Goal: Task Accomplishment & Management: Use online tool/utility

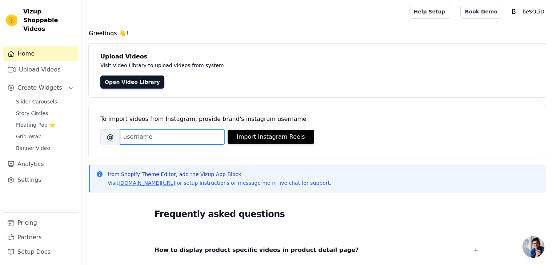
click at [140, 134] on input "Brand's Instagram Username" at bounding box center [172, 136] width 105 height 15
type input "besolid_india"
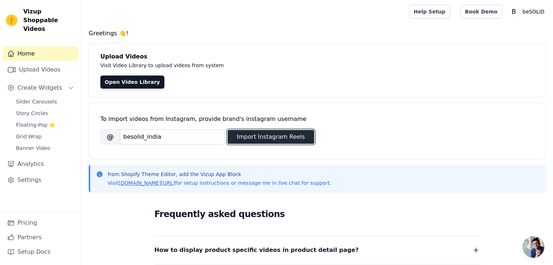
click at [264, 137] on button "Import Instagram Reels" at bounding box center [271, 137] width 87 height 14
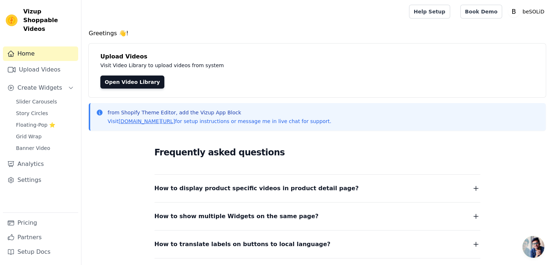
click at [380, 194] on dl "How to display product specific videos in product detail page? Create one widge…" at bounding box center [318, 226] width 326 height 103
click at [477, 186] on icon "button" at bounding box center [476, 188] width 9 height 9
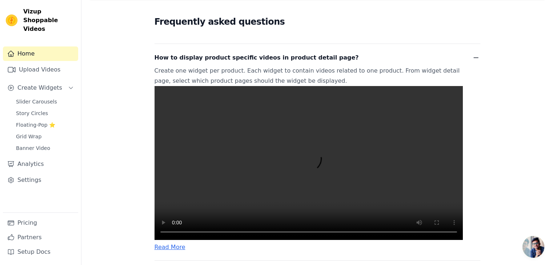
scroll to position [67, 0]
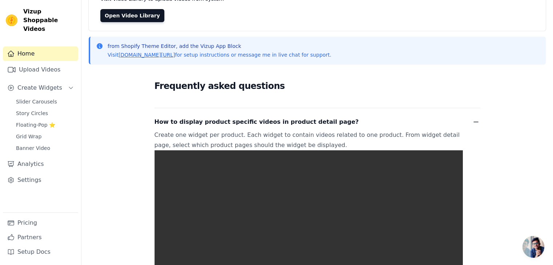
click at [475, 122] on icon "button" at bounding box center [476, 122] width 4 height 0
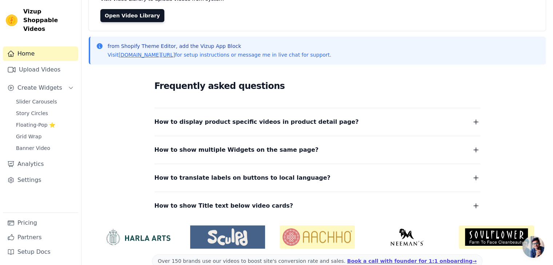
scroll to position [80, 0]
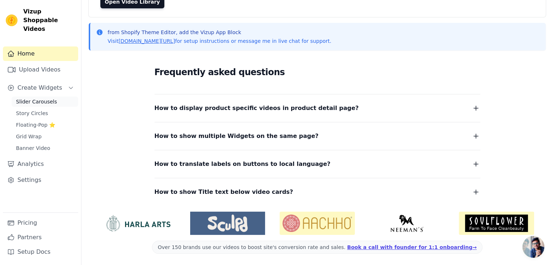
click at [41, 98] on span "Slider Carousels" at bounding box center [36, 101] width 41 height 7
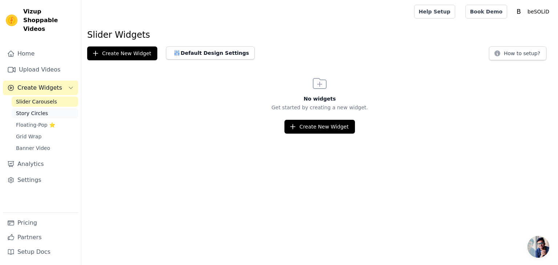
click at [37, 110] on span "Story Circles" at bounding box center [32, 113] width 32 height 7
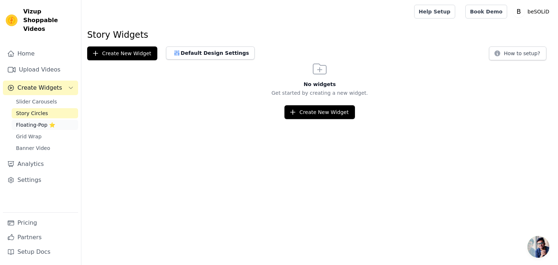
click at [40, 121] on span "Floating-Pop ⭐" at bounding box center [35, 124] width 39 height 7
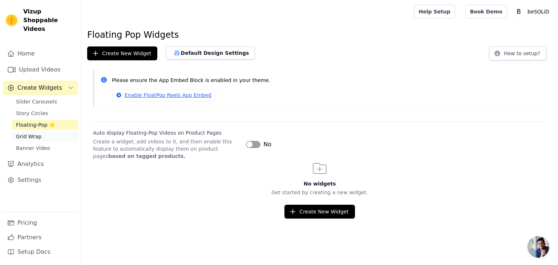
click at [35, 133] on span "Grid Wrap" at bounding box center [28, 136] width 25 height 7
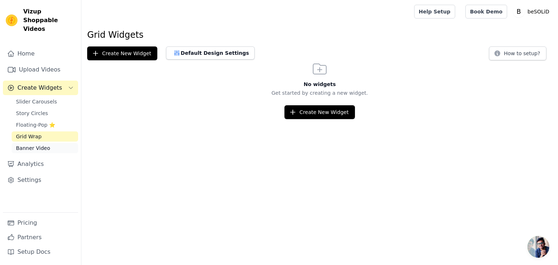
click at [40, 145] on span "Banner Video" at bounding box center [33, 148] width 34 height 7
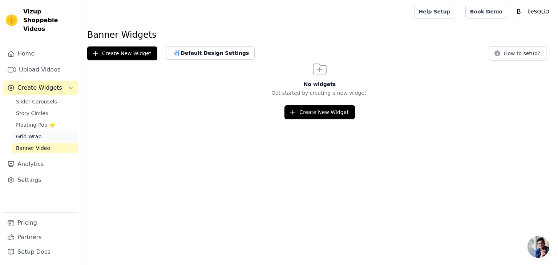
click at [27, 133] on span "Grid Wrap" at bounding box center [28, 136] width 25 height 7
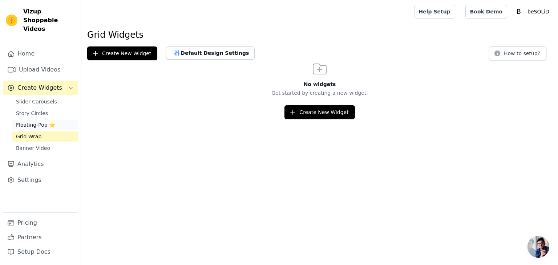
click at [30, 121] on span "Floating-Pop ⭐" at bounding box center [35, 124] width 39 height 7
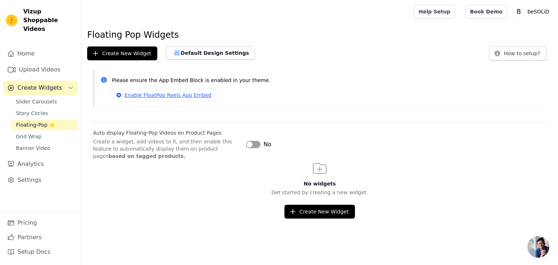
click at [256, 145] on button "Label" at bounding box center [253, 144] width 15 height 7
click at [180, 95] on link "Enable FloatPop Reels App Embed" at bounding box center [164, 95] width 104 height 12
click at [521, 51] on button "How to setup?" at bounding box center [517, 54] width 57 height 14
click at [318, 211] on button "Create New Widget" at bounding box center [320, 212] width 70 height 14
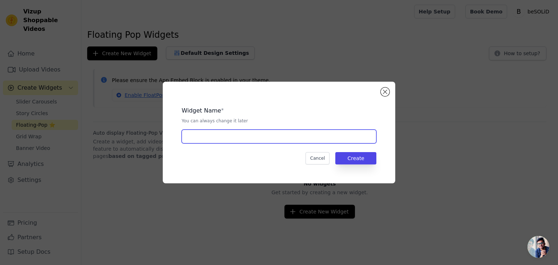
click at [240, 140] on input "text" at bounding box center [279, 137] width 195 height 14
type input "Floating Video Widget"
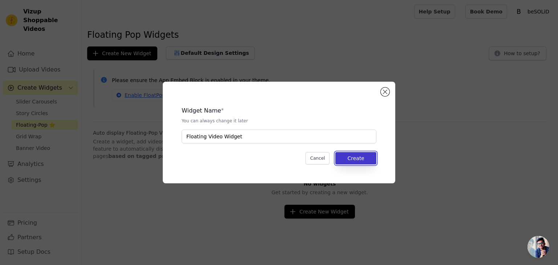
click at [358, 160] on button "Create" at bounding box center [356, 158] width 41 height 12
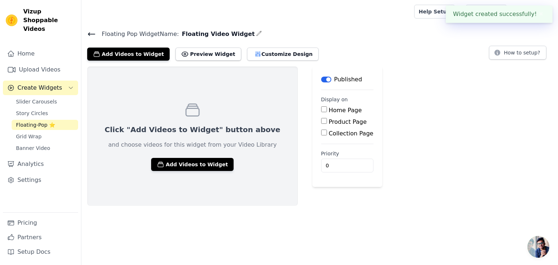
click at [321, 121] on input "Product Page" at bounding box center [324, 121] width 6 height 6
checkbox input "true"
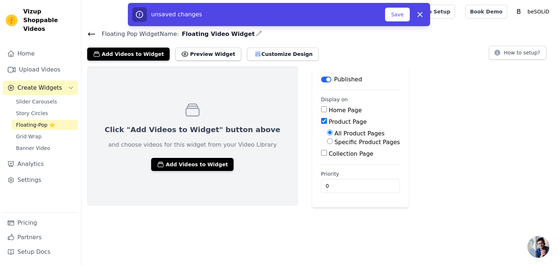
click at [327, 141] on input "Specific Product Pages" at bounding box center [330, 142] width 6 height 6
radio input "true"
click at [193, 56] on button "Preview Widget" at bounding box center [208, 54] width 65 height 13
click at [261, 55] on button "Customize Design" at bounding box center [283, 54] width 72 height 13
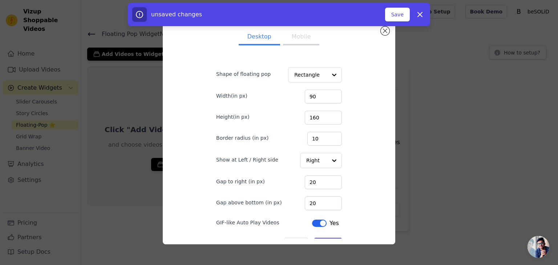
click at [296, 41] on button "Mobile" at bounding box center [301, 37] width 36 height 16
click at [385, 29] on button "Close modal" at bounding box center [385, 31] width 9 height 9
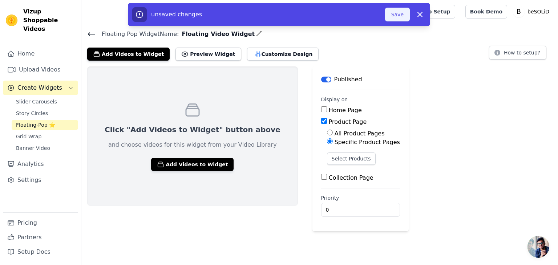
click at [402, 17] on button "Save" at bounding box center [397, 15] width 25 height 14
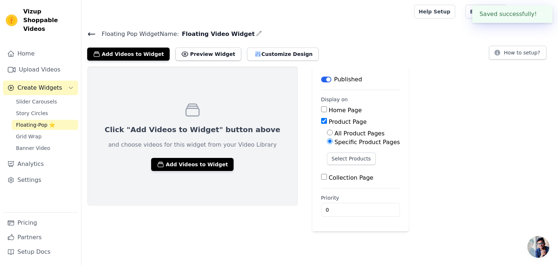
click at [397, 17] on div at bounding box center [246, 11] width 318 height 23
click at [402, 100] on div "Click "Add Videos to Widget" button above and choose videos for this widget fro…" at bounding box center [319, 149] width 477 height 165
click at [188, 57] on button "Preview Widget" at bounding box center [208, 54] width 65 height 13
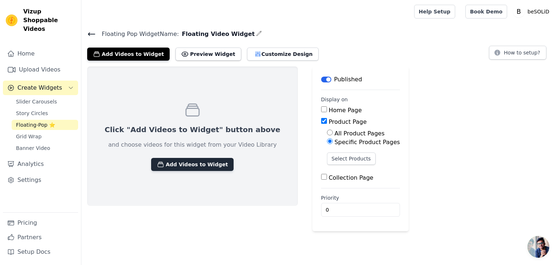
click at [164, 164] on button "Add Videos to Widget" at bounding box center [192, 164] width 83 height 13
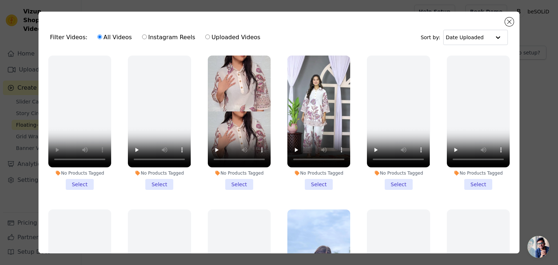
click at [142, 37] on input "Instagram Reels" at bounding box center [144, 37] width 5 height 5
radio input "true"
click at [103, 38] on label "All Videos" at bounding box center [114, 37] width 35 height 9
click at [102, 38] on input "All Videos" at bounding box center [99, 37] width 5 height 5
radio input "true"
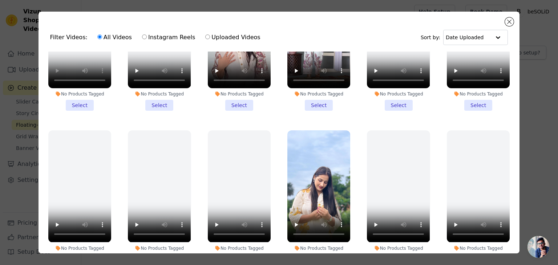
scroll to position [86, 0]
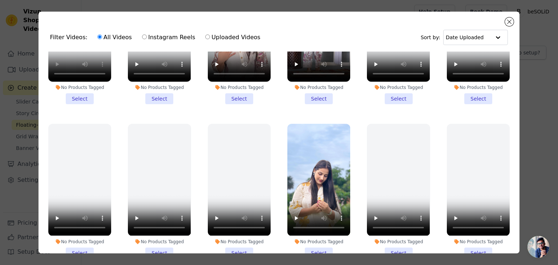
click at [313, 248] on li "No Products Tagged Select" at bounding box center [319, 191] width 63 height 135
click at [0, 0] on input "No Products Tagged Select" at bounding box center [0, 0] width 0 height 0
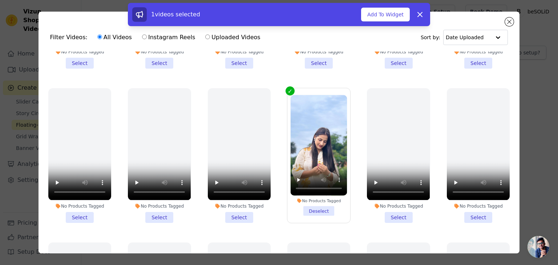
scroll to position [129, 0]
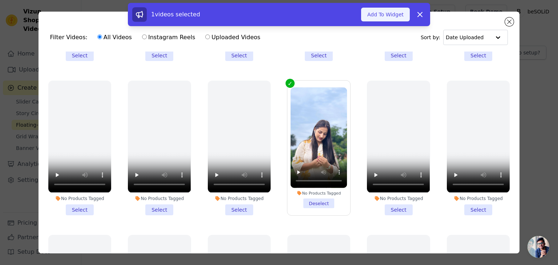
click at [401, 15] on button "Add To Widget" at bounding box center [385, 15] width 49 height 14
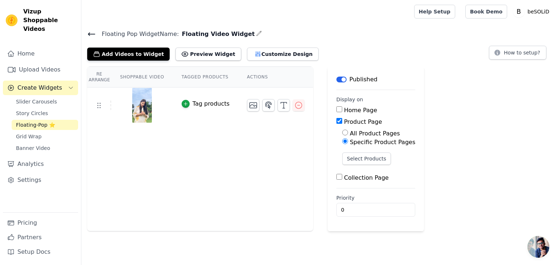
click at [364, 133] on label "All Product Pages" at bounding box center [375, 133] width 50 height 7
click at [348, 133] on input "All Product Pages" at bounding box center [345, 133] width 6 height 6
radio input "true"
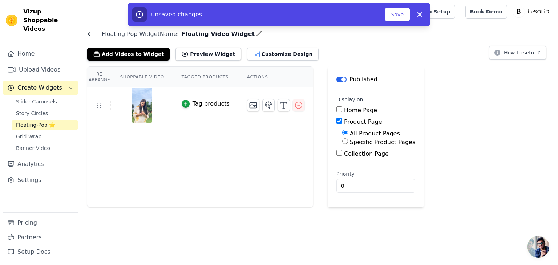
click at [213, 104] on div "Tag products" at bounding box center [211, 104] width 37 height 9
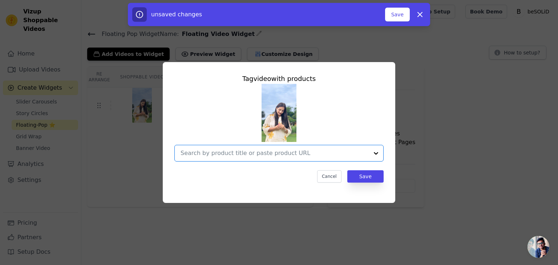
click at [249, 155] on input "text" at bounding box center [275, 153] width 188 height 9
type input "n"
click at [236, 155] on input "text" at bounding box center [275, 153] width 188 height 9
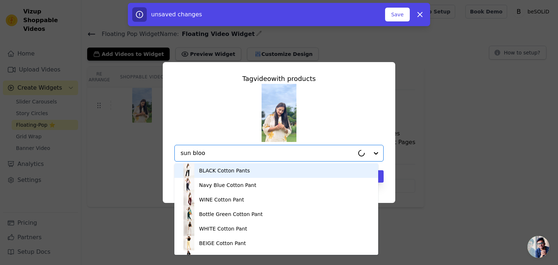
type input "sun bloom"
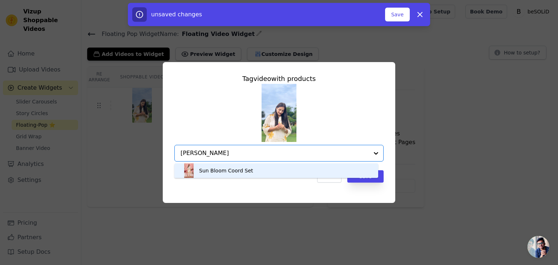
click at [243, 172] on div "Sun Bloom Coord Set" at bounding box center [226, 170] width 54 height 7
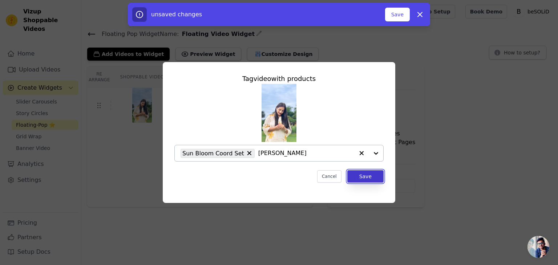
click at [373, 173] on button "Save" at bounding box center [366, 177] width 36 height 12
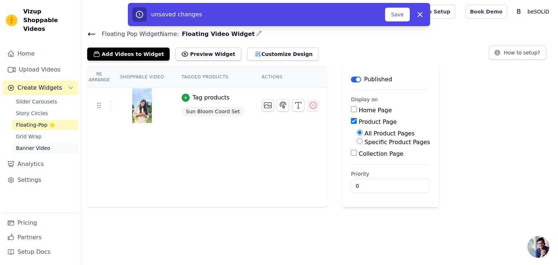
click at [38, 145] on span "Banner Video" at bounding box center [33, 148] width 34 height 7
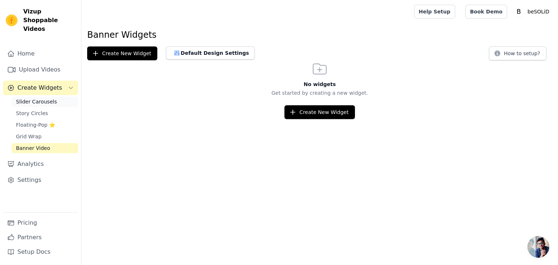
click at [41, 98] on span "Slider Carousels" at bounding box center [36, 101] width 41 height 7
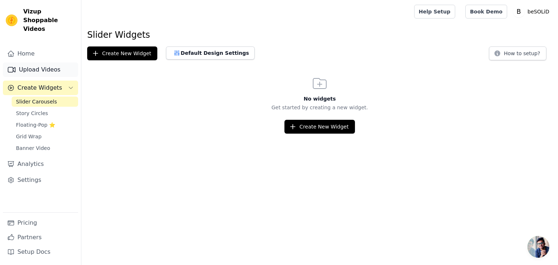
click at [43, 63] on link "Upload Videos" at bounding box center [40, 70] width 75 height 15
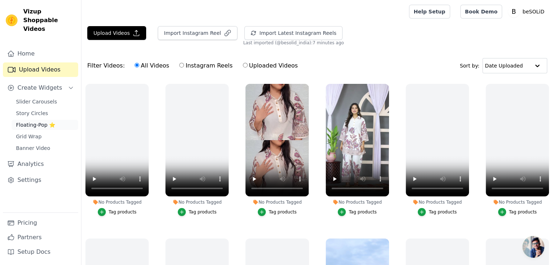
click at [38, 121] on span "Floating-Pop ⭐" at bounding box center [35, 124] width 39 height 7
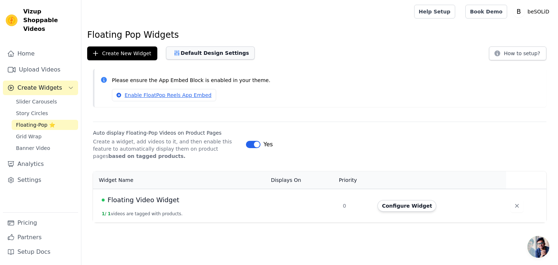
click at [212, 54] on button "Default Design Settings" at bounding box center [210, 53] width 89 height 13
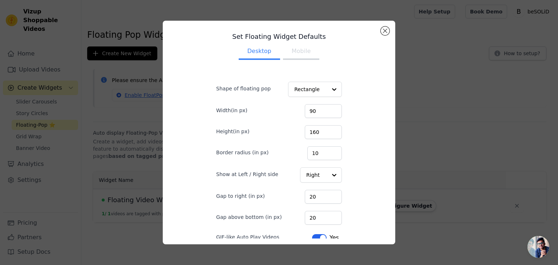
click at [298, 51] on button "Mobile" at bounding box center [301, 52] width 36 height 16
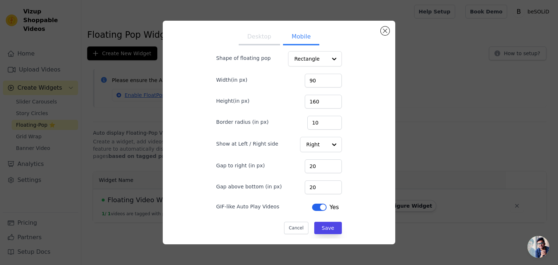
scroll to position [31, 0]
click at [385, 30] on button "Close modal" at bounding box center [385, 31] width 9 height 9
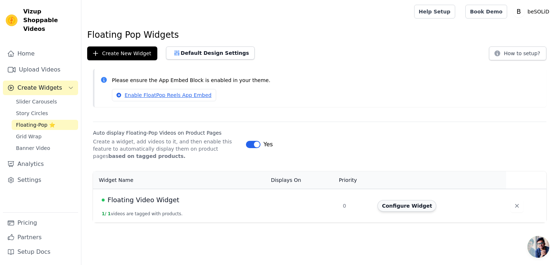
click at [408, 209] on button "Configure Widget" at bounding box center [407, 206] width 59 height 12
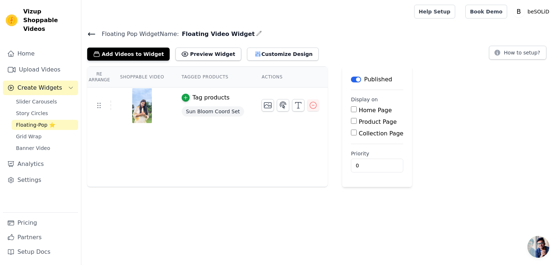
click at [351, 120] on input "Product Page" at bounding box center [354, 121] width 6 height 6
checkbox input "true"
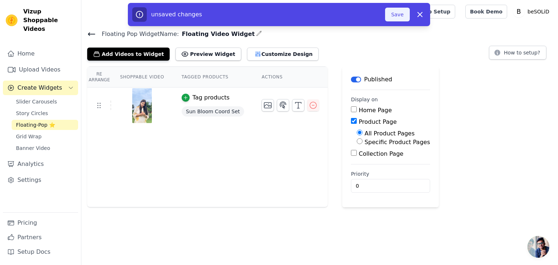
click at [401, 14] on button "Save" at bounding box center [397, 15] width 25 height 14
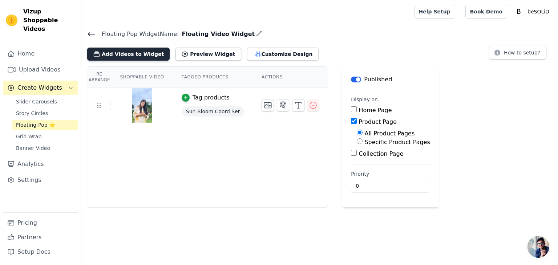
click at [141, 53] on button "Add Videos to Widget" at bounding box center [128, 54] width 83 height 13
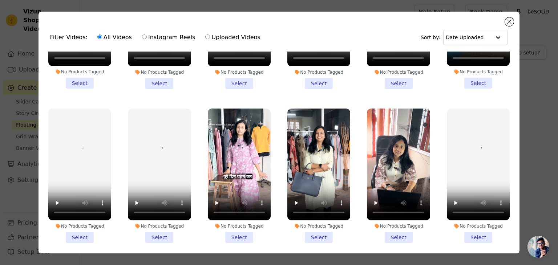
scroll to position [670, 0]
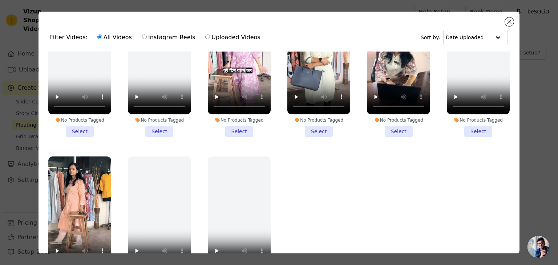
click at [147, 38] on label "Instagram Reels" at bounding box center [169, 37] width 54 height 9
click at [147, 38] on input "Instagram Reels" at bounding box center [144, 37] width 5 height 5
radio input "true"
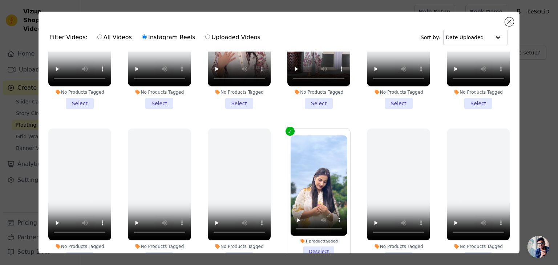
scroll to position [0, 0]
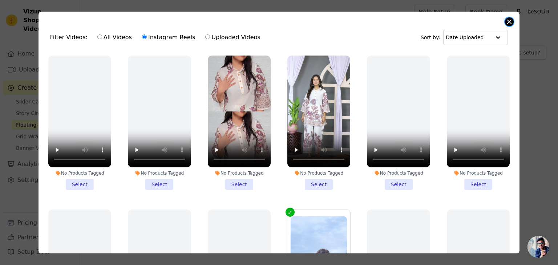
click at [511, 19] on button "Close modal" at bounding box center [509, 21] width 9 height 9
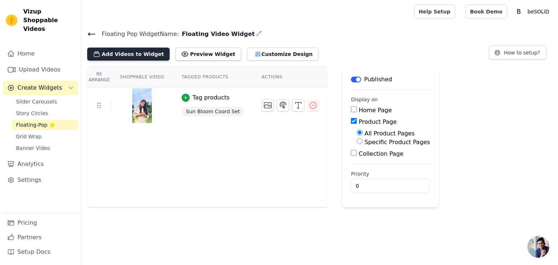
click at [141, 52] on button "Add Videos to Widget" at bounding box center [128, 54] width 83 height 13
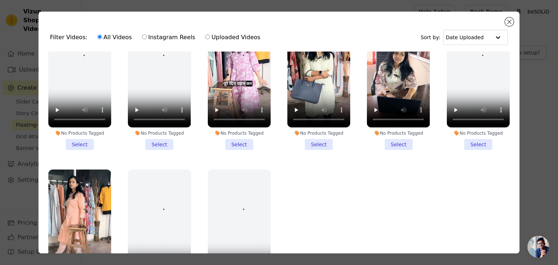
scroll to position [670, 0]
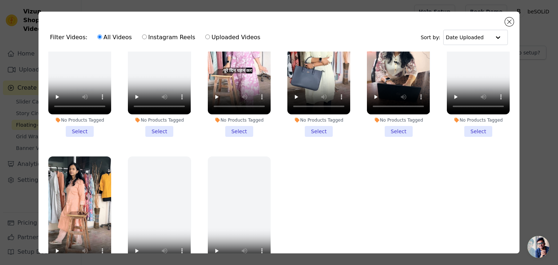
click at [142, 36] on input "Instagram Reels" at bounding box center [144, 37] width 5 height 5
radio input "true"
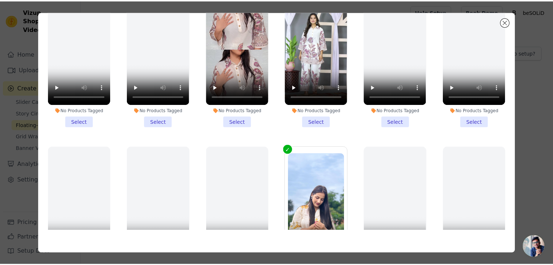
scroll to position [0, 0]
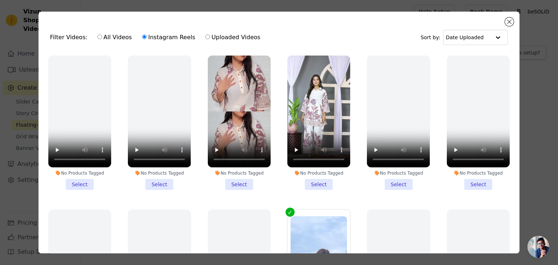
click at [205, 39] on input "Uploaded Videos" at bounding box center [207, 37] width 5 height 5
radio input "true"
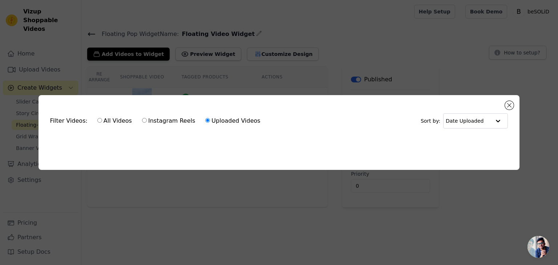
click at [98, 118] on label "All Videos" at bounding box center [114, 120] width 35 height 9
click at [98, 118] on input "All Videos" at bounding box center [99, 120] width 5 height 5
radio input "true"
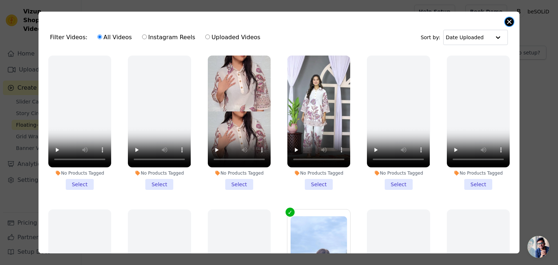
click at [510, 20] on button "Close modal" at bounding box center [509, 21] width 9 height 9
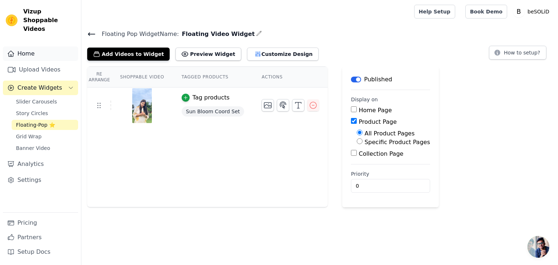
click at [29, 50] on link "Home" at bounding box center [40, 54] width 75 height 15
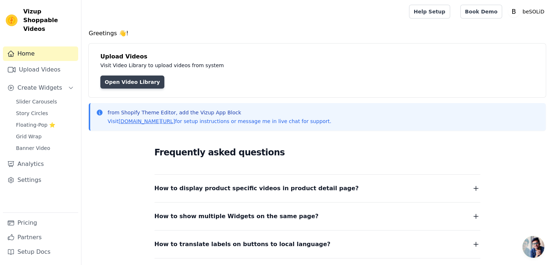
click at [145, 84] on link "Open Video Library" at bounding box center [132, 82] width 64 height 13
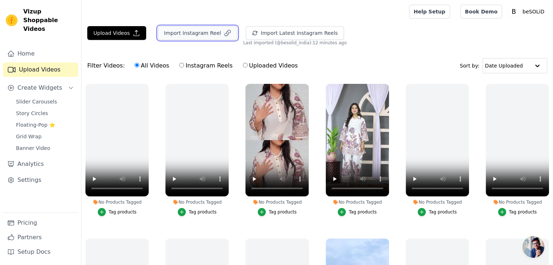
click at [196, 33] on button "Import Instagram Reel" at bounding box center [198, 33] width 80 height 14
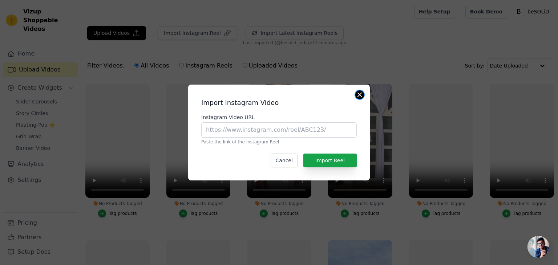
click at [360, 97] on button "Close modal" at bounding box center [360, 95] width 9 height 9
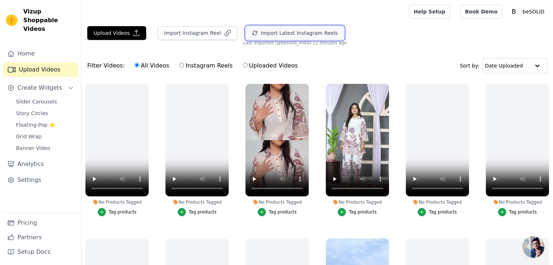
click at [260, 31] on button "Import Latest Instagram Reels" at bounding box center [295, 33] width 98 height 14
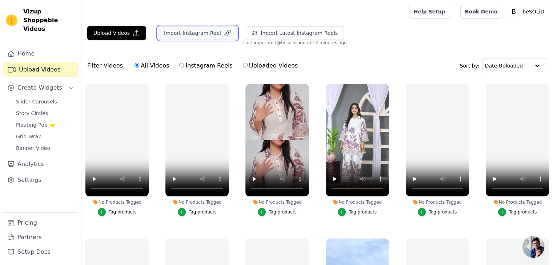
click at [194, 32] on button "Import Instagram Reel" at bounding box center [198, 33] width 80 height 14
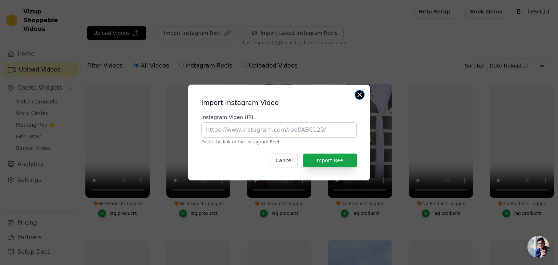
click at [360, 93] on button "Close modal" at bounding box center [360, 95] width 9 height 9
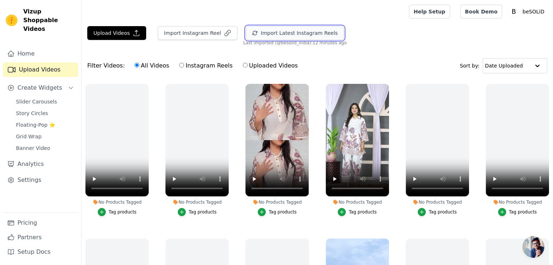
click at [269, 32] on button "Import Latest Instagram Reels" at bounding box center [295, 33] width 98 height 14
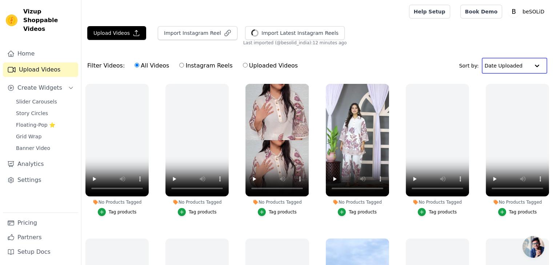
click at [528, 66] on input "text" at bounding box center [507, 66] width 45 height 15
click at [179, 65] on input "Instagram Reels" at bounding box center [181, 65] width 5 height 5
radio input "true"
click at [135, 67] on input "All Videos" at bounding box center [137, 65] width 5 height 5
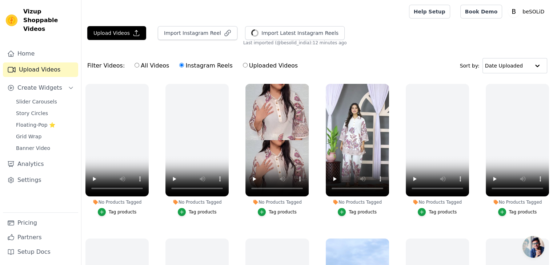
radio input "true"
click at [195, 35] on button "Import Instagram Reel" at bounding box center [198, 33] width 80 height 14
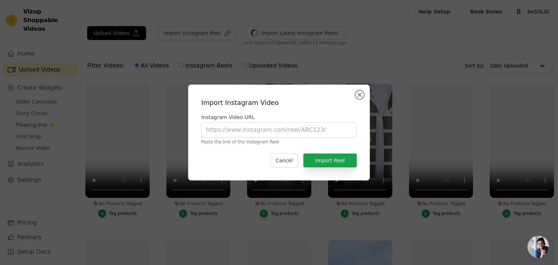
drag, startPoint x: 241, startPoint y: 124, endPoint x: 242, endPoint y: 129, distance: 5.1
click at [242, 128] on div "Instagram Video URL Paste the link of the Instagram Reel" at bounding box center [279, 129] width 156 height 31
click at [242, 131] on input "Instagram Video URL" at bounding box center [279, 130] width 156 height 15
paste input "https://www.instagram.com/reel/DKL_AOsStYC/"
type input "https://www.instagram.com/reel/DKL_AOsStYC/"
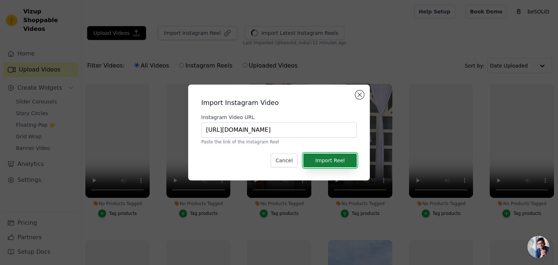
click at [321, 155] on button "Import Reel" at bounding box center [330, 161] width 53 height 14
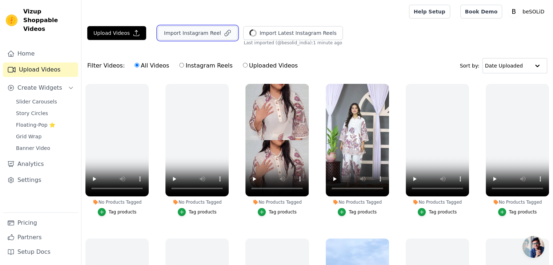
click at [207, 33] on button "Import Instagram Reel" at bounding box center [198, 33] width 80 height 14
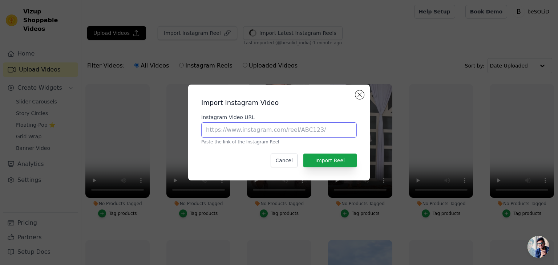
click at [257, 131] on input "Instagram Video URL" at bounding box center [279, 130] width 156 height 15
paste input "https://www.instagram.com/reel/DI4gxoUqjdL/"
type input "https://www.instagram.com/reel/DI4gxoUqjdL/"
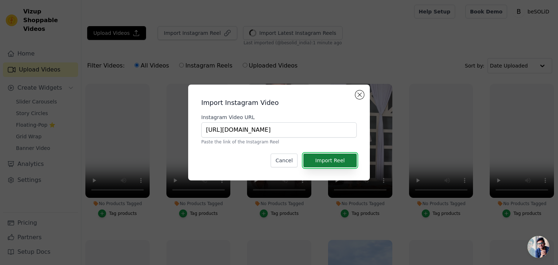
click at [348, 161] on button "Import Reel" at bounding box center [330, 161] width 53 height 14
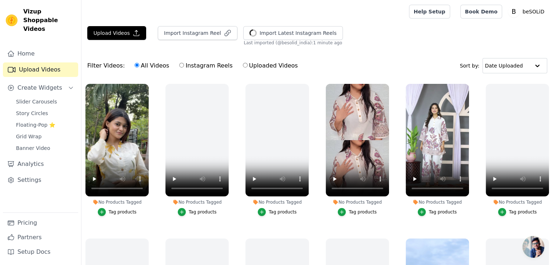
click at [120, 210] on div "Tag products" at bounding box center [123, 212] width 28 height 6
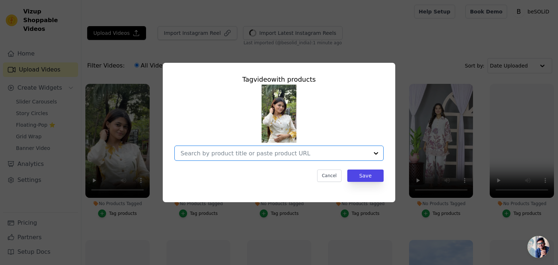
click at [290, 156] on input "No Products Tagged Tag video with products Option undefined, selected. Select i…" at bounding box center [275, 153] width 188 height 7
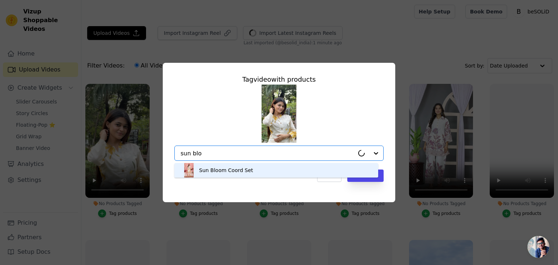
type input "sun bloo"
click at [243, 168] on div "Sun Bloom Coord Set" at bounding box center [226, 170] width 54 height 7
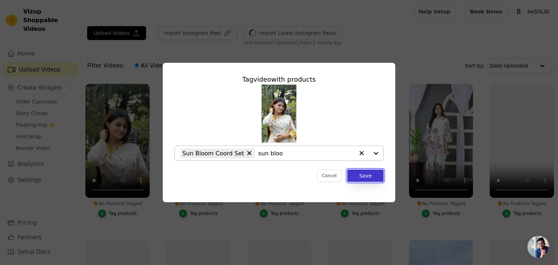
click at [367, 175] on button "Save" at bounding box center [366, 176] width 36 height 12
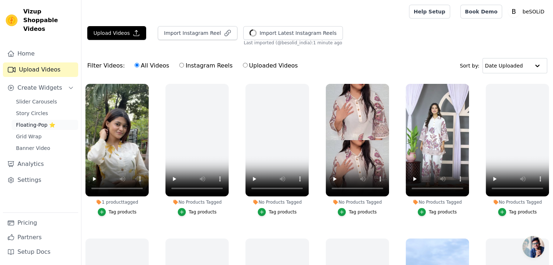
click at [25, 121] on span "Floating-Pop ⭐" at bounding box center [35, 124] width 39 height 7
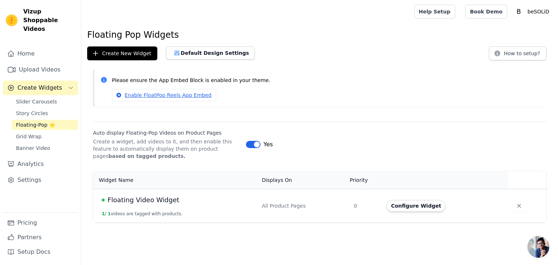
click at [175, 208] on td "Floating Video Widget 1 / 1 videos are tagged with products." at bounding box center [175, 206] width 165 height 34
click at [155, 199] on span "Floating Video Widget" at bounding box center [144, 200] width 72 height 10
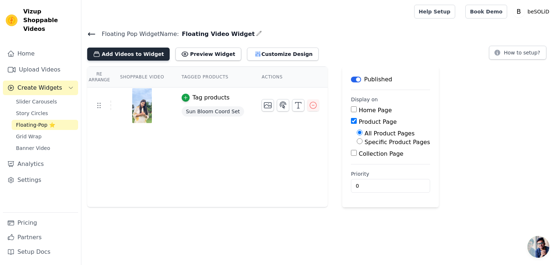
click at [132, 54] on button "Add Videos to Widget" at bounding box center [128, 54] width 83 height 13
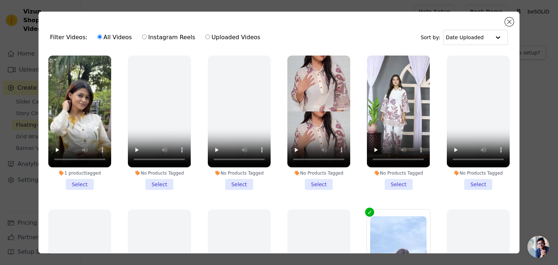
click at [78, 182] on li "1 product tagged Select" at bounding box center [79, 123] width 63 height 135
click at [0, 0] on input "1 product tagged Select" at bounding box center [0, 0] width 0 height 0
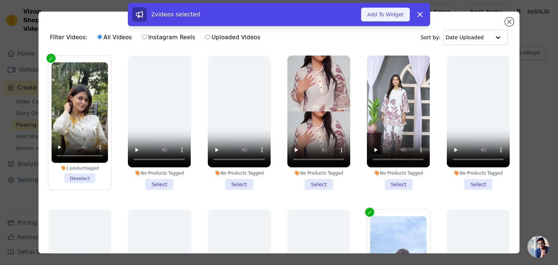
click at [385, 12] on button "Add To Widget" at bounding box center [385, 15] width 49 height 14
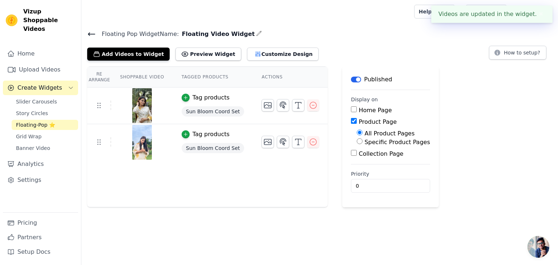
click at [538, 13] on button "✖" at bounding box center [541, 14] width 8 height 9
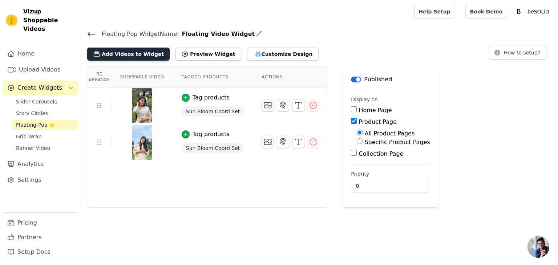
click at [144, 56] on button "Add Videos to Widget" at bounding box center [128, 54] width 83 height 13
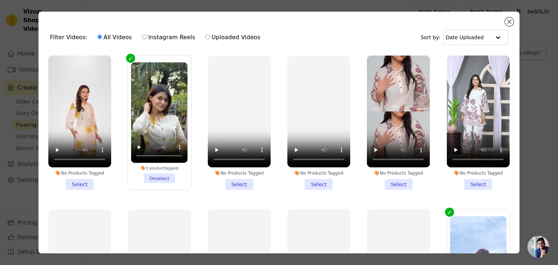
click at [75, 181] on li "No Products Tagged Select" at bounding box center [79, 123] width 63 height 135
click at [0, 0] on input "No Products Tagged Select" at bounding box center [0, 0] width 0 height 0
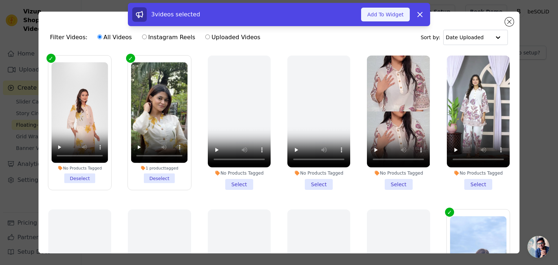
click at [376, 16] on button "Add To Widget" at bounding box center [385, 15] width 49 height 14
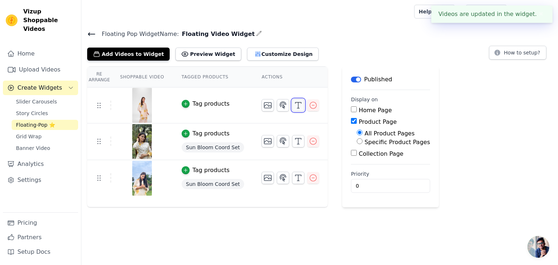
click at [298, 105] on line "button" at bounding box center [298, 106] width 0 height 6
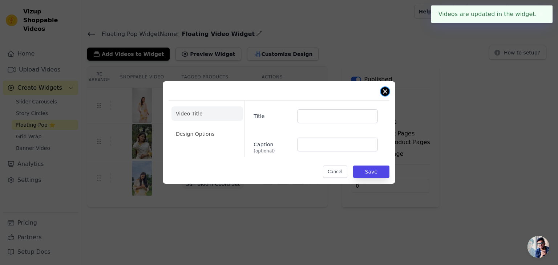
click at [385, 91] on button "Close modal" at bounding box center [385, 91] width 9 height 9
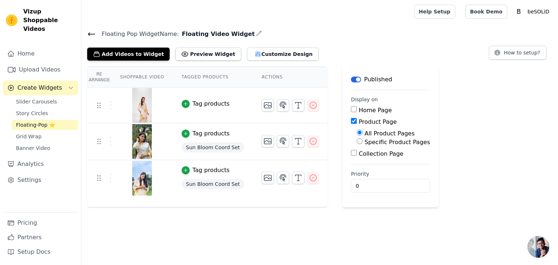
click at [193, 104] on div "Tag products" at bounding box center [211, 104] width 37 height 9
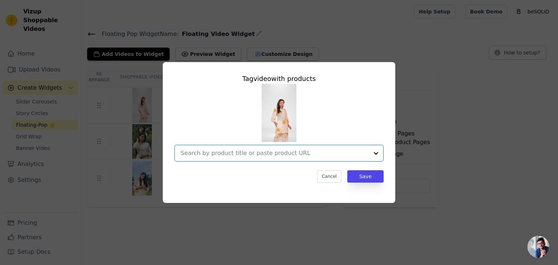
click at [215, 155] on input "text" at bounding box center [275, 153] width 188 height 9
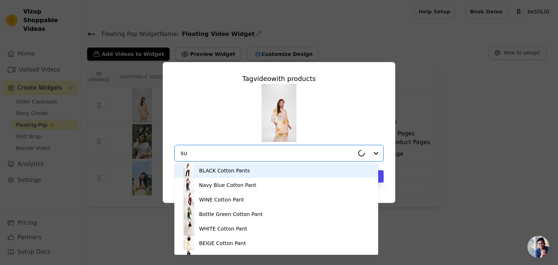
type input "sun"
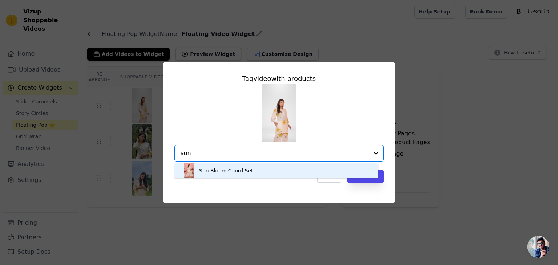
click at [221, 168] on div "Sun Bloom Coord Set" at bounding box center [226, 170] width 54 height 7
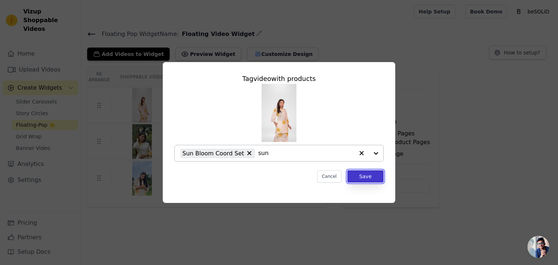
click at [362, 177] on button "Save" at bounding box center [366, 177] width 36 height 12
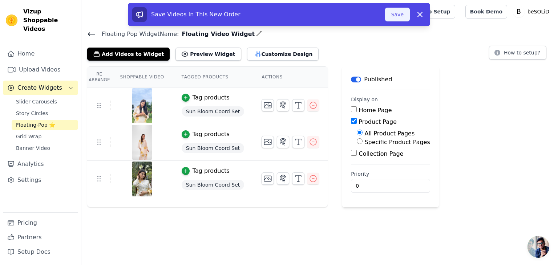
click at [405, 16] on button "Save" at bounding box center [397, 15] width 25 height 14
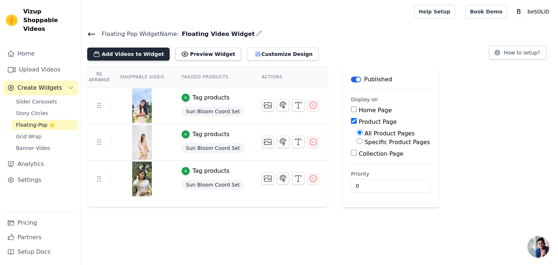
click at [131, 52] on button "Add Videos to Widget" at bounding box center [128, 54] width 83 height 13
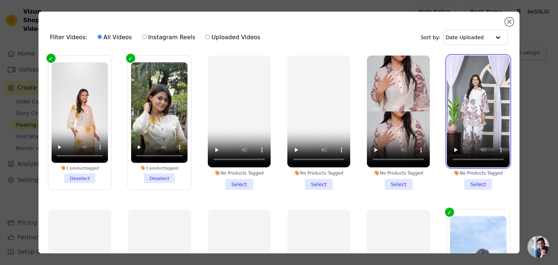
click at [470, 116] on video at bounding box center [478, 112] width 63 height 112
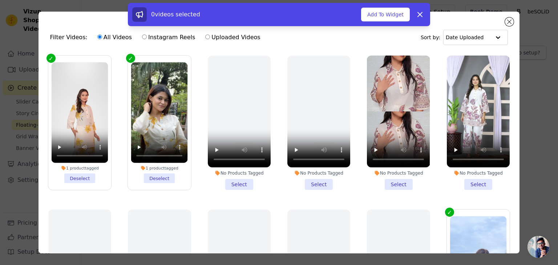
click at [468, 182] on li "No Products Tagged Select" at bounding box center [478, 123] width 63 height 135
click at [0, 0] on input "No Products Tagged Select" at bounding box center [0, 0] width 0 height 0
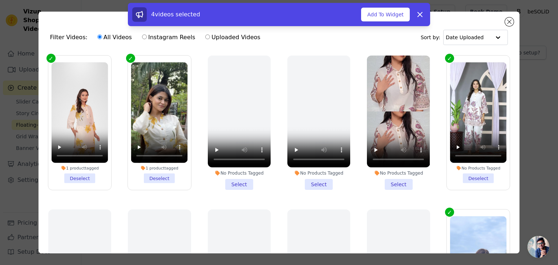
click at [389, 179] on li "No Products Tagged Select" at bounding box center [398, 123] width 63 height 135
click at [0, 0] on input "No Products Tagged Select" at bounding box center [0, 0] width 0 height 0
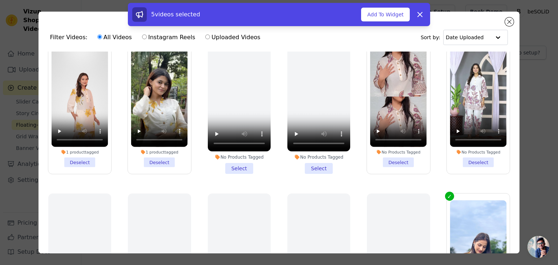
scroll to position [9, 0]
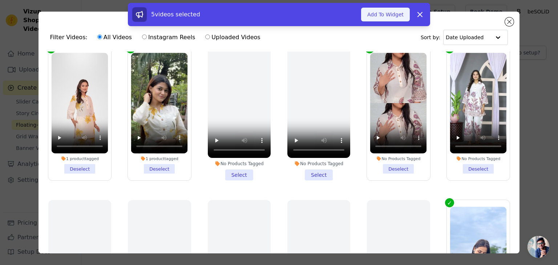
click at [390, 12] on button "Add To Widget" at bounding box center [385, 15] width 49 height 14
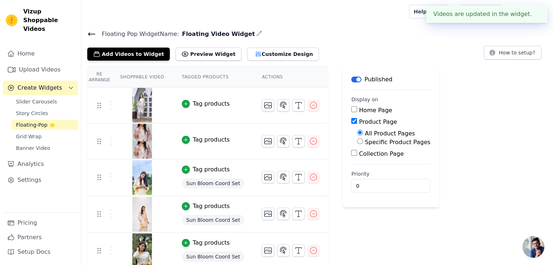
click at [215, 104] on div "Tag products" at bounding box center [211, 104] width 37 height 9
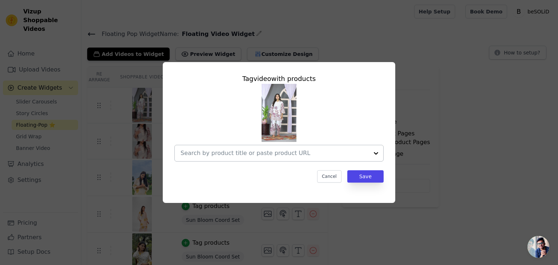
click at [222, 156] on input "text" at bounding box center [275, 153] width 188 height 9
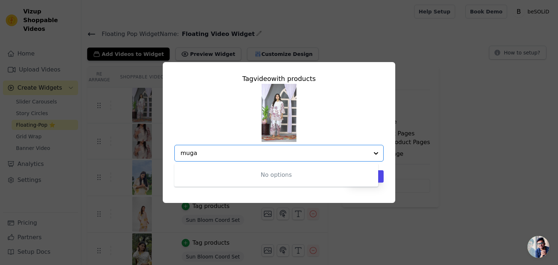
type input "mug"
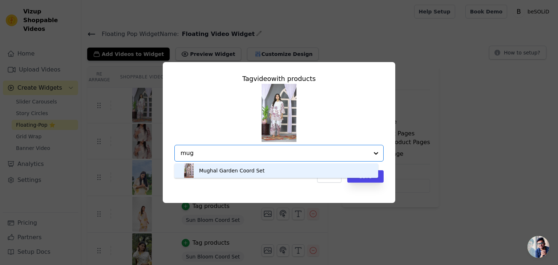
click at [228, 172] on div "Mughal Garden Coord Set" at bounding box center [231, 170] width 65 height 7
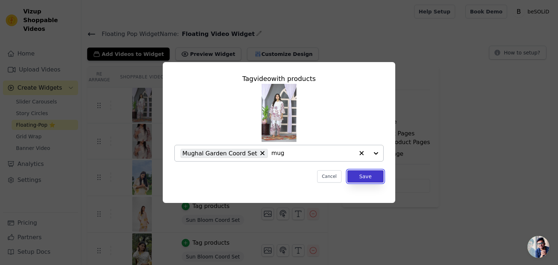
click at [374, 177] on button "Save" at bounding box center [366, 177] width 36 height 12
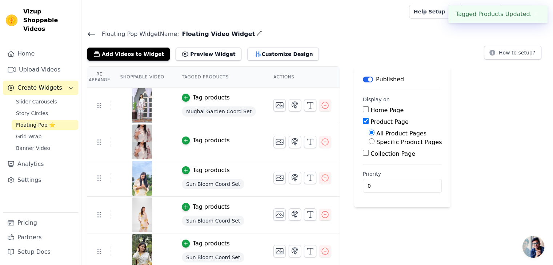
click at [195, 140] on div "Tag products" at bounding box center [211, 140] width 37 height 9
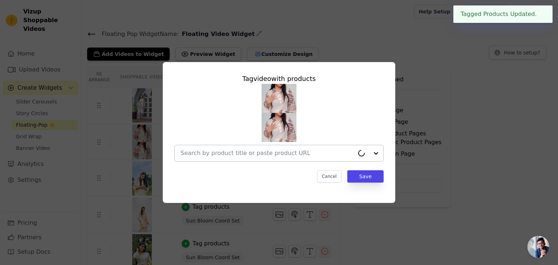
click at [233, 154] on input "text" at bounding box center [268, 153] width 174 height 9
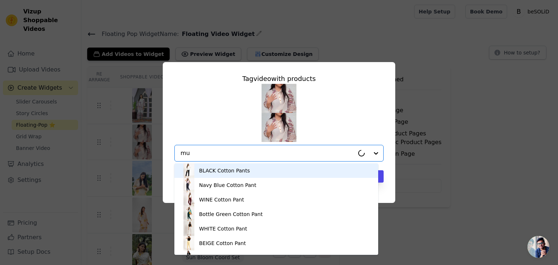
type input "mug"
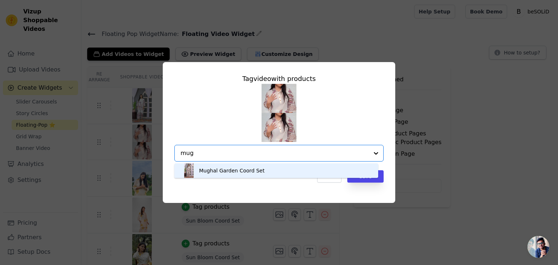
click at [228, 171] on div "Mughal Garden Coord Set" at bounding box center [231, 170] width 65 height 7
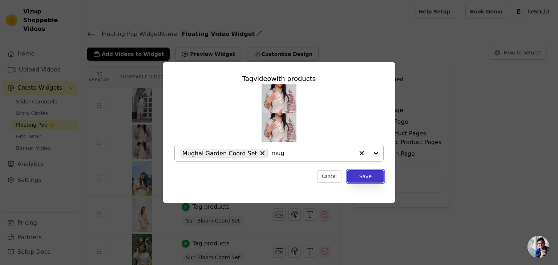
click at [356, 176] on button "Save" at bounding box center [366, 177] width 36 height 12
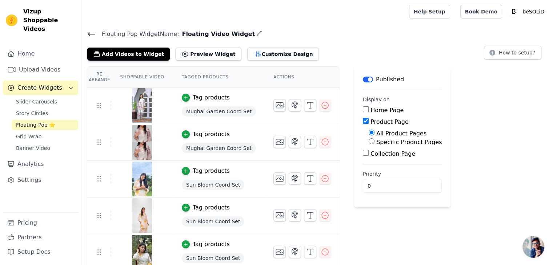
click at [92, 32] on icon at bounding box center [91, 34] width 9 height 9
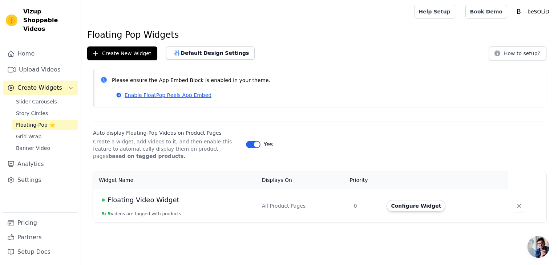
click at [165, 210] on td "Floating Video Widget 5 / 5 videos are tagged with products." at bounding box center [175, 206] width 165 height 34
click at [165, 201] on span "Floating Video Widget" at bounding box center [144, 200] width 72 height 10
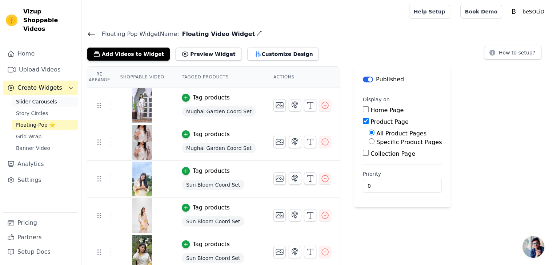
click at [49, 98] on span "Slider Carousels" at bounding box center [36, 101] width 41 height 7
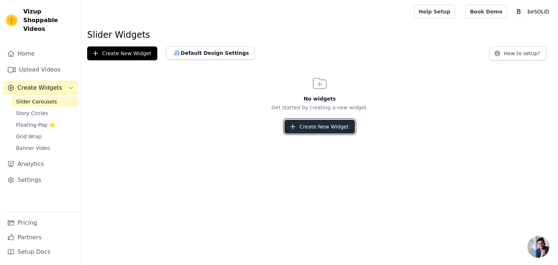
click at [333, 129] on button "Create New Widget" at bounding box center [320, 127] width 70 height 14
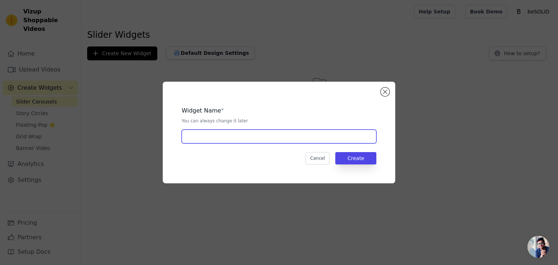
click at [282, 139] on input "text" at bounding box center [279, 137] width 195 height 14
type input "Slider Carousel"
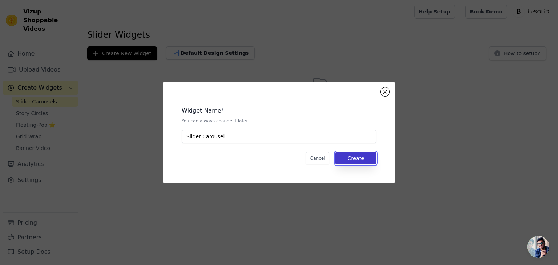
click at [371, 155] on button "Create" at bounding box center [356, 158] width 41 height 12
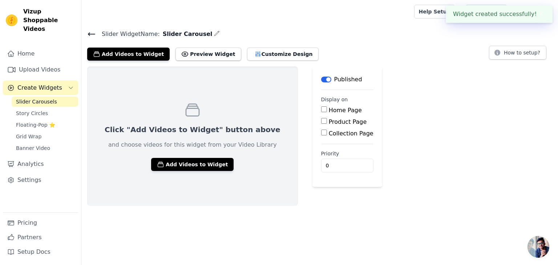
click at [321, 109] on input "Home Page" at bounding box center [324, 110] width 6 height 6
checkbox input "true"
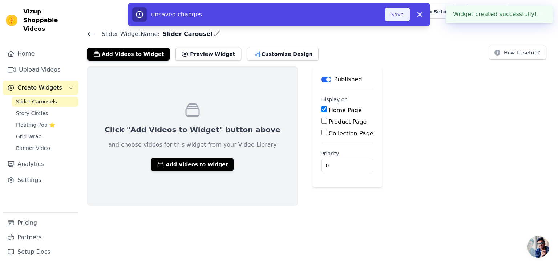
click at [396, 15] on button "Save" at bounding box center [397, 15] width 25 height 14
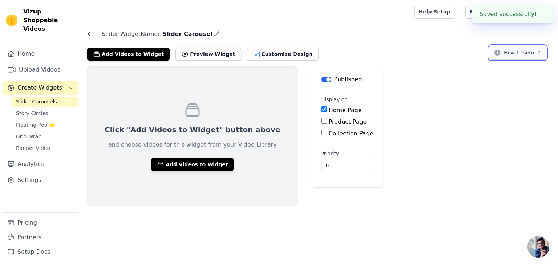
click at [510, 57] on button "How to setup?" at bounding box center [517, 53] width 57 height 14
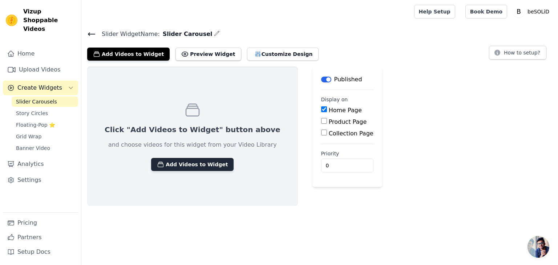
click at [197, 167] on button "Add Videos to Widget" at bounding box center [192, 164] width 83 height 13
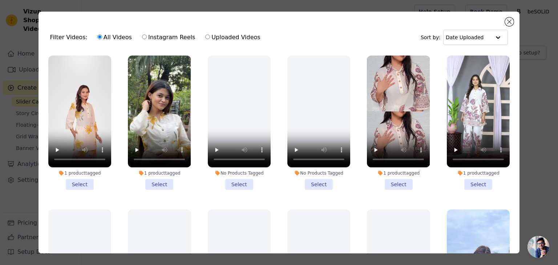
click at [164, 181] on li "1 product tagged Select" at bounding box center [159, 123] width 63 height 135
click at [0, 0] on input "1 product tagged Select" at bounding box center [0, 0] width 0 height 0
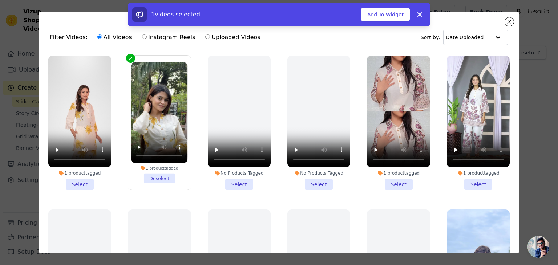
click at [466, 181] on li "1 product tagged Select" at bounding box center [478, 123] width 63 height 135
click at [0, 0] on input "1 product tagged Select" at bounding box center [0, 0] width 0 height 0
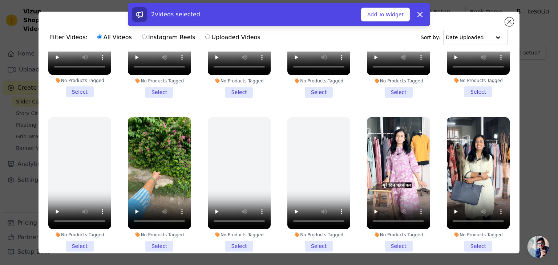
scroll to position [558, 0]
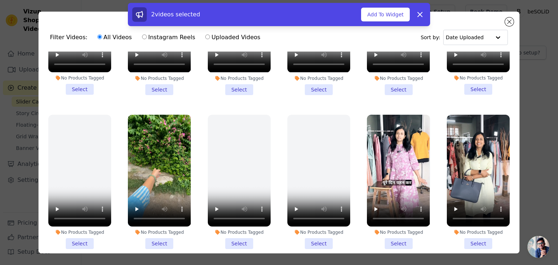
click at [395, 230] on li "No Products Tagged Select" at bounding box center [398, 182] width 63 height 135
click at [0, 0] on input "No Products Tagged Select" at bounding box center [0, 0] width 0 height 0
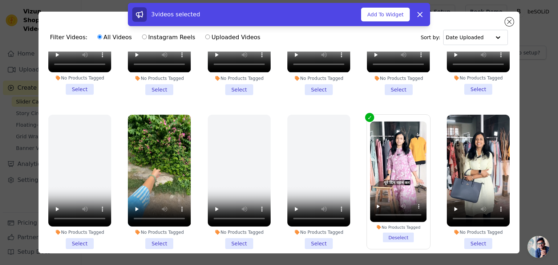
click at [468, 229] on li "No Products Tagged Select" at bounding box center [478, 182] width 63 height 135
click at [0, 0] on input "No Products Tagged Select" at bounding box center [0, 0] width 0 height 0
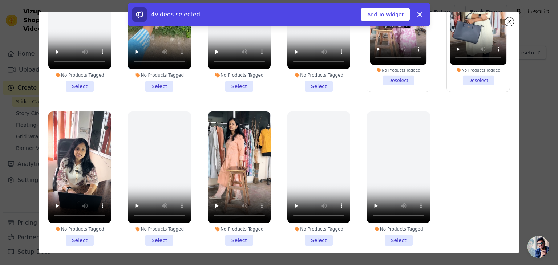
scroll to position [49, 0]
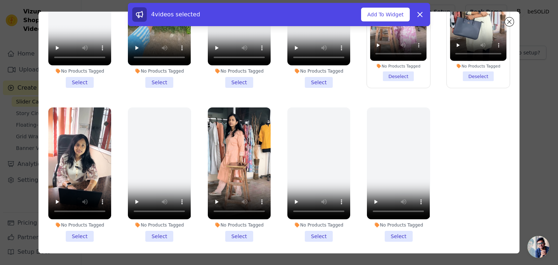
click at [79, 219] on li "No Products Tagged Select" at bounding box center [79, 175] width 63 height 135
click at [0, 0] on input "No Products Tagged Select" at bounding box center [0, 0] width 0 height 0
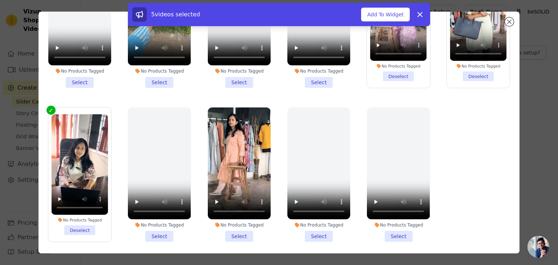
click at [236, 220] on li "No Products Tagged Select" at bounding box center [239, 175] width 63 height 135
click at [0, 0] on input "No Products Tagged Select" at bounding box center [0, 0] width 0 height 0
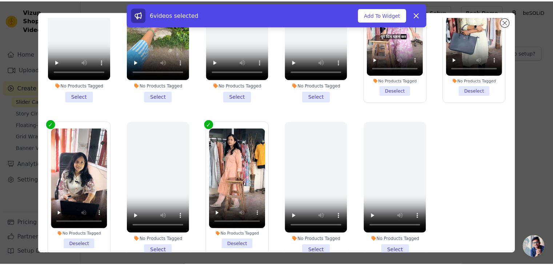
scroll to position [0, 0]
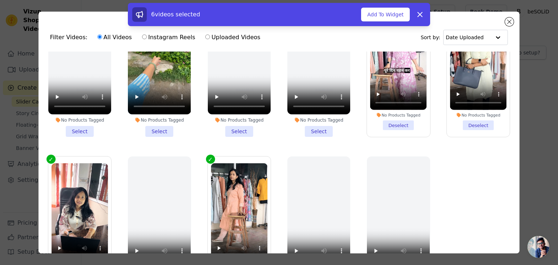
click at [159, 115] on li "No Products Tagged Select" at bounding box center [159, 70] width 63 height 135
click at [0, 0] on input "No Products Tagged Select" at bounding box center [0, 0] width 0 height 0
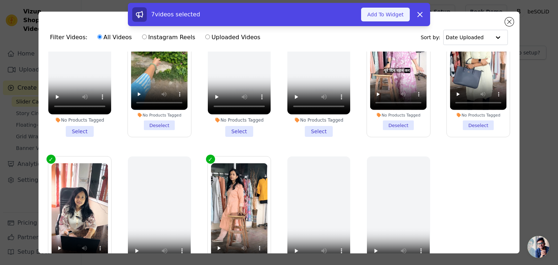
click at [393, 13] on button "Add To Widget" at bounding box center [385, 15] width 49 height 14
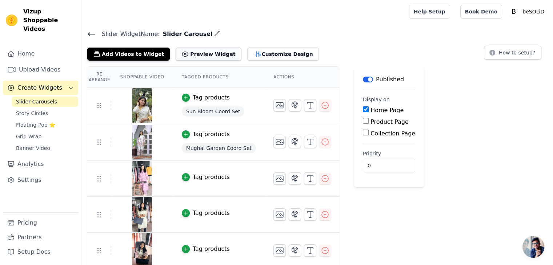
click at [181, 52] on button "Preview Widget" at bounding box center [208, 54] width 65 height 13
drag, startPoint x: 195, startPoint y: 34, endPoint x: 157, endPoint y: 34, distance: 38.2
click at [160, 34] on span "Slider Carousel" at bounding box center [186, 34] width 53 height 9
copy span "Slider Carouse"
click at [45, 63] on link "Upload Videos" at bounding box center [40, 70] width 75 height 15
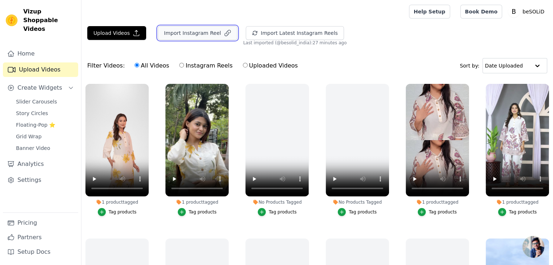
click at [200, 32] on button "Import Instagram Reel" at bounding box center [198, 33] width 80 height 14
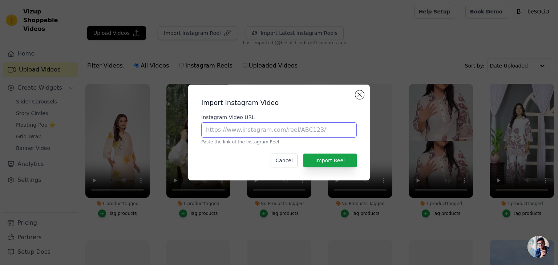
click at [262, 133] on input "Instagram Video URL" at bounding box center [279, 130] width 156 height 15
paste input "https://www.instagram.com/reel/DIjzp5BNTlf/"
type input "https://www.instagram.com/reel/DIjzp5BNTlf/"
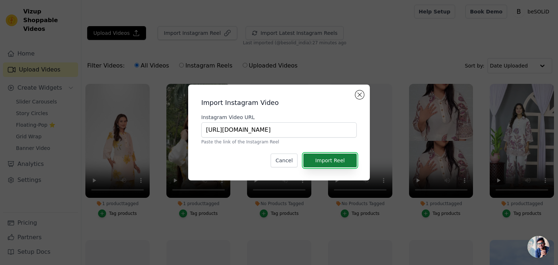
click at [326, 160] on button "Import Reel" at bounding box center [330, 161] width 53 height 14
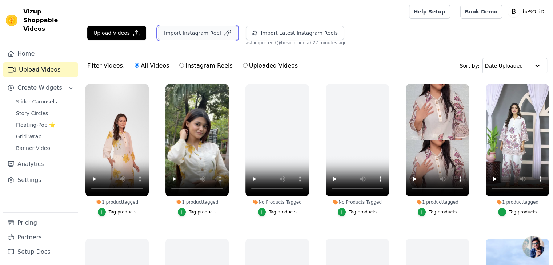
click at [181, 27] on button "Import Instagram Reel" at bounding box center [198, 33] width 80 height 14
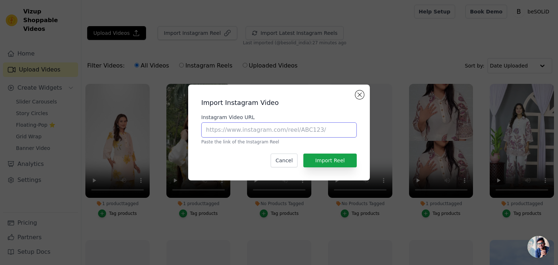
click at [269, 134] on input "Instagram Video URL" at bounding box center [279, 130] width 156 height 15
paste input "https://www.instagram.com/reel/DIf1odNpAoT/"
type input "https://www.instagram.com/reel/DIf1odNpAoT/"
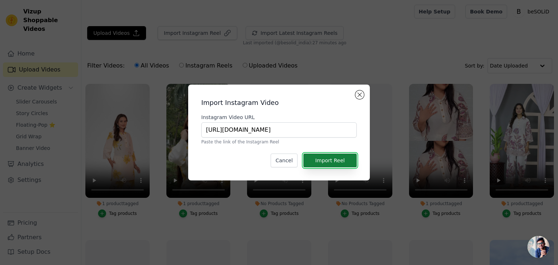
click at [345, 164] on button "Import Reel" at bounding box center [330, 161] width 53 height 14
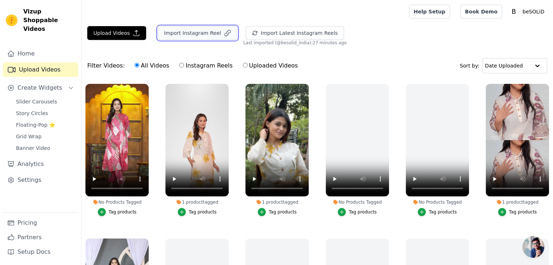
click at [195, 37] on button "Import Instagram Reel" at bounding box center [198, 33] width 80 height 14
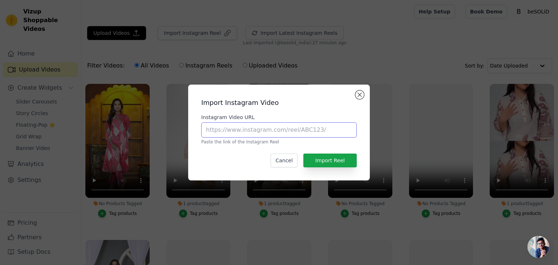
click at [220, 127] on input "Instagram Video URL" at bounding box center [279, 130] width 156 height 15
paste input "https://www.instagram.com/reel/DIVicOPowKe/"
type input "https://www.instagram.com/reel/DIVicOPowKe/"
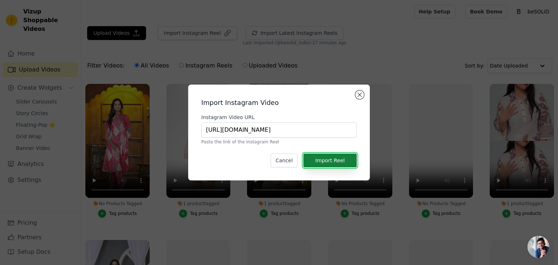
click at [321, 159] on button "Import Reel" at bounding box center [330, 161] width 53 height 14
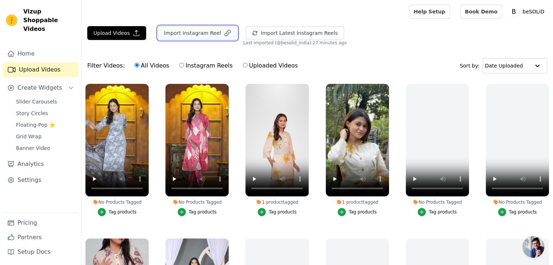
click at [204, 34] on button "Import Instagram Reel" at bounding box center [198, 33] width 80 height 14
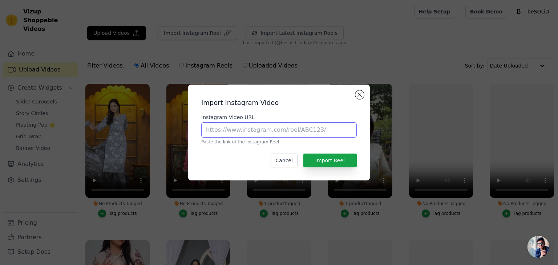
click at [241, 135] on input "Instagram Video URL" at bounding box center [279, 130] width 156 height 15
paste input "https://www.instagram.com/reel/DIN0E2CtDlW/"
type input "https://www.instagram.com/reel/DIN0E2CtDlW/"
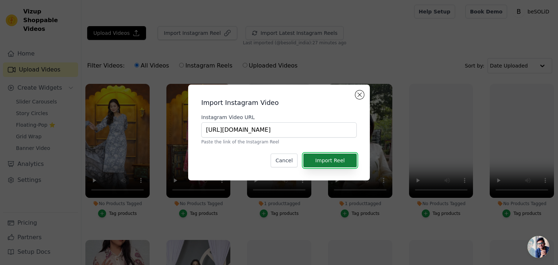
click at [352, 163] on button "Import Reel" at bounding box center [330, 161] width 53 height 14
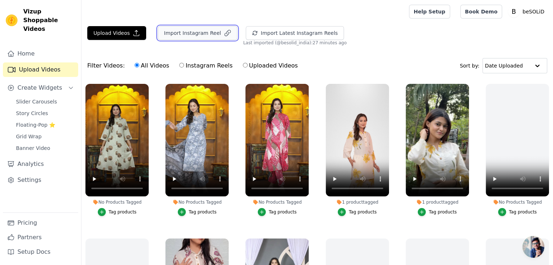
click at [199, 36] on button "Import Instagram Reel" at bounding box center [198, 33] width 80 height 14
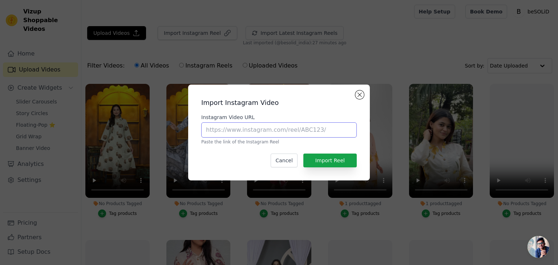
click at [226, 133] on input "Instagram Video URL" at bounding box center [279, 130] width 156 height 15
paste input "https://www.instagram.com/reel/DIDg1OJhGxA/"
type input "https://www.instagram.com/reel/DIDg1OJhGxA/"
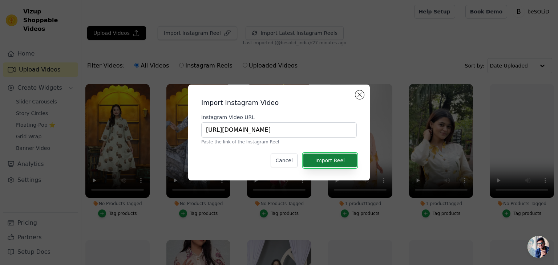
click at [329, 159] on button "Import Reel" at bounding box center [330, 161] width 53 height 14
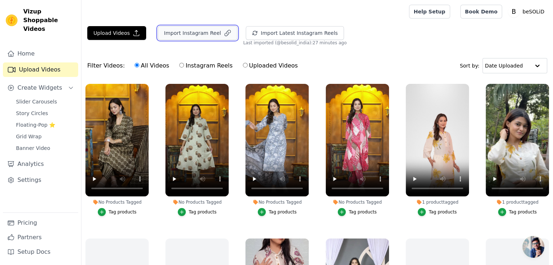
click at [190, 35] on button "Import Instagram Reel" at bounding box center [198, 33] width 80 height 14
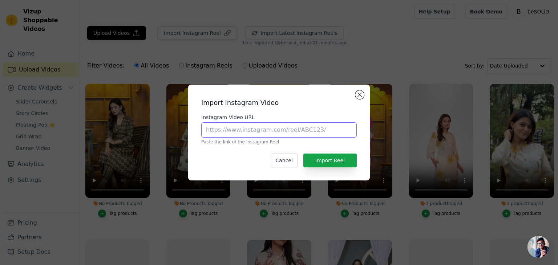
click at [244, 129] on input "Instagram Video URL" at bounding box center [279, 130] width 156 height 15
paste input "https://www.instagram.com/reel/DH7ygPHNvHS/"
type input "https://www.instagram.com/reel/DH7ygPHNvHS/"
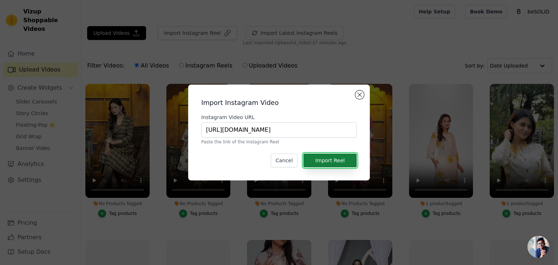
click at [336, 162] on button "Import Reel" at bounding box center [330, 161] width 53 height 14
click at [336, 162] on div "Upload Videos Import Instagram Video Instagram Video URL https://www.instagram.…" at bounding box center [319, 174] width 477 height 296
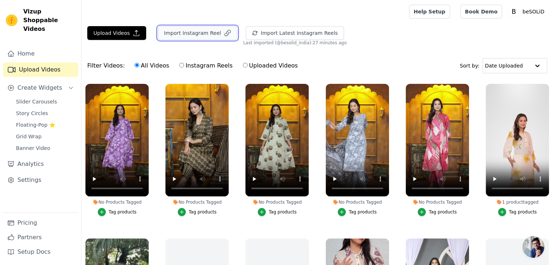
click at [205, 28] on button "Import Instagram Reel" at bounding box center [198, 33] width 80 height 14
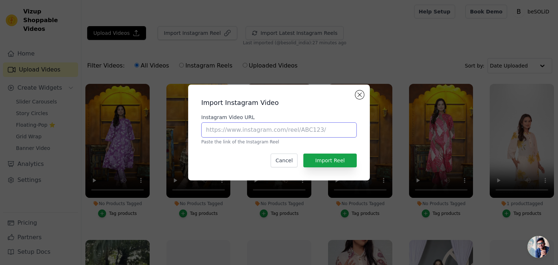
click at [251, 133] on input "Instagram Video URL" at bounding box center [279, 130] width 156 height 15
paste input "https://www.instagram.com/reel/DHxfQiHsAIf/"
type input "https://www.instagram.com/reel/DHxfQiHsAIf/"
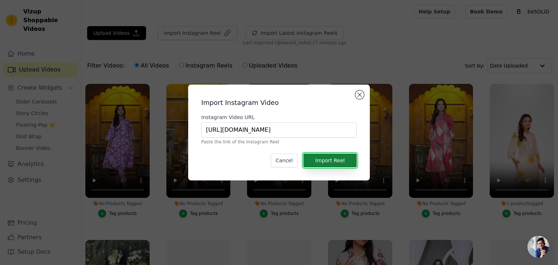
click at [338, 157] on button "Import Reel" at bounding box center [330, 161] width 53 height 14
click at [338, 157] on div "Upload Videos Import Instagram Video Instagram Video URL https://www.instagram.…" at bounding box center [319, 174] width 477 height 296
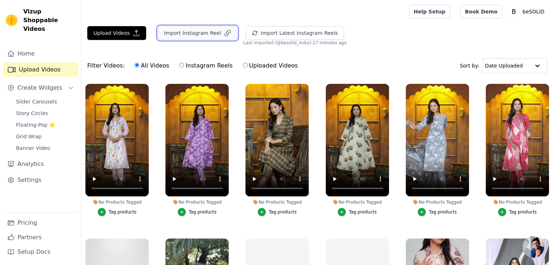
click at [197, 33] on button "Import Instagram Reel" at bounding box center [198, 33] width 80 height 14
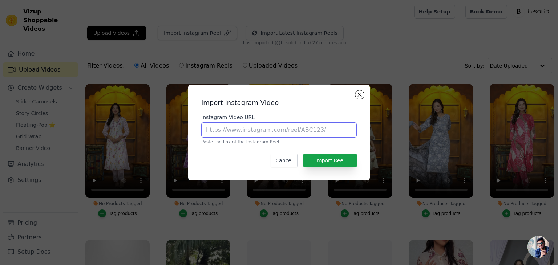
click at [252, 129] on input "Instagram Video URL" at bounding box center [279, 130] width 156 height 15
paste input "https://www.instagram.com/reel/DHf0El5tkHZ/"
type input "https://www.instagram.com/reel/DHf0El5tkHZ/"
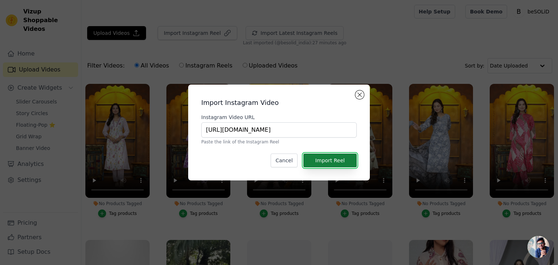
click at [340, 161] on button "Import Reel" at bounding box center [330, 161] width 53 height 14
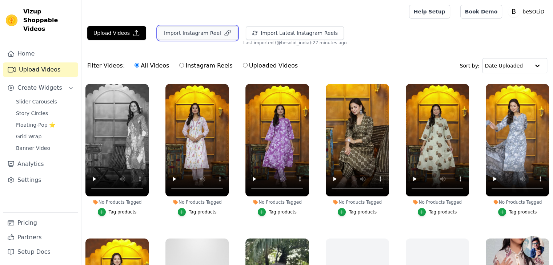
click at [201, 36] on button "Import Instagram Reel" at bounding box center [198, 33] width 80 height 14
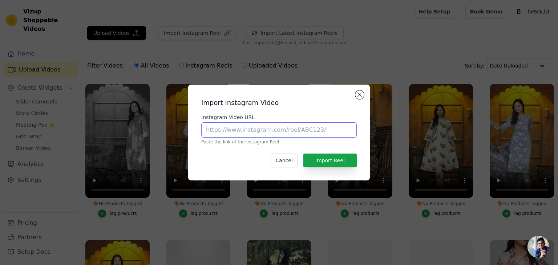
click at [229, 133] on input "Instagram Video URL" at bounding box center [279, 130] width 156 height 15
paste input "https://www.instagram.com/reel/DGXojcrNoNW/"
type input "https://www.instagram.com/reel/DGXojcrNoNW/"
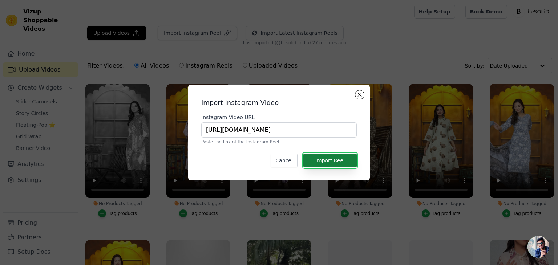
click at [336, 160] on button "Import Reel" at bounding box center [330, 161] width 53 height 14
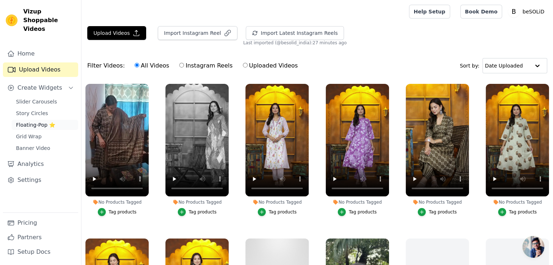
click at [39, 121] on span "Floating-Pop ⭐" at bounding box center [35, 124] width 39 height 7
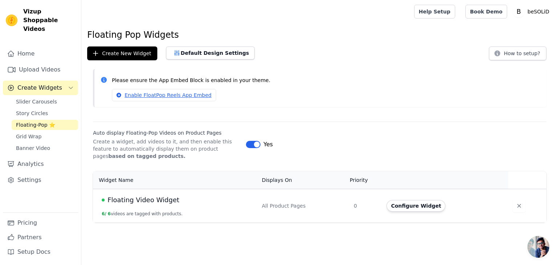
click at [144, 198] on span "Floating Video Widget" at bounding box center [144, 200] width 72 height 10
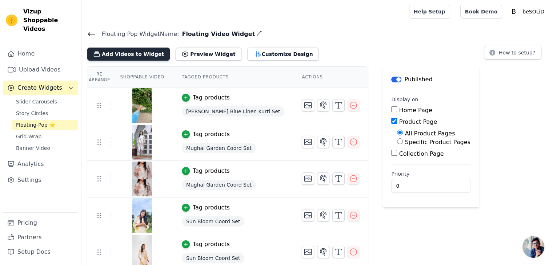
click at [132, 56] on button "Add Videos to Widget" at bounding box center [128, 54] width 83 height 13
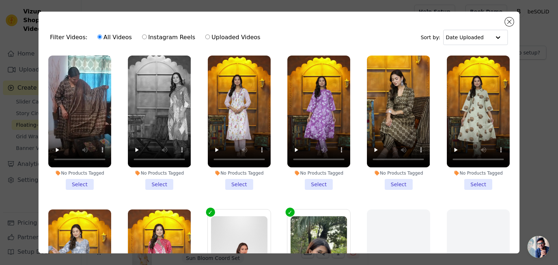
click at [81, 182] on li "No Products Tagged Select" at bounding box center [79, 123] width 63 height 135
click at [0, 0] on input "No Products Tagged Select" at bounding box center [0, 0] width 0 height 0
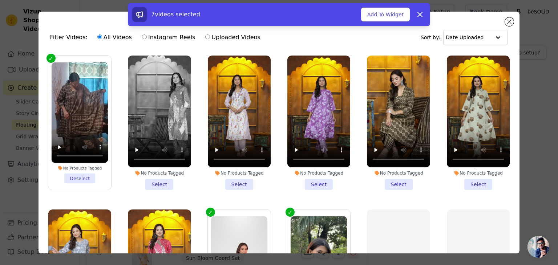
click at [159, 182] on li "No Products Tagged Select" at bounding box center [159, 123] width 63 height 135
click at [0, 0] on input "No Products Tagged Select" at bounding box center [0, 0] width 0 height 0
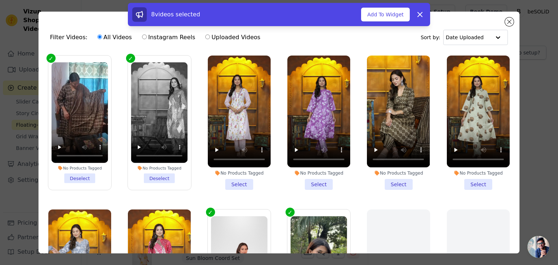
click at [240, 184] on li "No Products Tagged Select" at bounding box center [239, 123] width 63 height 135
click at [0, 0] on input "No Products Tagged Select" at bounding box center [0, 0] width 0 height 0
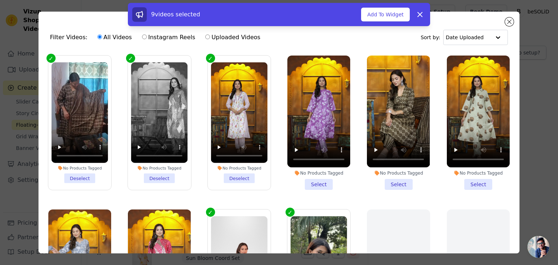
click at [313, 181] on li "No Products Tagged Select" at bounding box center [319, 123] width 63 height 135
click at [0, 0] on input "No Products Tagged Select" at bounding box center [0, 0] width 0 height 0
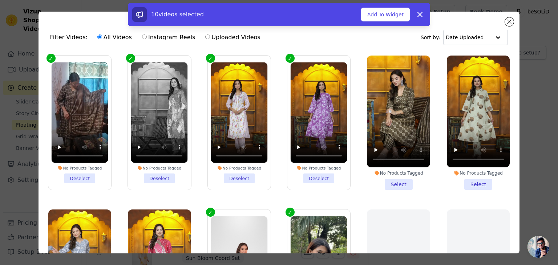
click at [396, 182] on li "No Products Tagged Select" at bounding box center [398, 123] width 63 height 135
click at [0, 0] on input "No Products Tagged Select" at bounding box center [0, 0] width 0 height 0
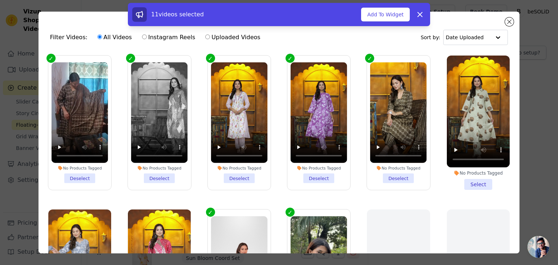
click at [475, 183] on li "No Products Tagged Select" at bounding box center [478, 123] width 63 height 135
click at [0, 0] on input "No Products Tagged Select" at bounding box center [0, 0] width 0 height 0
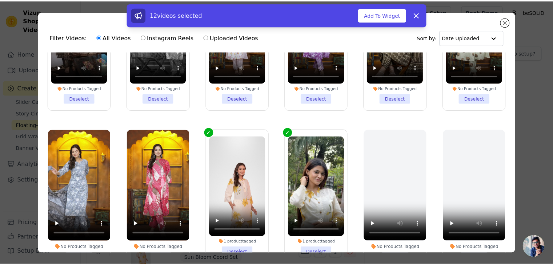
scroll to position [95, 0]
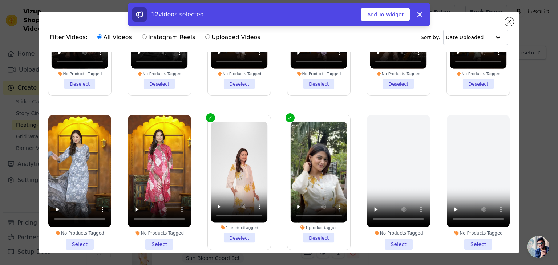
click at [77, 245] on div "No Products Tagged Select" at bounding box center [79, 182] width 71 height 143
click at [78, 239] on li "No Products Tagged Select" at bounding box center [79, 182] width 63 height 135
click at [0, 0] on input "No Products Tagged Select" at bounding box center [0, 0] width 0 height 0
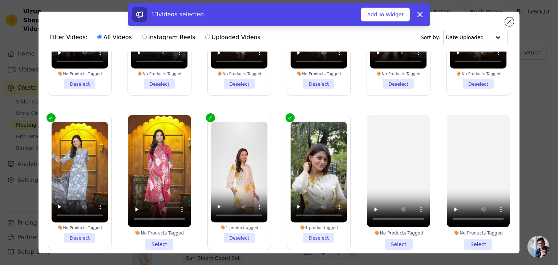
click at [160, 241] on li "No Products Tagged Select" at bounding box center [159, 182] width 63 height 135
click at [0, 0] on input "No Products Tagged Select" at bounding box center [0, 0] width 0 height 0
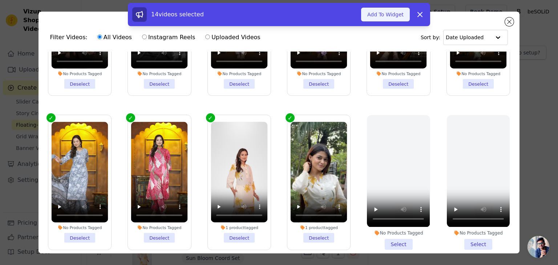
click at [377, 19] on button "Add To Widget" at bounding box center [385, 15] width 49 height 14
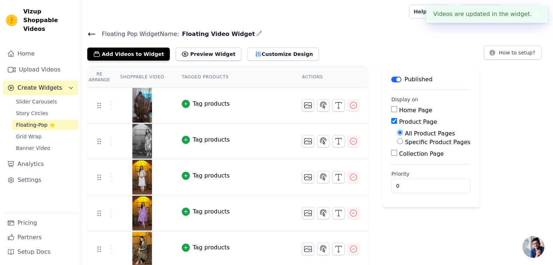
click at [213, 104] on div "Tag products" at bounding box center [211, 104] width 37 height 9
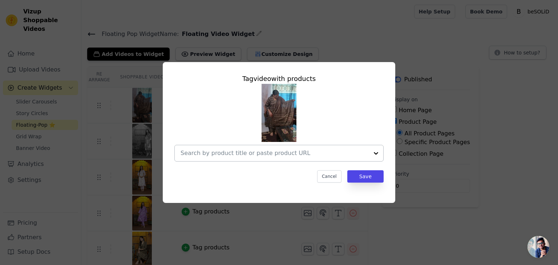
click at [204, 151] on input "text" at bounding box center [275, 153] width 188 height 9
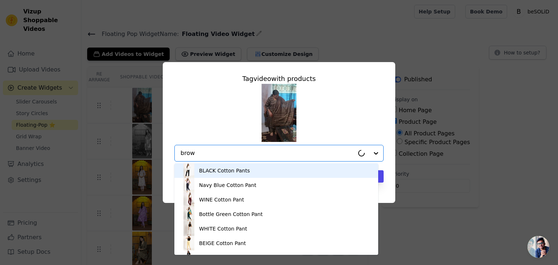
type input "brown"
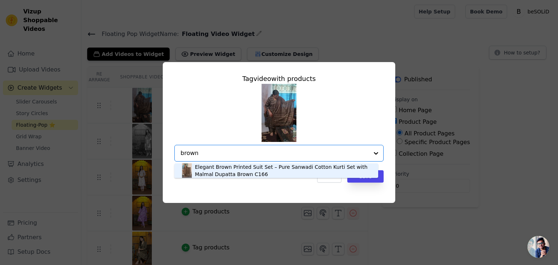
click at [218, 171] on div "Elegant Brown Printed Suit Set – Pure Sanwadi Cotton Kurti Set with Malmal Dupa…" at bounding box center [283, 171] width 176 height 15
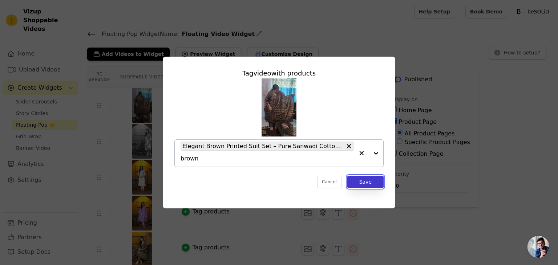
click at [361, 184] on button "Save" at bounding box center [366, 182] width 36 height 12
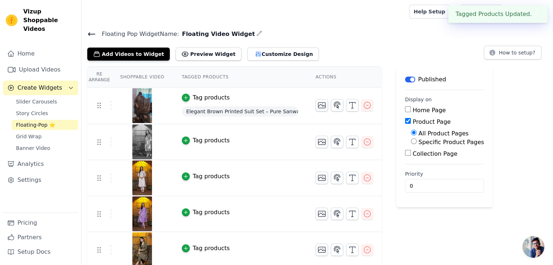
click at [200, 141] on div "Tag products" at bounding box center [211, 140] width 37 height 9
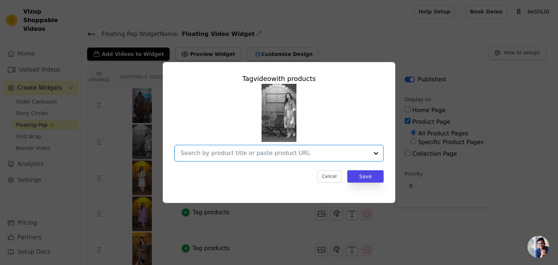
click at [225, 155] on input "text" at bounding box center [275, 153] width 188 height 9
type input "line"
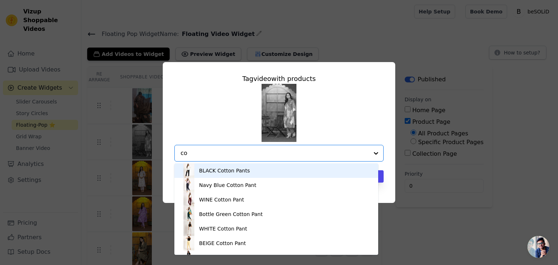
type input "coo"
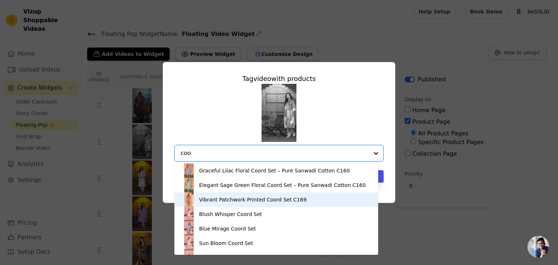
click at [249, 198] on div "Vibrant Patchwork Printed Coord Set C169" at bounding box center [253, 199] width 108 height 7
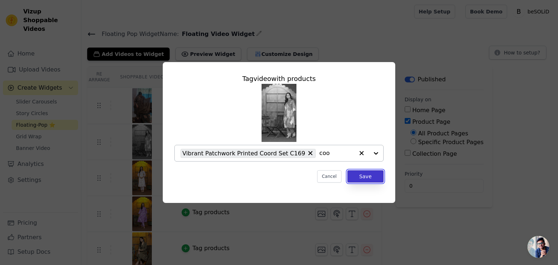
click at [372, 175] on button "Save" at bounding box center [366, 177] width 36 height 12
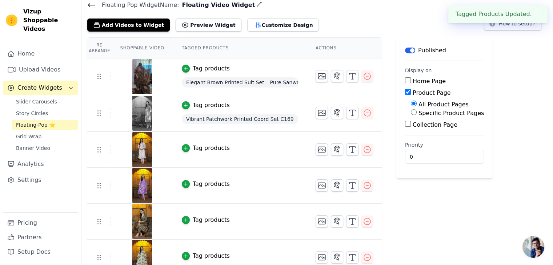
scroll to position [38, 0]
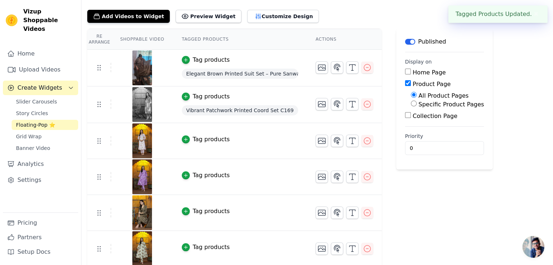
click at [203, 140] on div "Tag products" at bounding box center [211, 139] width 37 height 9
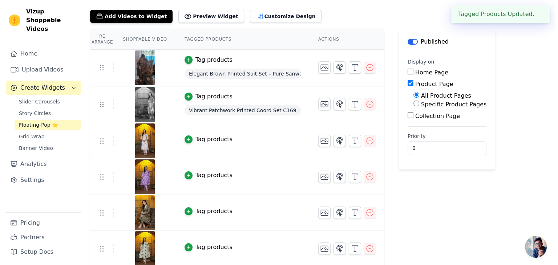
scroll to position [0, 0]
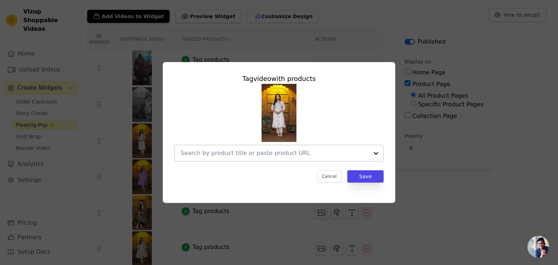
click at [210, 155] on input "text" at bounding box center [275, 153] width 188 height 9
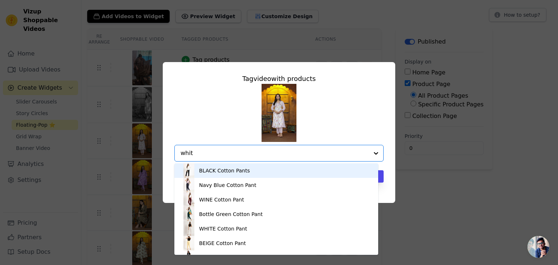
type input "white"
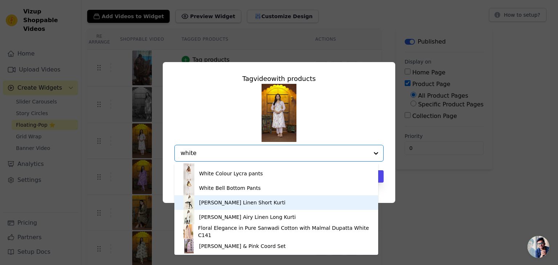
scroll to position [12, 0]
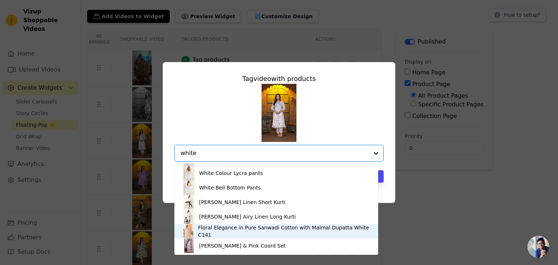
click at [237, 231] on div "Floral Elegance in Pure Sanwadi Cotton with Malmal Dupatta White C141" at bounding box center [284, 231] width 173 height 15
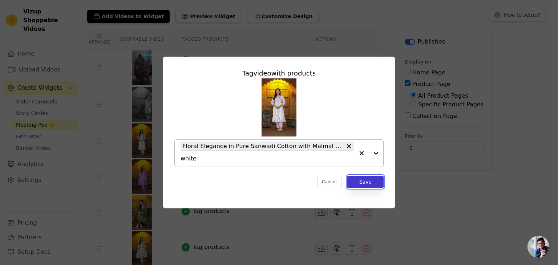
click at [370, 181] on button "Save" at bounding box center [366, 182] width 36 height 12
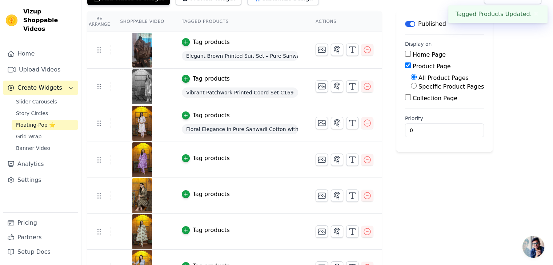
scroll to position [69, 0]
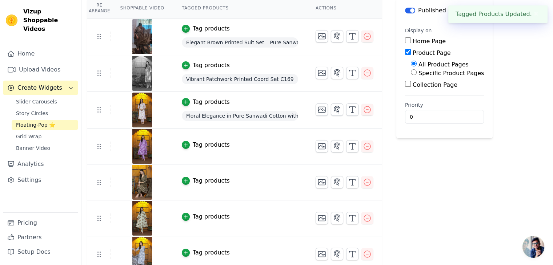
click at [203, 144] on div "Tag products" at bounding box center [211, 145] width 37 height 9
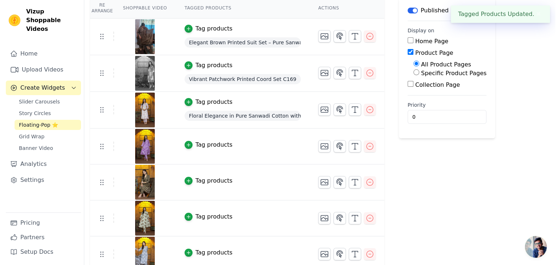
scroll to position [0, 0]
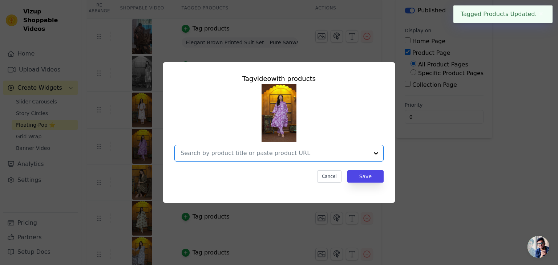
click at [238, 155] on input "text" at bounding box center [275, 153] width 188 height 9
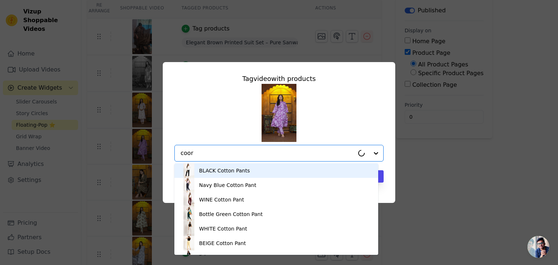
type input "coord"
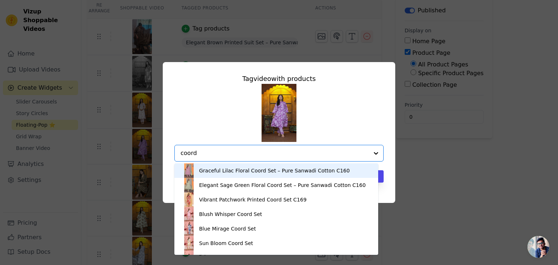
click at [253, 171] on div "Graceful Lilac Floral Coord Set – Pure Sanwadi Cotton C160" at bounding box center [274, 170] width 151 height 7
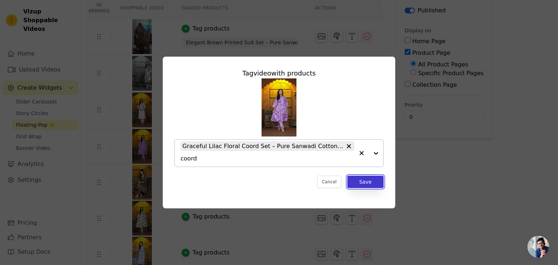
click at [364, 181] on button "Save" at bounding box center [366, 182] width 36 height 12
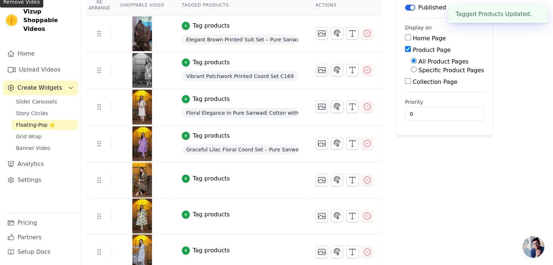
scroll to position [89, 0]
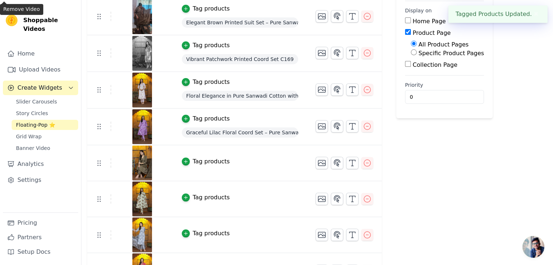
click at [209, 157] on div "Tag products" at bounding box center [211, 161] width 37 height 9
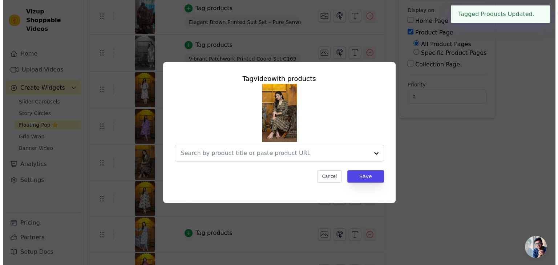
scroll to position [0, 0]
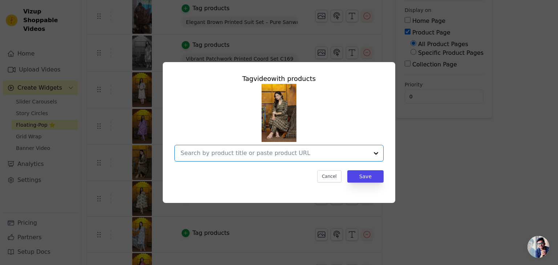
click at [226, 153] on input "text" at bounding box center [275, 153] width 188 height 9
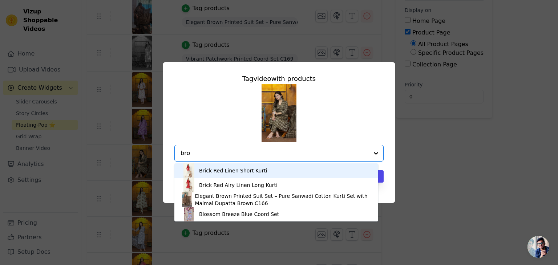
type input "brow"
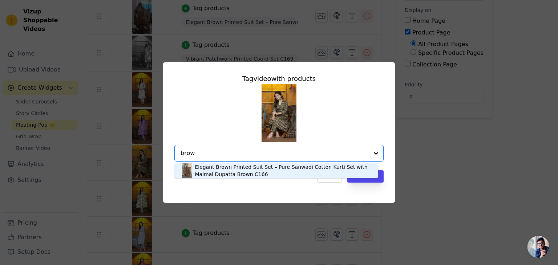
click at [242, 169] on div "Elegant Brown Printed Suit Set – Pure Sanwadi Cotton Kurti Set with Malmal Dupa…" at bounding box center [283, 171] width 176 height 15
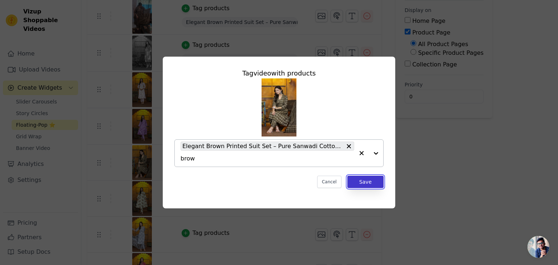
click at [372, 180] on button "Save" at bounding box center [366, 182] width 36 height 12
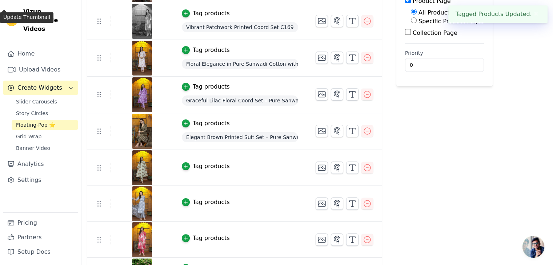
scroll to position [129, 0]
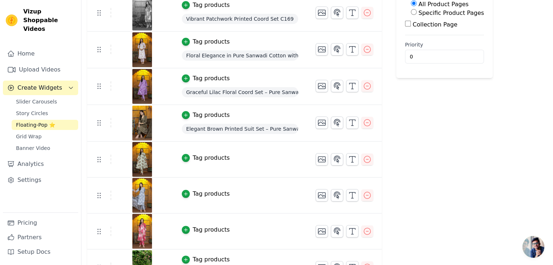
click at [202, 156] on div "Tag products" at bounding box center [211, 158] width 37 height 9
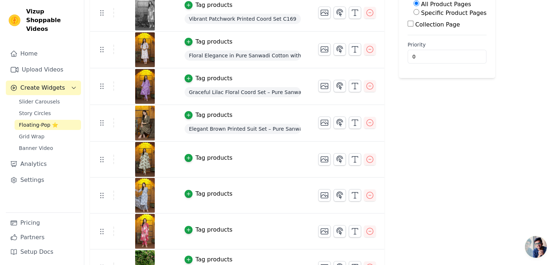
scroll to position [0, 0]
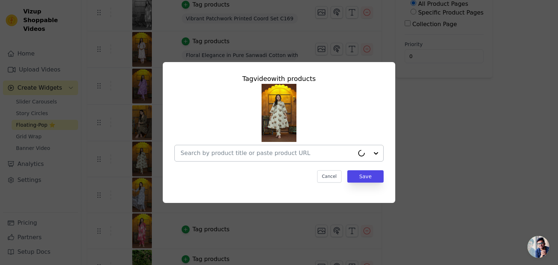
click at [217, 151] on input "text" at bounding box center [268, 153] width 174 height 9
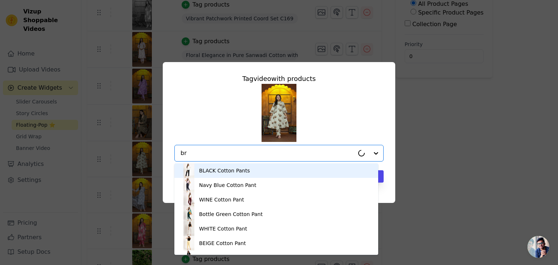
type input "b"
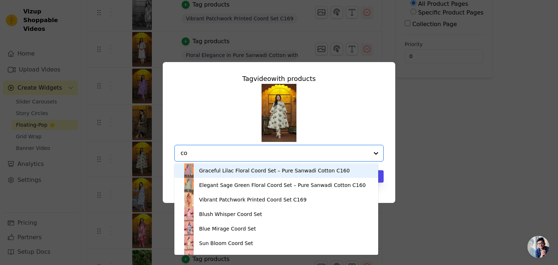
type input "c"
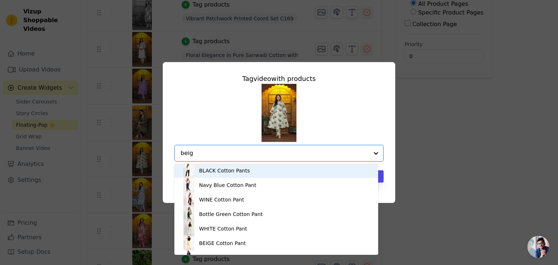
type input "beige"
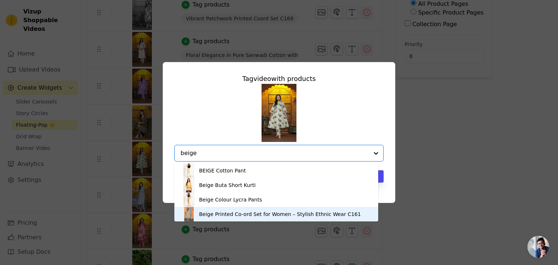
click at [233, 214] on div "Beige Printed Co-ord Set for Women – Stylish Ethnic Wear C161" at bounding box center [280, 214] width 162 height 7
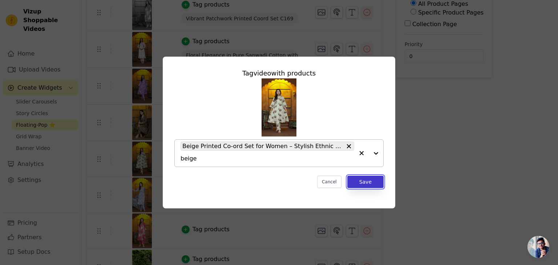
click at [371, 179] on button "Save" at bounding box center [366, 182] width 36 height 12
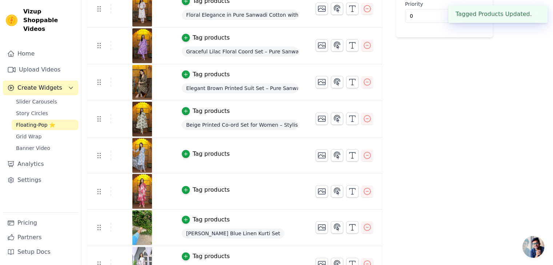
scroll to position [176, 0]
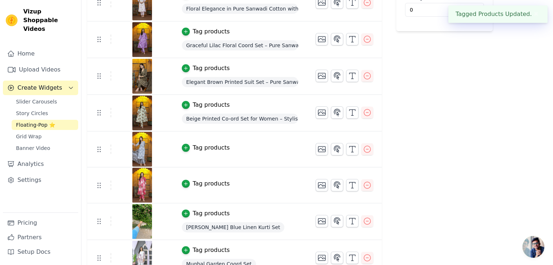
click at [199, 146] on div "Tag products" at bounding box center [211, 148] width 37 height 9
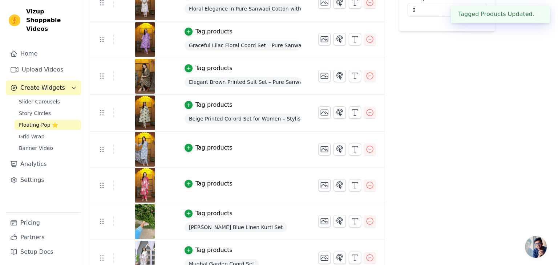
scroll to position [0, 0]
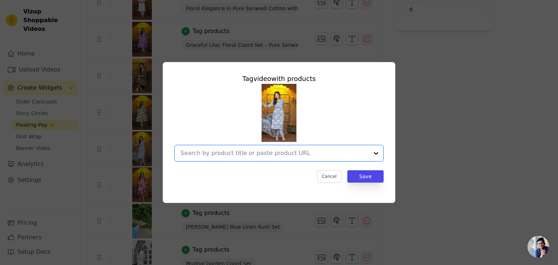
click at [218, 156] on input "text" at bounding box center [275, 153] width 188 height 9
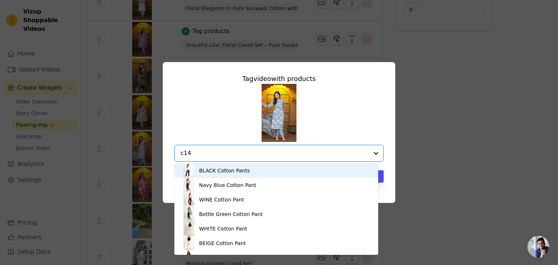
type input "c143"
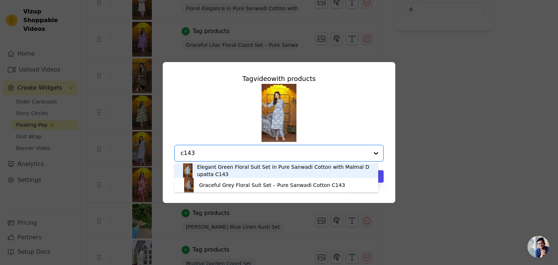
click at [248, 169] on div "Elegant Green Floral Suit Set in Pure Sanwadi Cotton with Malmal Dupatta C143" at bounding box center [284, 171] width 174 height 15
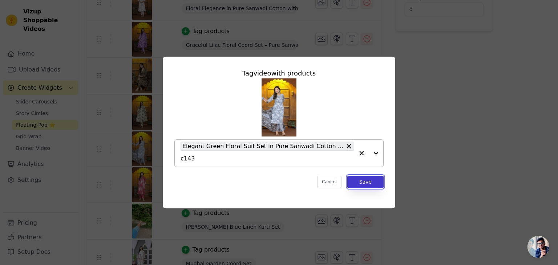
click at [361, 184] on button "Save" at bounding box center [366, 182] width 36 height 12
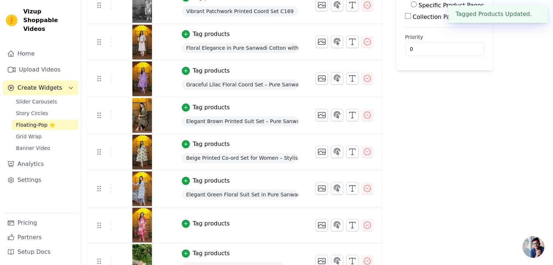
scroll to position [145, 0]
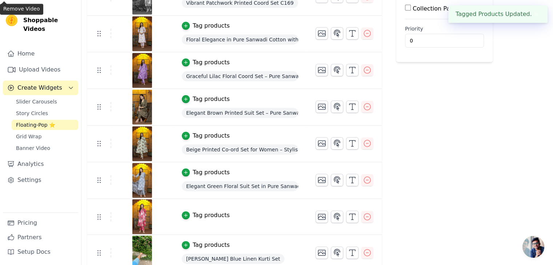
click at [205, 171] on div "Tag products" at bounding box center [211, 172] width 37 height 9
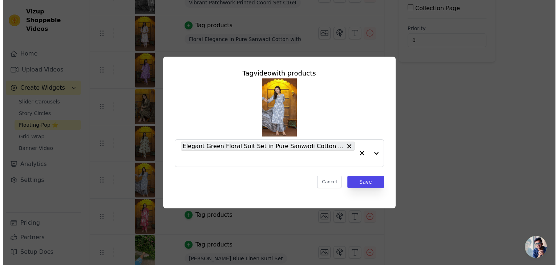
scroll to position [0, 0]
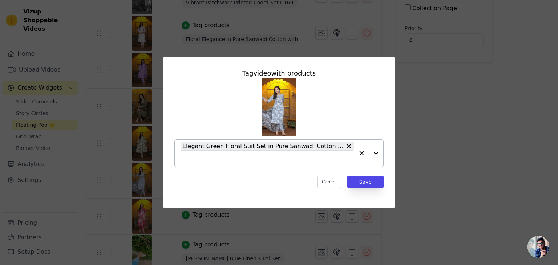
click at [255, 158] on input "text" at bounding box center [268, 159] width 174 height 9
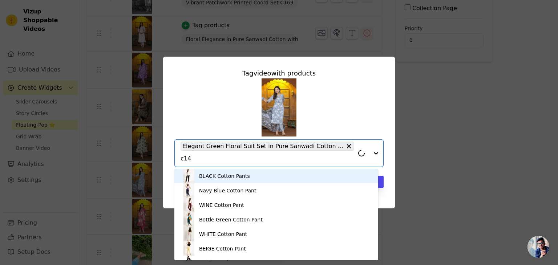
type input "c143"
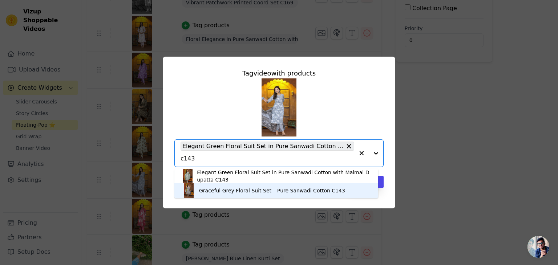
click at [241, 191] on div "Graceful Grey Floral Suit Set – Pure Sanwadi Cotton C143" at bounding box center [272, 190] width 146 height 7
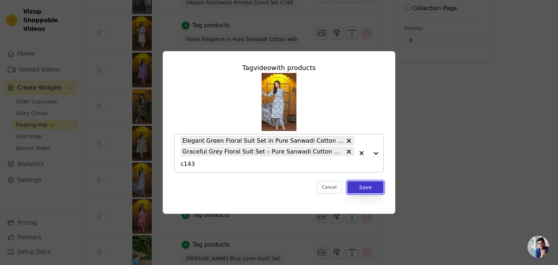
click at [373, 188] on button "Save" at bounding box center [366, 187] width 36 height 12
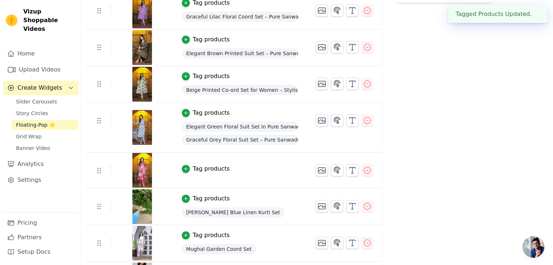
scroll to position [219, 0]
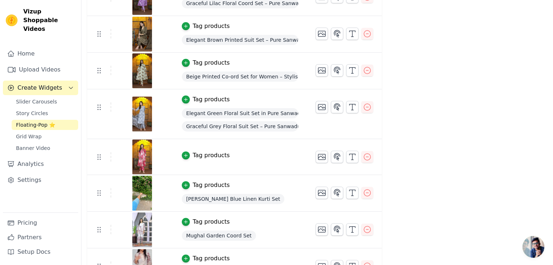
click at [210, 154] on div "Tag products" at bounding box center [211, 155] width 37 height 9
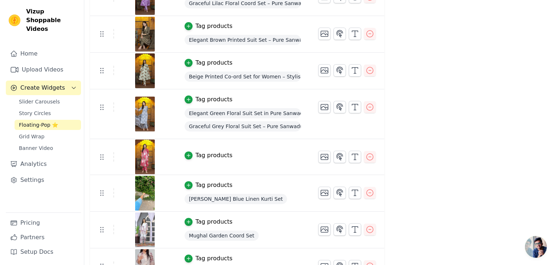
scroll to position [0, 0]
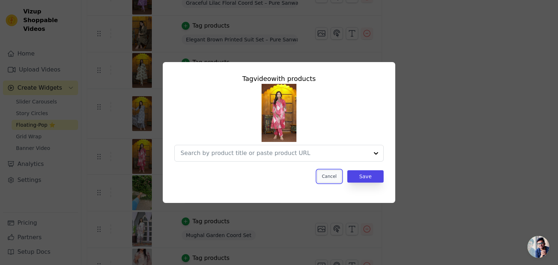
click at [333, 175] on button "Cancel" at bounding box center [329, 177] width 24 height 12
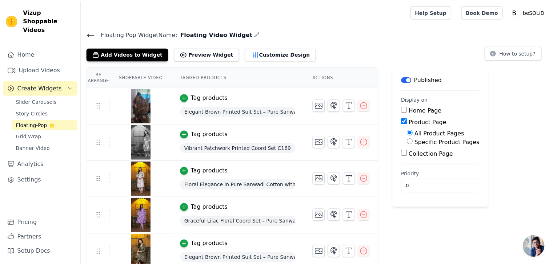
scroll to position [219, 0]
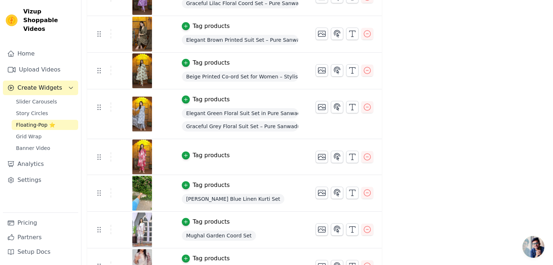
click at [143, 155] on img at bounding box center [142, 157] width 20 height 35
click at [141, 156] on img at bounding box center [142, 157] width 20 height 35
click at [363, 158] on icon "button" at bounding box center [367, 157] width 9 height 9
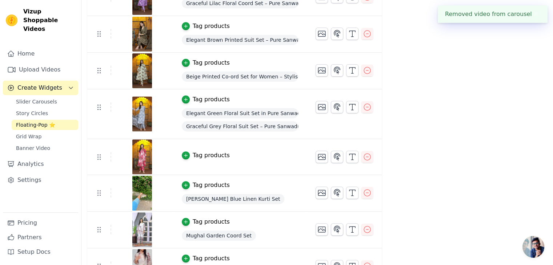
scroll to position [0, 0]
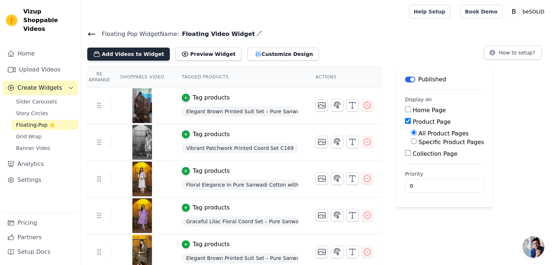
click at [125, 51] on button "Add Videos to Widget" at bounding box center [128, 54] width 83 height 13
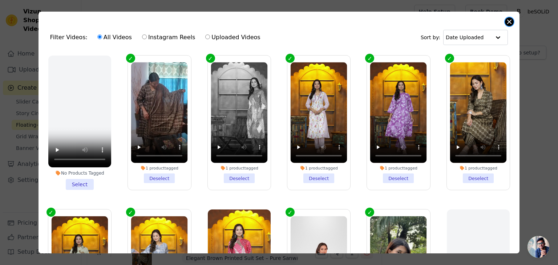
click at [512, 22] on button "Close modal" at bounding box center [509, 21] width 9 height 9
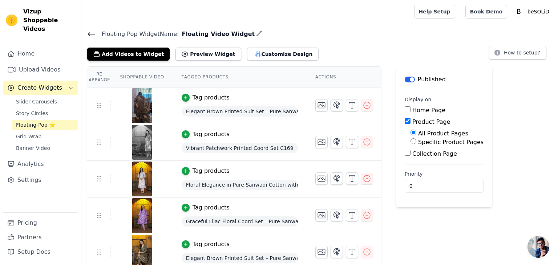
click at [89, 34] on icon at bounding box center [91, 34] width 7 height 3
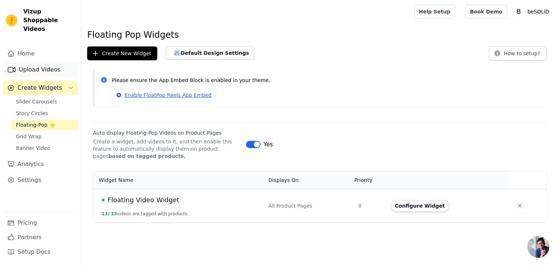
click at [45, 63] on link "Upload Videos" at bounding box center [40, 70] width 75 height 15
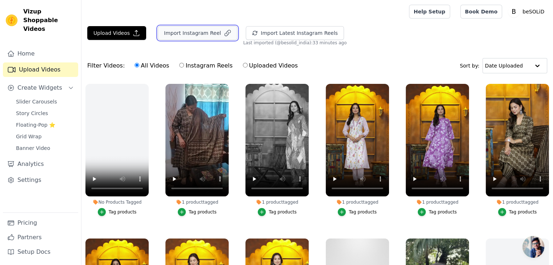
click at [193, 33] on button "Import Instagram Reel" at bounding box center [198, 33] width 80 height 14
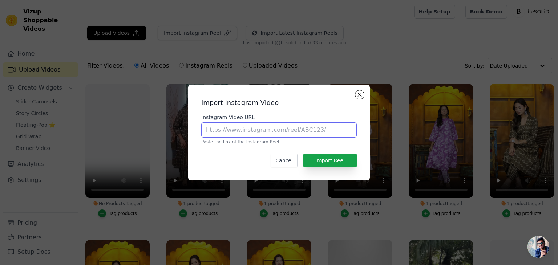
click at [239, 128] on input "Instagram Video URL" at bounding box center [279, 130] width 156 height 15
paste input "https://www.instagram.com/reel/DMxbYKURXT8/"
type input "https://www.instagram.com/reel/DMxbYKURXT8/"
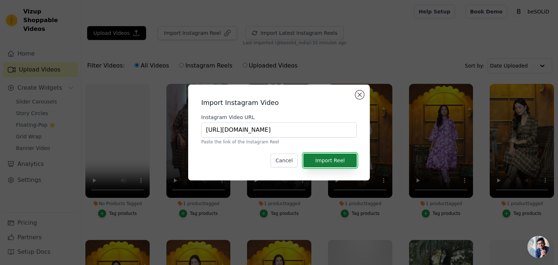
click at [338, 158] on button "Import Reel" at bounding box center [330, 161] width 53 height 14
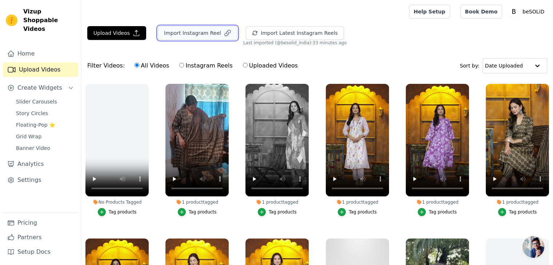
click at [180, 29] on button "Import Instagram Reel" at bounding box center [198, 33] width 80 height 14
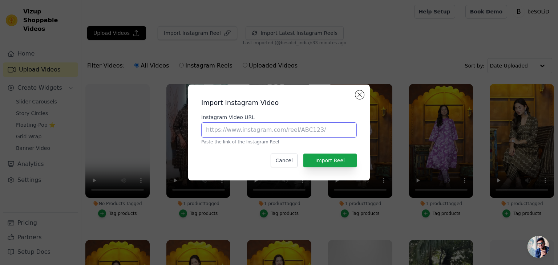
click at [248, 126] on input "Instagram Video URL" at bounding box center [279, 130] width 156 height 15
paste input "https://www.instagram.com/reel/DMQJubISOjE/"
type input "https://www.instagram.com/reel/DMQJubISOjE/"
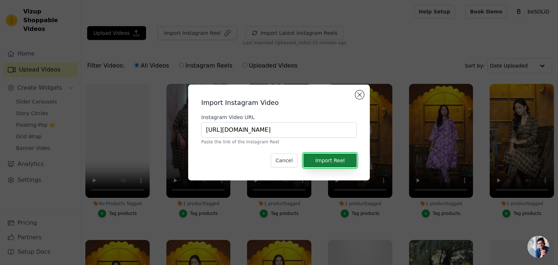
click at [340, 160] on button "Import Reel" at bounding box center [330, 161] width 53 height 14
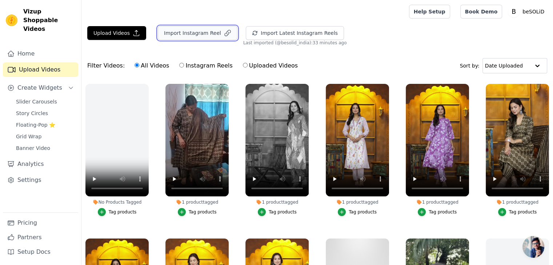
click at [196, 29] on button "Import Instagram Reel" at bounding box center [198, 33] width 80 height 14
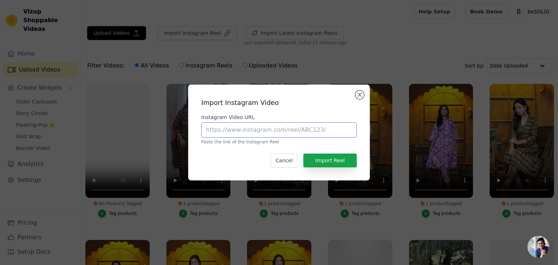
click at [252, 128] on input "Instagram Video URL" at bounding box center [279, 130] width 156 height 15
paste input "https://www.instagram.com/reel/DMMsMSbTdY_/"
type input "https://www.instagram.com/reel/DMMsMSbTdY_/"
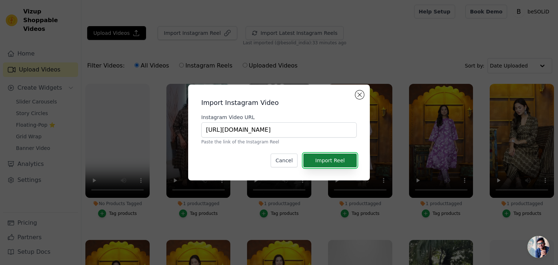
click at [331, 158] on button "Import Reel" at bounding box center [330, 161] width 53 height 14
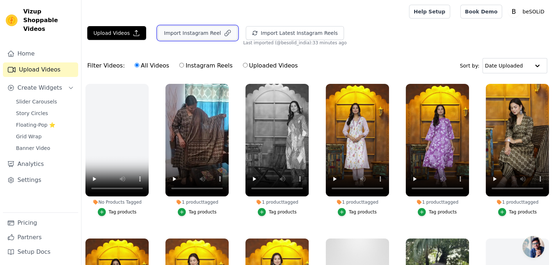
click at [195, 32] on button "Import Instagram Reel" at bounding box center [198, 33] width 80 height 14
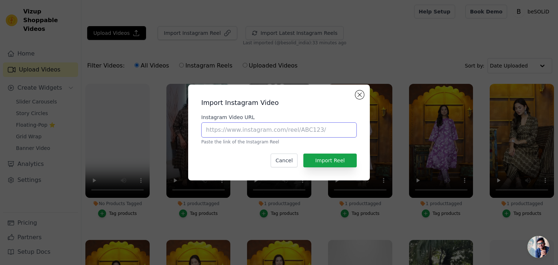
click at [236, 130] on input "Instagram Video URL" at bounding box center [279, 130] width 156 height 15
paste input "https://www.instagram.com/reel/DLEz_4ISXpz/"
type input "https://www.instagram.com/reel/DLEz_4ISXpz/"
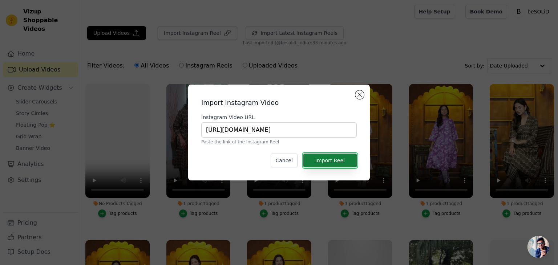
click at [345, 160] on button "Import Reel" at bounding box center [330, 161] width 53 height 14
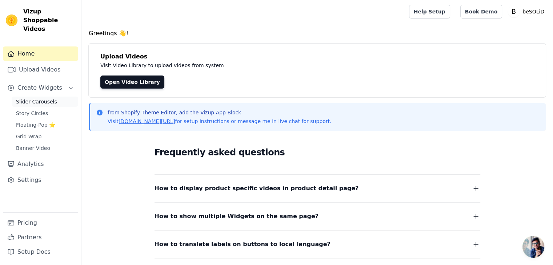
click at [43, 98] on span "Slider Carousels" at bounding box center [36, 101] width 41 height 7
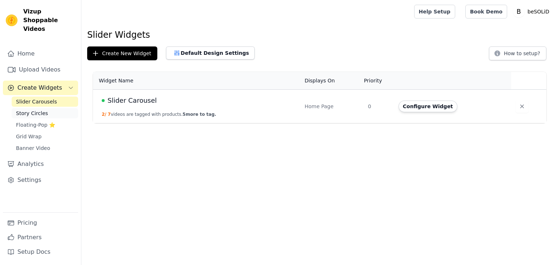
click at [40, 110] on span "Story Circles" at bounding box center [32, 113] width 32 height 7
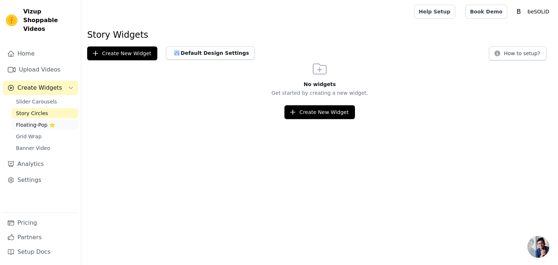
click at [36, 121] on span "Floating-Pop ⭐" at bounding box center [35, 124] width 39 height 7
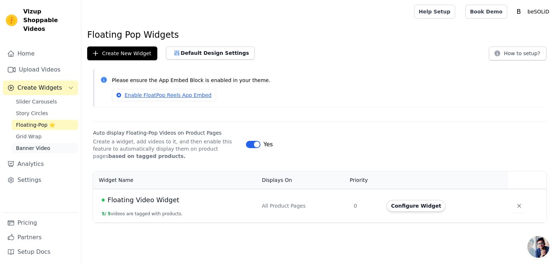
click at [42, 145] on span "Banner Video" at bounding box center [33, 148] width 34 height 7
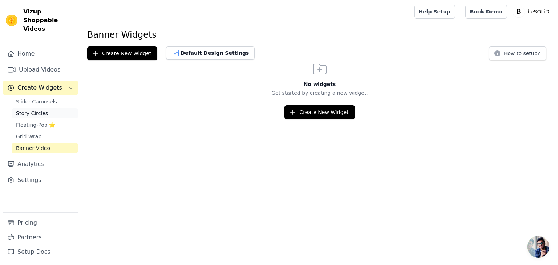
click at [33, 110] on span "Story Circles" at bounding box center [32, 113] width 32 height 7
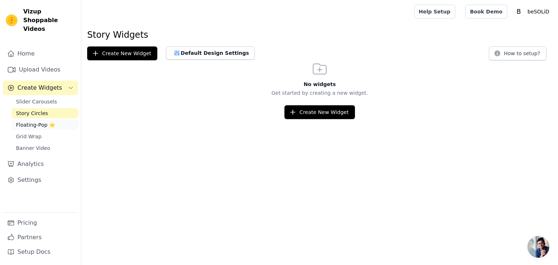
click at [33, 121] on span "Floating-Pop ⭐" at bounding box center [35, 124] width 39 height 7
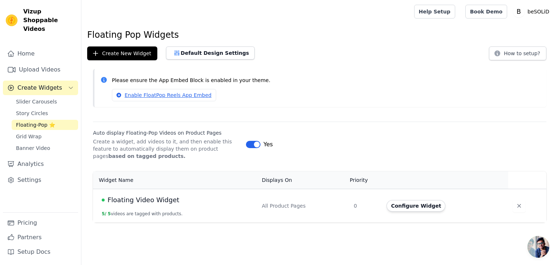
click at [256, 200] on td "Floating Video Widget 5 / 5 videos are tagged with products." at bounding box center [175, 206] width 165 height 34
click at [161, 201] on span "Floating Video Widget" at bounding box center [144, 200] width 72 height 10
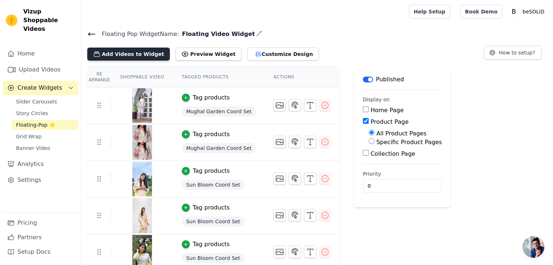
click at [127, 53] on button "Add Videos to Widget" at bounding box center [128, 54] width 83 height 13
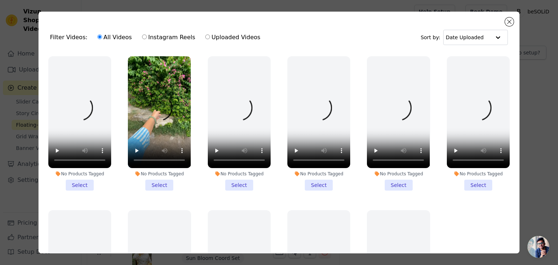
scroll to position [597, 0]
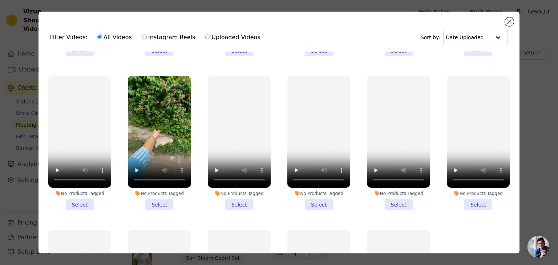
click at [159, 191] on li "No Products Tagged Select" at bounding box center [159, 143] width 63 height 135
click at [0, 0] on input "No Products Tagged Select" at bounding box center [0, 0] width 0 height 0
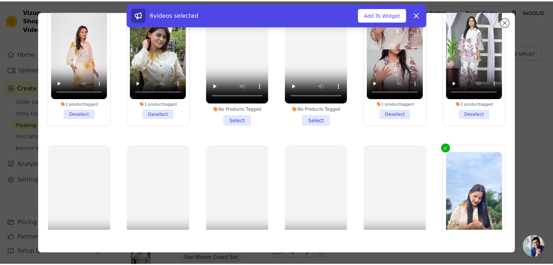
scroll to position [0, 0]
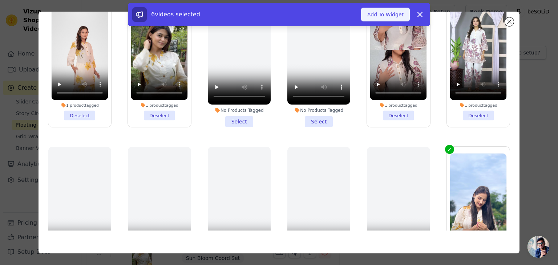
click at [387, 13] on button "Add To Widget" at bounding box center [385, 15] width 49 height 14
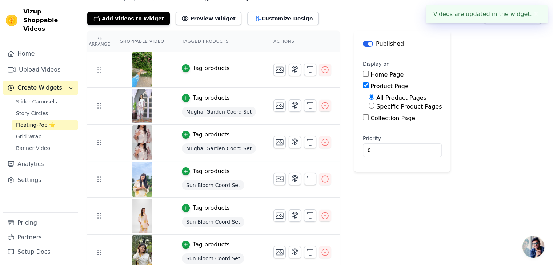
scroll to position [41, 0]
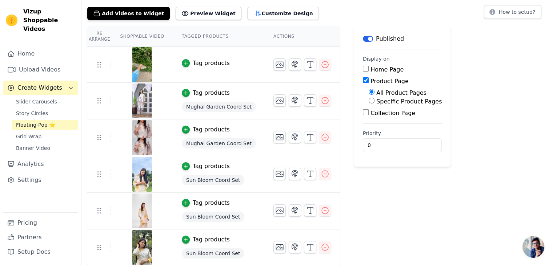
click at [222, 61] on div "Tag products" at bounding box center [219, 63] width 74 height 9
click at [212, 63] on div "Tag products" at bounding box center [211, 63] width 37 height 9
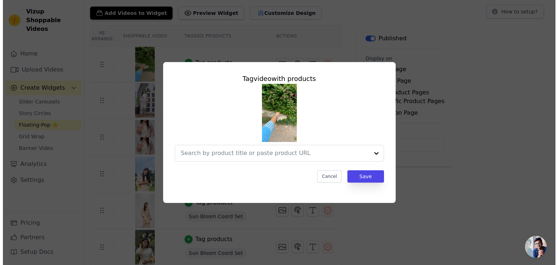
scroll to position [0, 0]
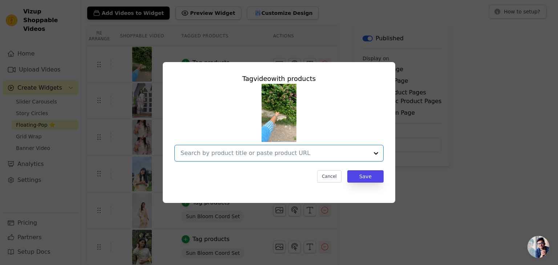
click at [231, 153] on input "text" at bounding box center [275, 153] width 188 height 9
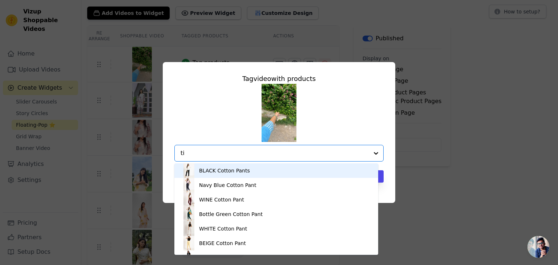
type input "tif"
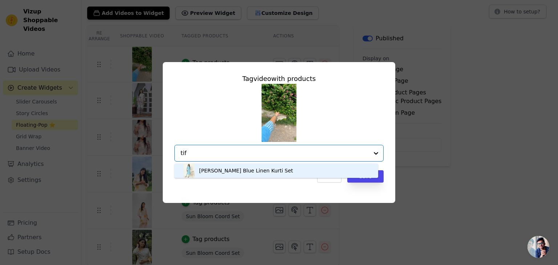
click at [233, 169] on div "[PERSON_NAME] Blue Linen Kurti Set" at bounding box center [246, 170] width 94 height 7
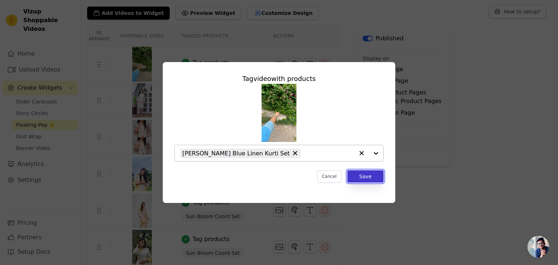
click at [368, 177] on button "Save" at bounding box center [366, 177] width 36 height 12
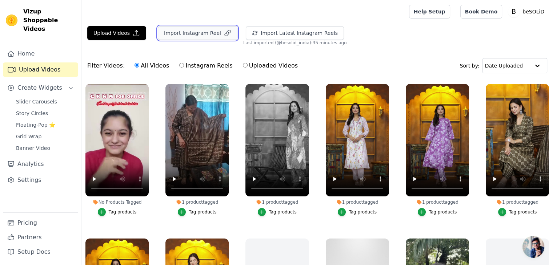
click at [182, 32] on button "Import Instagram Reel" at bounding box center [198, 33] width 80 height 14
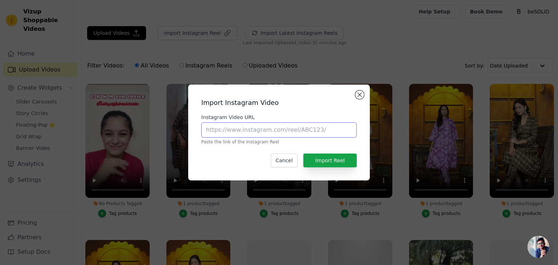
click at [242, 128] on input "Instagram Video URL" at bounding box center [279, 130] width 156 height 15
paste input "https://www.instagram.com/reel/DK_3-P6P-f8/"
type input "https://www.instagram.com/reel/DK_3-P6P-f8/"
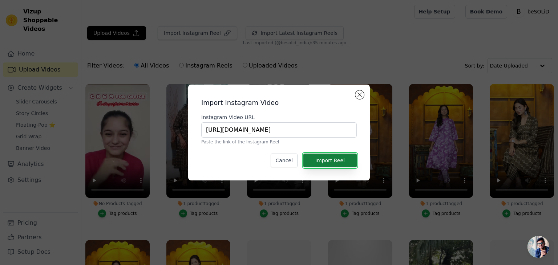
click at [323, 161] on button "Import Reel" at bounding box center [330, 161] width 53 height 14
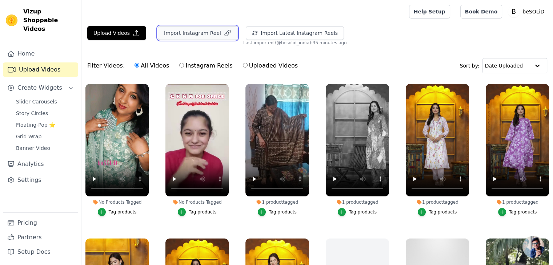
click at [196, 34] on button "Import Instagram Reel" at bounding box center [198, 33] width 80 height 14
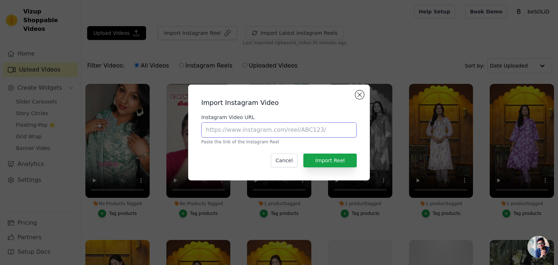
click at [217, 131] on input "Instagram Video URL" at bounding box center [279, 130] width 156 height 15
paste input "https://www.instagram.com/reel/DKzFE0_PUY6/"
type input "https://www.instagram.com/reel/DKzFE0_PUY6/"
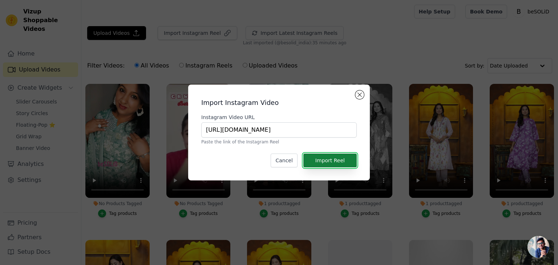
click at [328, 164] on button "Import Reel" at bounding box center [330, 161] width 53 height 14
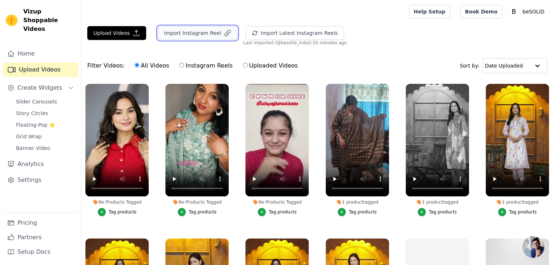
click at [191, 33] on button "Import Instagram Reel" at bounding box center [198, 33] width 80 height 14
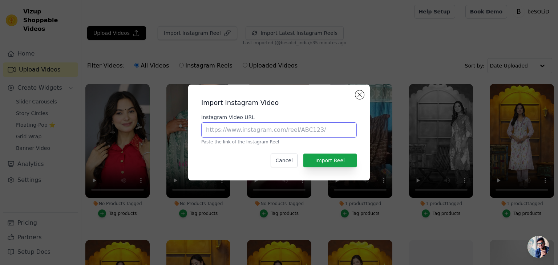
click at [260, 131] on input "Instagram Video URL" at bounding box center [279, 130] width 156 height 15
paste input "https://www.instagram.com/reel/DKlsDKGznNJ/"
type input "https://www.instagram.com/reel/DKlsDKGznNJ/"
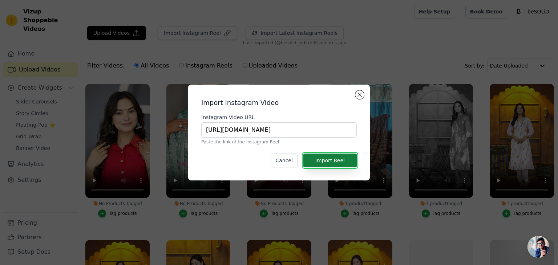
click at [335, 159] on button "Import Reel" at bounding box center [330, 161] width 53 height 14
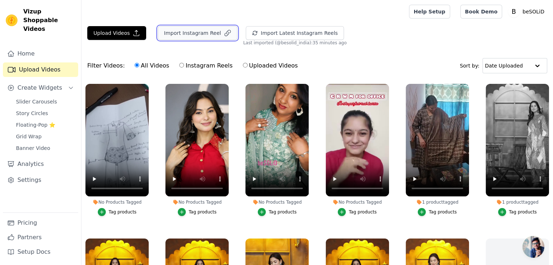
click at [193, 28] on button "Import Instagram Reel" at bounding box center [198, 33] width 80 height 14
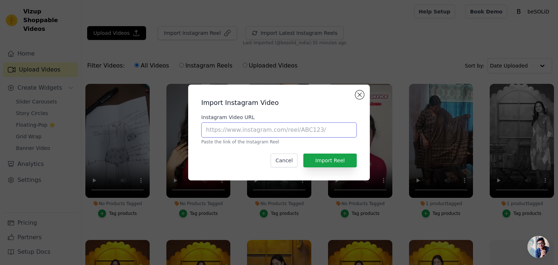
click at [269, 127] on input "Instagram Video URL" at bounding box center [279, 130] width 156 height 15
paste input "https://www.instagram.com/reel/DKZpcNmzkb9/"
type input "https://www.instagram.com/reel/DKZpcNmzkb9/"
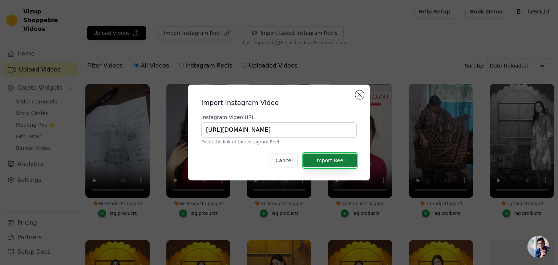
click at [334, 159] on button "Import Reel" at bounding box center [330, 161] width 53 height 14
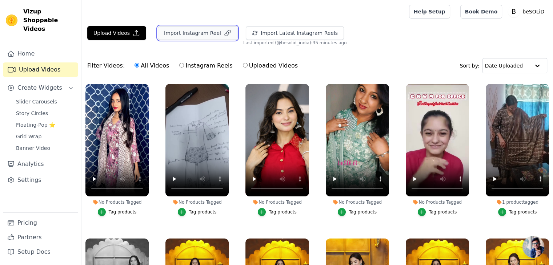
click at [181, 29] on button "Import Instagram Reel" at bounding box center [198, 33] width 80 height 14
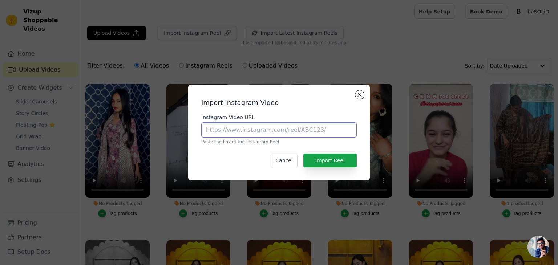
click at [248, 132] on input "Instagram Video URL" at bounding box center [279, 130] width 156 height 15
paste input "https://www.instagram.com/reel/DKRdzsoNHSj/"
type input "https://www.instagram.com/reel/DKRdzsoNHSj/"
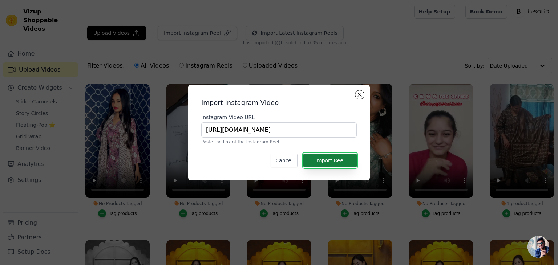
click at [347, 163] on button "Import Reel" at bounding box center [330, 161] width 53 height 14
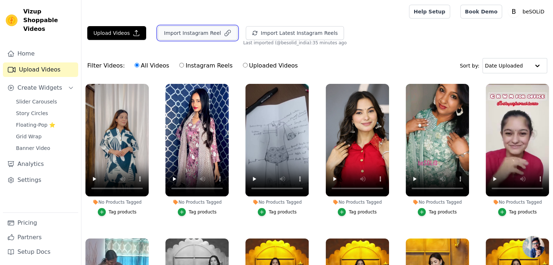
click at [186, 35] on button "Import Instagram Reel" at bounding box center [198, 33] width 80 height 14
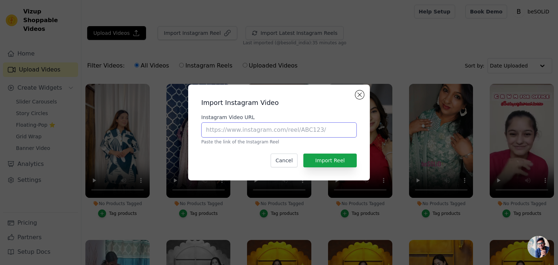
click at [253, 134] on input "Instagram Video URL" at bounding box center [279, 130] width 156 height 15
paste input "https://www.instagram.com/reel/DKOc7Z0C67A/"
type input "https://www.instagram.com/reel/DKOc7Z0C67A/"
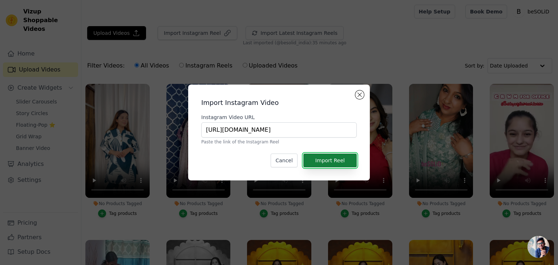
click at [342, 157] on button "Import Reel" at bounding box center [330, 161] width 53 height 14
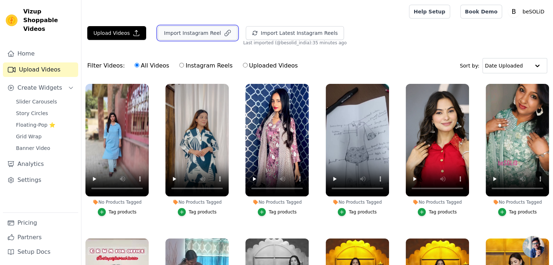
click at [183, 30] on button "Import Instagram Reel" at bounding box center [198, 33] width 80 height 14
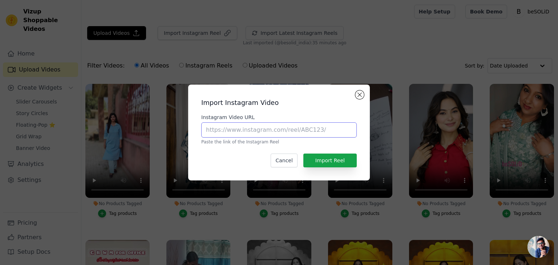
click at [246, 127] on input "Instagram Video URL" at bounding box center [279, 130] width 156 height 15
paste input "https://www.instagram.com/reel/DKJTVMVJ-Ky/"
type input "https://www.instagram.com/reel/DKJTVMVJ-Ky/"
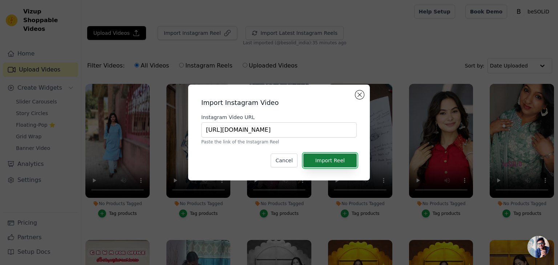
click at [333, 160] on button "Import Reel" at bounding box center [330, 161] width 53 height 14
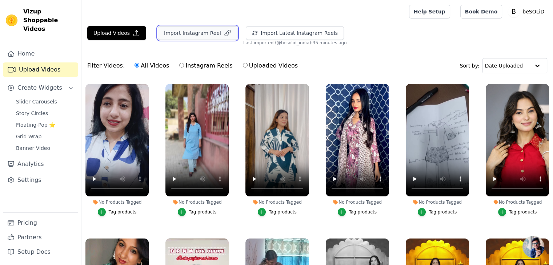
click at [201, 31] on button "Import Instagram Reel" at bounding box center [198, 33] width 80 height 14
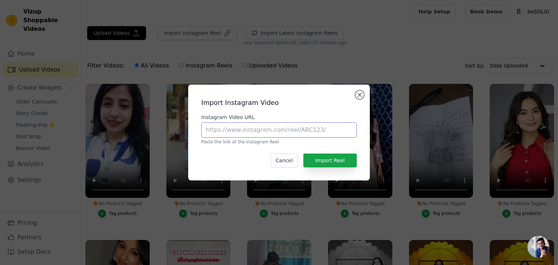
click at [250, 127] on input "Instagram Video URL" at bounding box center [279, 130] width 156 height 15
paste input "https://www.instagram.com/reel/DJ84fappm5X/"
type input "https://www.instagram.com/reel/DJ84fappm5X/"
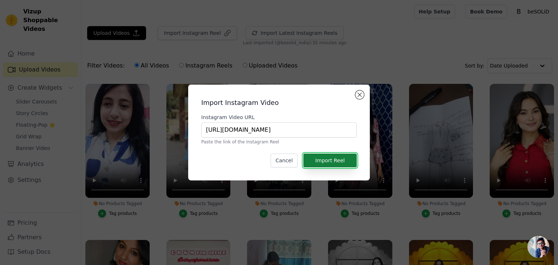
click at [330, 161] on button "Import Reel" at bounding box center [330, 161] width 53 height 14
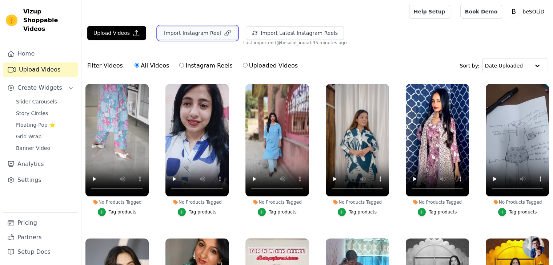
click at [187, 34] on button "Import Instagram Reel" at bounding box center [198, 33] width 80 height 14
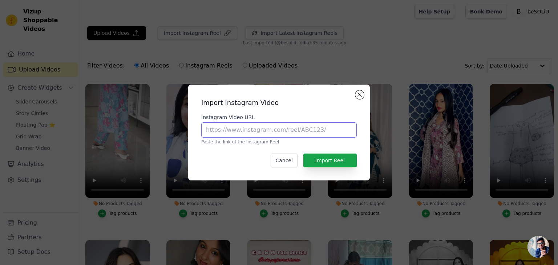
click at [240, 125] on input "Instagram Video URL" at bounding box center [279, 130] width 156 height 15
paste input "https://www.instagram.com/reel/DJ15-3VNZ1l/"
type input "https://www.instagram.com/reel/DJ15-3VNZ1l/"
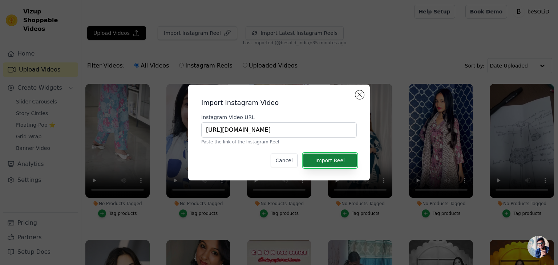
click at [318, 160] on button "Import Reel" at bounding box center [330, 161] width 53 height 14
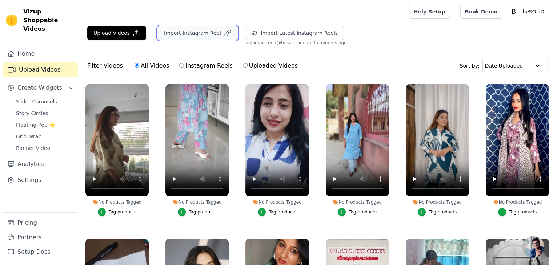
click at [190, 30] on button "Import Instagram Reel" at bounding box center [198, 33] width 80 height 14
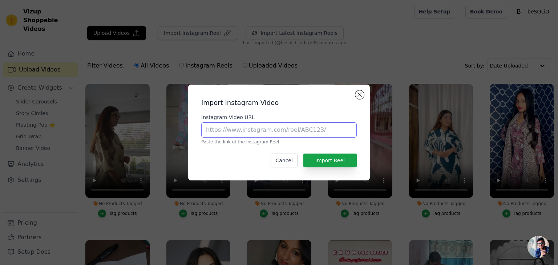
click at [253, 128] on input "Instagram Video URL" at bounding box center [279, 130] width 156 height 15
paste input "https://www.instagram.com/reel/DJ1IkXWie7t/"
type input "https://www.instagram.com/reel/DJ1IkXWie7t/"
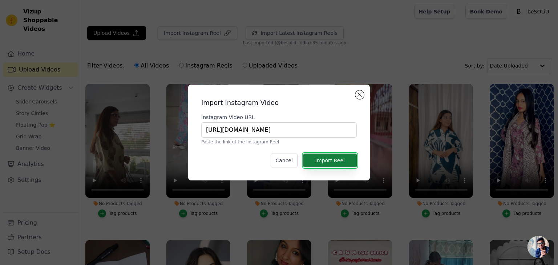
click at [337, 154] on button "Import Reel" at bounding box center [330, 161] width 53 height 14
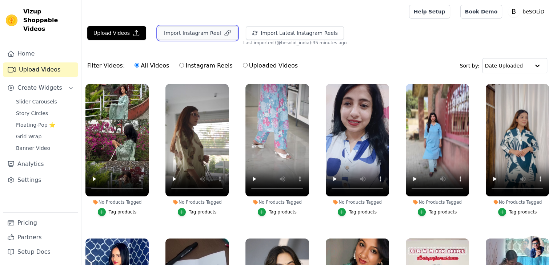
click at [184, 37] on button "Import Instagram Reel" at bounding box center [198, 33] width 80 height 14
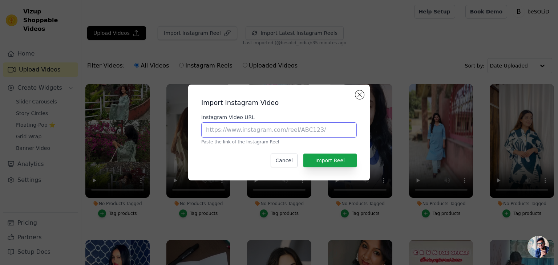
click at [280, 134] on input "Instagram Video URL" at bounding box center [279, 130] width 156 height 15
paste input "https://www.instagram.com/reel/DJ1IkXWie7t/"
type input "https://www.instagram.com/reel/DJ1IkXWie7t/"
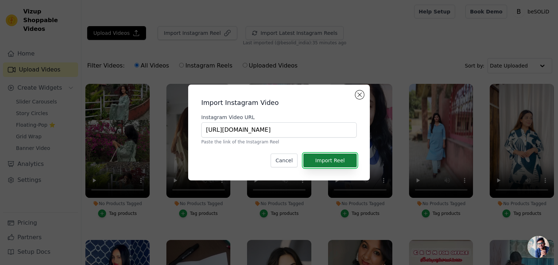
click at [333, 162] on button "Import Reel" at bounding box center [330, 161] width 53 height 14
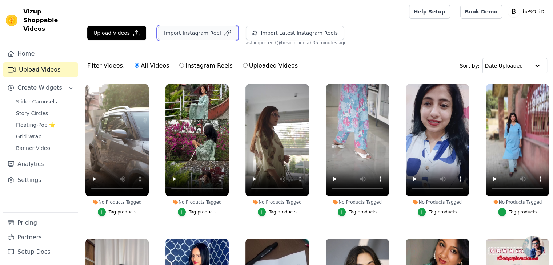
click at [177, 33] on button "Import Instagram Reel" at bounding box center [198, 33] width 80 height 14
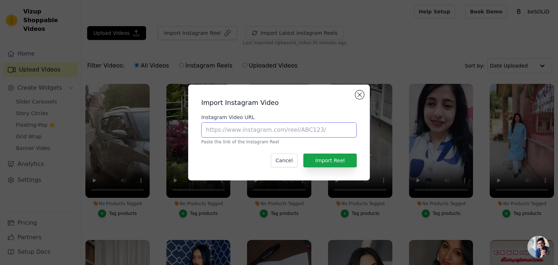
click at [263, 131] on input "Instagram Video URL" at bounding box center [279, 130] width 156 height 15
paste input "https://www.instagram.com/reel/DJwFibiNo4B/"
type input "https://www.instagram.com/reel/DJwFibiNo4B/"
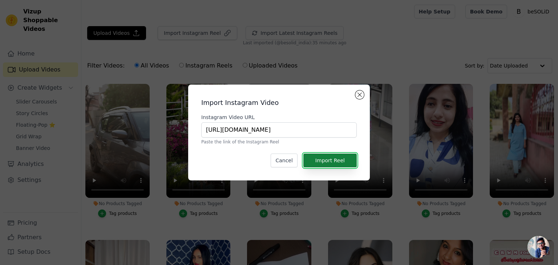
click at [345, 159] on button "Import Reel" at bounding box center [330, 161] width 53 height 14
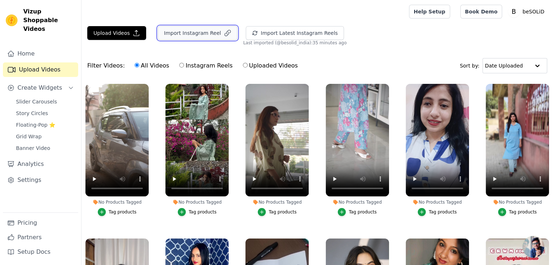
click at [194, 32] on button "Import Instagram Reel" at bounding box center [198, 33] width 80 height 14
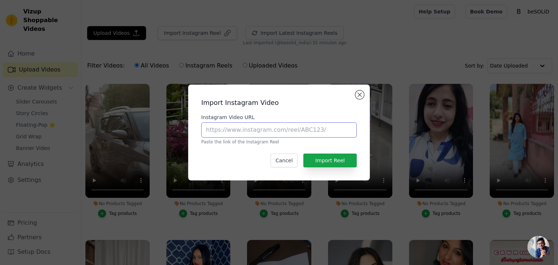
click at [272, 132] on input "Instagram Video URL" at bounding box center [279, 130] width 156 height 15
paste input "https://www.instagram.com/reel/DJuMyWXhQf9/"
type input "https://www.instagram.com/reel/DJuMyWXhQf9/"
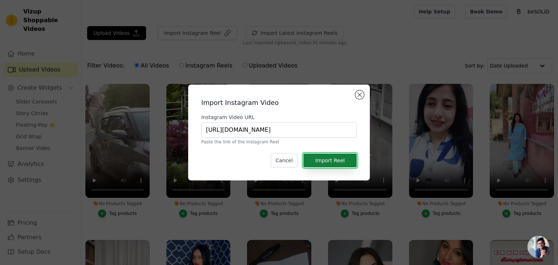
click at [336, 157] on button "Import Reel" at bounding box center [330, 161] width 53 height 14
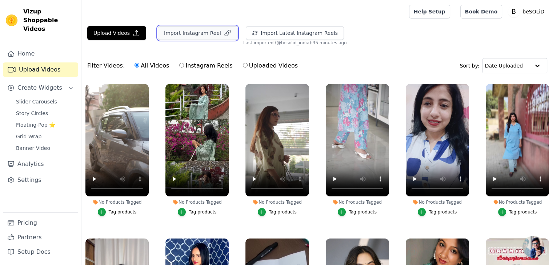
click at [180, 37] on button "Import Instagram Reel" at bounding box center [198, 33] width 80 height 14
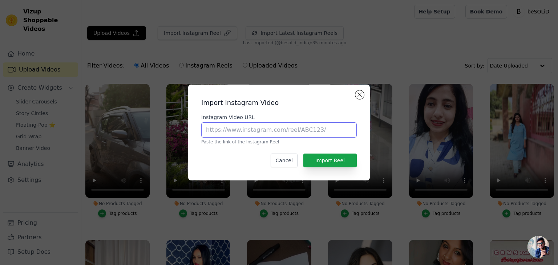
click at [239, 132] on input "Instagram Video URL" at bounding box center [279, 130] width 156 height 15
paste input "https://www.instagram.com/reel/DJqMD8XvvWm/"
type input "https://www.instagram.com/reel/DJqMD8XvvWm/"
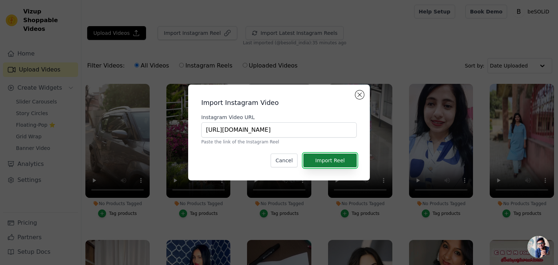
click at [314, 162] on button "Import Reel" at bounding box center [330, 161] width 53 height 14
click at [314, 162] on div "Upload Videos Import Instagram Video Instagram Video URL https://www.instagram.…" at bounding box center [319, 174] width 477 height 296
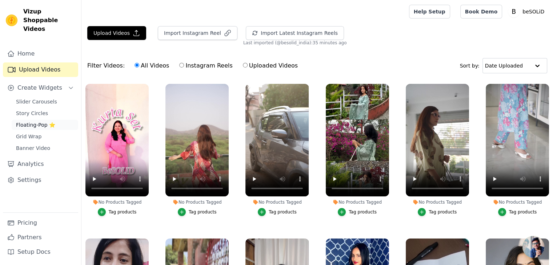
click at [35, 121] on span "Floating-Pop ⭐" at bounding box center [35, 124] width 39 height 7
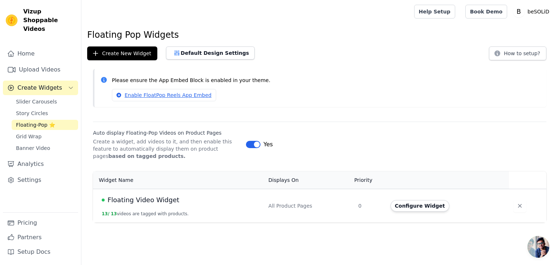
click at [175, 204] on div "Floating Video Widget" at bounding box center [181, 200] width 158 height 10
click at [161, 200] on span "Floating Video Widget" at bounding box center [144, 200] width 72 height 10
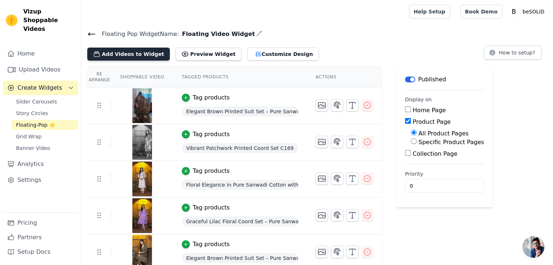
click at [126, 54] on button "Add Videos to Widget" at bounding box center [128, 54] width 83 height 13
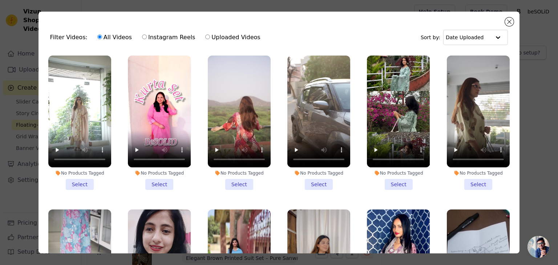
click at [75, 182] on li "No Products Tagged Select" at bounding box center [79, 123] width 63 height 135
click at [0, 0] on input "No Products Tagged Select" at bounding box center [0, 0] width 0 height 0
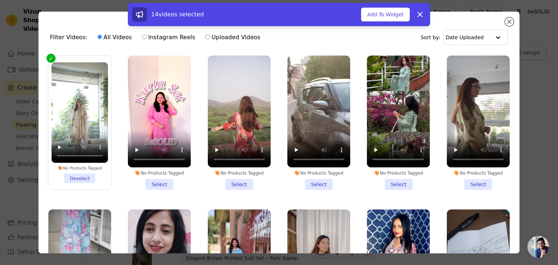
click at [152, 181] on li "No Products Tagged Select" at bounding box center [159, 123] width 63 height 135
click at [0, 0] on input "No Products Tagged Select" at bounding box center [0, 0] width 0 height 0
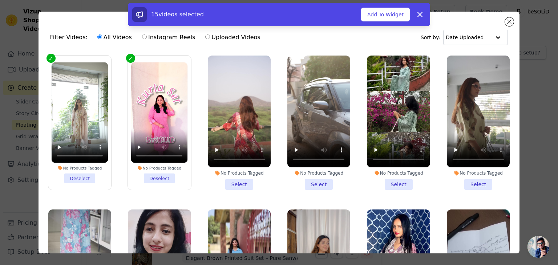
click at [237, 181] on li "No Products Tagged Select" at bounding box center [239, 123] width 63 height 135
click at [0, 0] on input "No Products Tagged Select" at bounding box center [0, 0] width 0 height 0
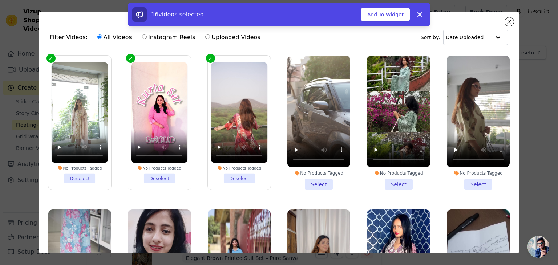
click at [313, 180] on li "No Products Tagged Select" at bounding box center [319, 123] width 63 height 135
click at [0, 0] on input "No Products Tagged Select" at bounding box center [0, 0] width 0 height 0
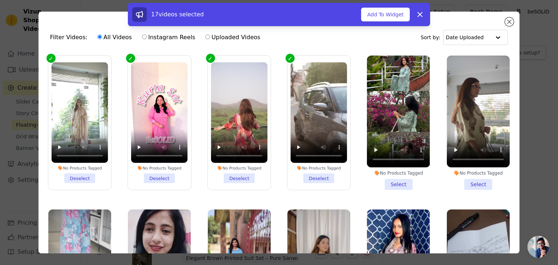
click at [389, 183] on li "No Products Tagged Select" at bounding box center [398, 123] width 63 height 135
click at [0, 0] on input "No Products Tagged Select" at bounding box center [0, 0] width 0 height 0
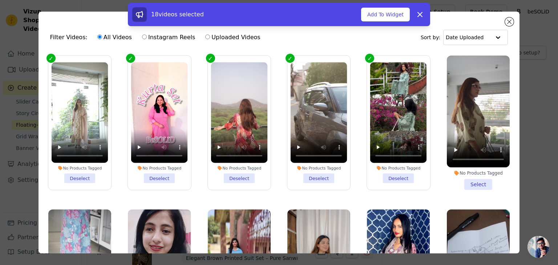
click at [475, 182] on li "No Products Tagged Select" at bounding box center [478, 123] width 63 height 135
click at [0, 0] on input "No Products Tagged Select" at bounding box center [0, 0] width 0 height 0
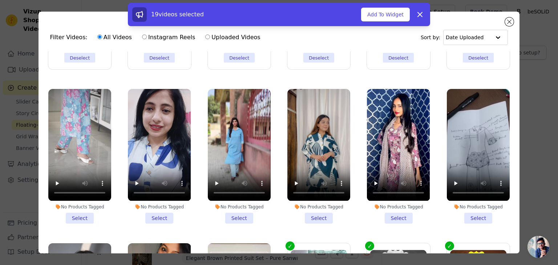
scroll to position [124, 0]
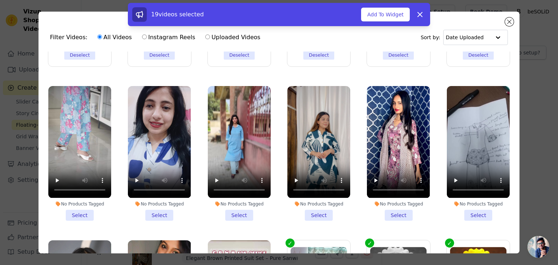
click at [76, 208] on li "No Products Tagged Select" at bounding box center [79, 153] width 63 height 135
click at [0, 0] on input "No Products Tagged Select" at bounding box center [0, 0] width 0 height 0
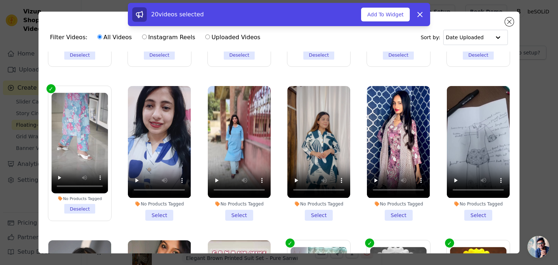
click at [160, 211] on li "No Products Tagged Select" at bounding box center [159, 153] width 63 height 135
click at [0, 0] on input "No Products Tagged Select" at bounding box center [0, 0] width 0 height 0
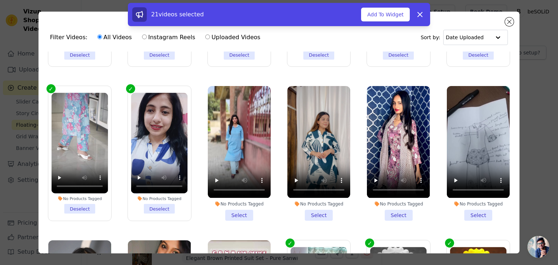
click at [233, 211] on li "No Products Tagged Select" at bounding box center [239, 153] width 63 height 135
click at [0, 0] on input "No Products Tagged Select" at bounding box center [0, 0] width 0 height 0
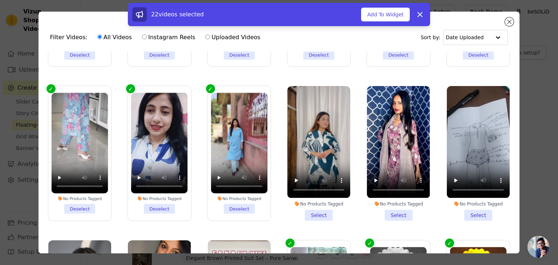
click at [320, 210] on li "No Products Tagged Select" at bounding box center [319, 153] width 63 height 135
click at [0, 0] on input "No Products Tagged Select" at bounding box center [0, 0] width 0 height 0
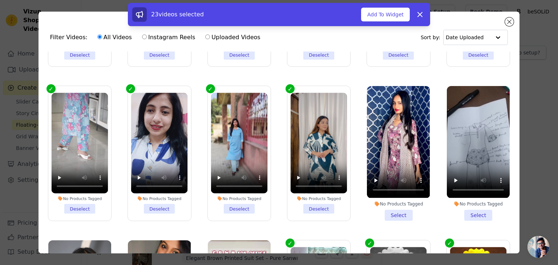
click at [389, 208] on li "No Products Tagged Select" at bounding box center [398, 153] width 63 height 135
click at [0, 0] on input "No Products Tagged Select" at bounding box center [0, 0] width 0 height 0
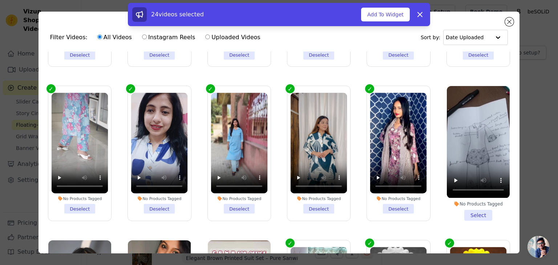
click at [465, 209] on li "No Products Tagged Select" at bounding box center [478, 153] width 63 height 135
click at [0, 0] on input "No Products Tagged Select" at bounding box center [0, 0] width 0 height 0
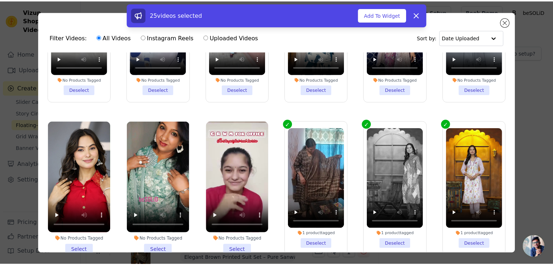
scroll to position [267, 0]
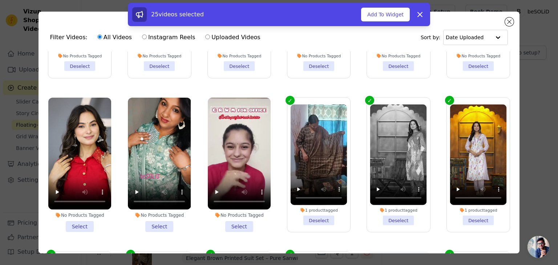
click at [73, 215] on li "No Products Tagged Select" at bounding box center [79, 165] width 63 height 135
click at [0, 0] on input "No Products Tagged Select" at bounding box center [0, 0] width 0 height 0
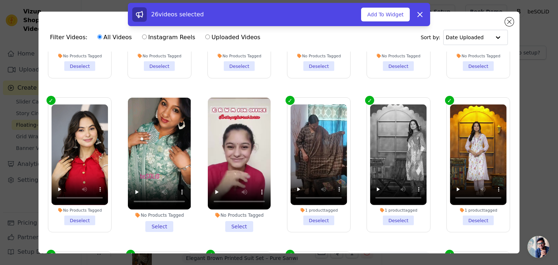
click at [164, 218] on li "No Products Tagged Select" at bounding box center [159, 165] width 63 height 135
click at [0, 0] on input "No Products Tagged Select" at bounding box center [0, 0] width 0 height 0
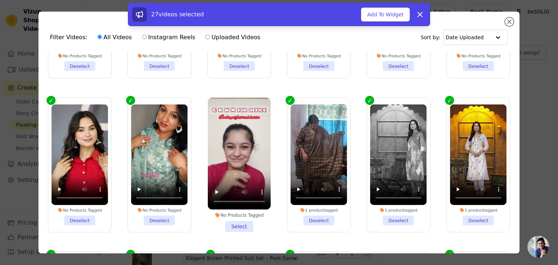
click at [239, 220] on li "No Products Tagged Select" at bounding box center [239, 165] width 63 height 135
click at [0, 0] on input "No Products Tagged Select" at bounding box center [0, 0] width 0 height 0
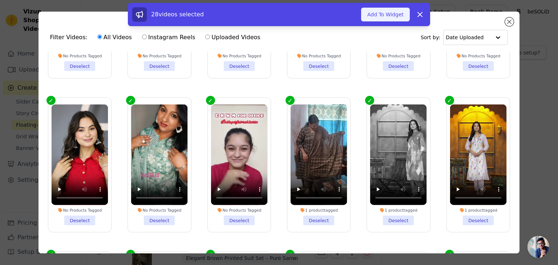
click at [388, 13] on button "Add To Widget" at bounding box center [385, 15] width 49 height 14
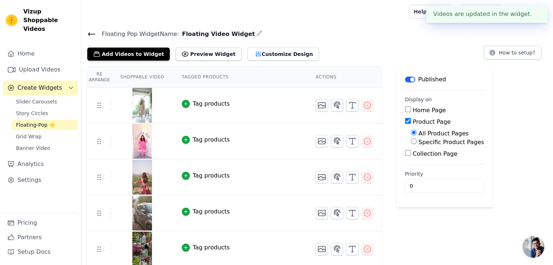
click at [209, 102] on div "Tag products" at bounding box center [211, 104] width 37 height 9
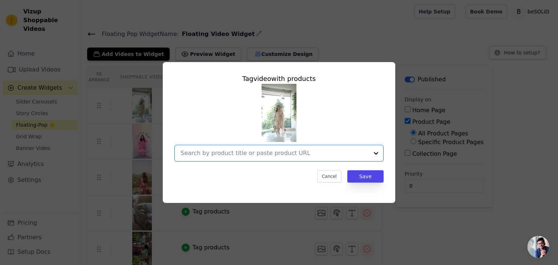
click at [219, 150] on input "text" at bounding box center [275, 153] width 188 height 9
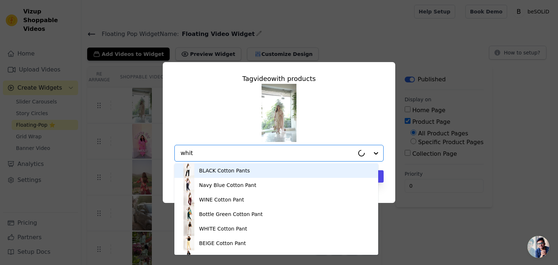
type input "white"
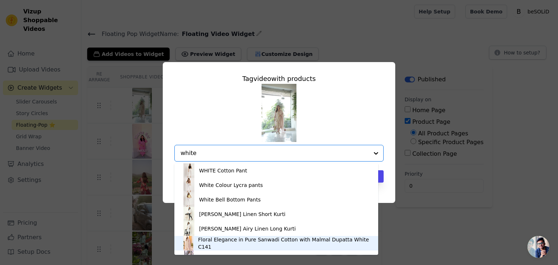
click at [258, 246] on div "Floral Elegance in Pure Sanwadi Cotton with Malmal Dupatta White C141" at bounding box center [284, 243] width 173 height 15
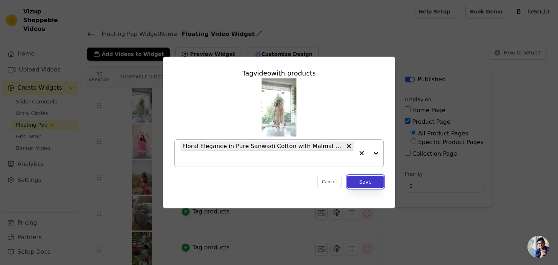
click at [364, 182] on button "Save" at bounding box center [366, 182] width 36 height 12
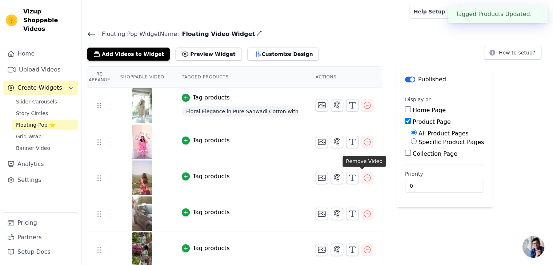
click at [207, 140] on div "Tag products" at bounding box center [211, 140] width 37 height 9
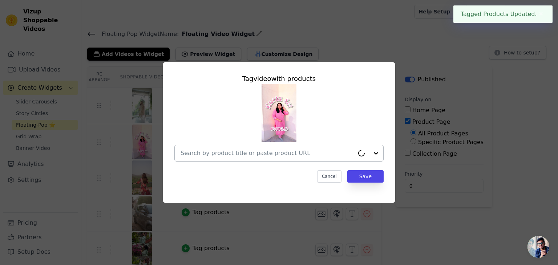
click at [223, 153] on input "text" at bounding box center [268, 153] width 174 height 9
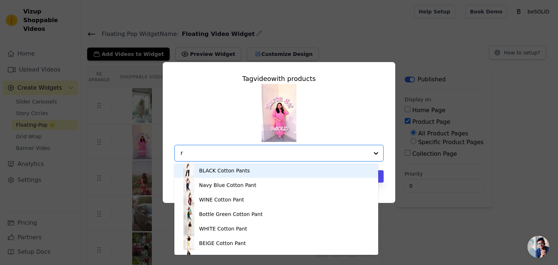
type input "ro"
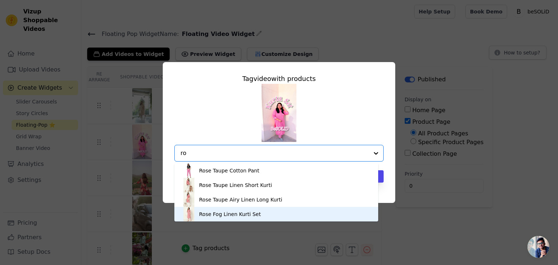
click at [244, 215] on div "Rose Fog Linen Kurti Set" at bounding box center [230, 214] width 62 height 7
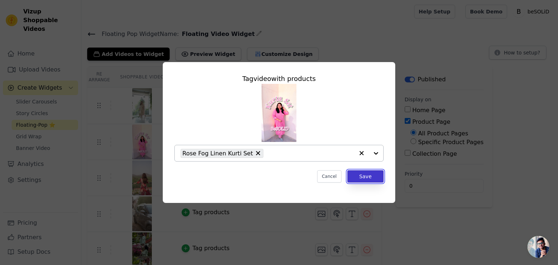
click at [373, 177] on button "Save" at bounding box center [366, 177] width 36 height 12
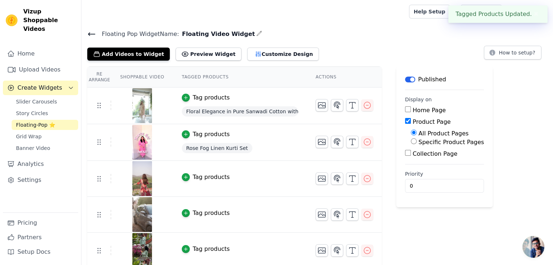
click at [212, 173] on div "Tag products" at bounding box center [211, 177] width 37 height 9
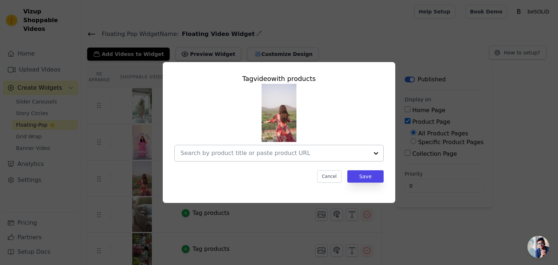
click at [273, 155] on input "text" at bounding box center [275, 153] width 188 height 9
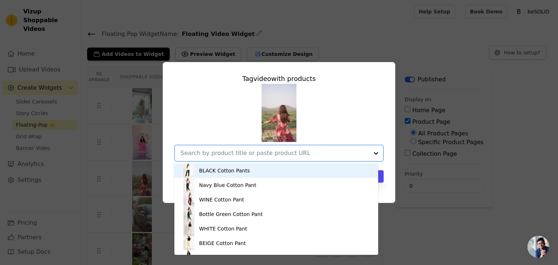
click at [272, 151] on input "text" at bounding box center [275, 153] width 188 height 9
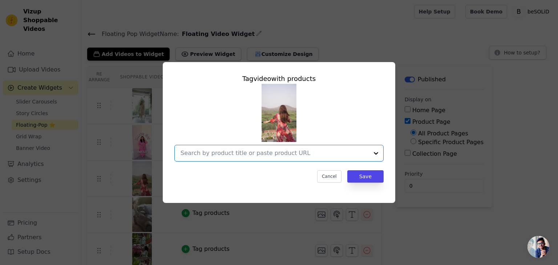
click at [269, 154] on input "text" at bounding box center [275, 153] width 188 height 9
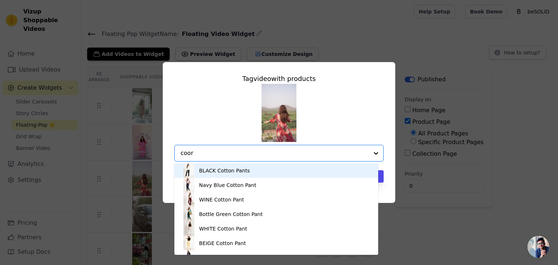
type input "coord"
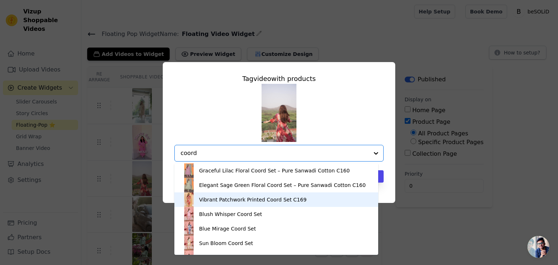
click at [241, 198] on div "Vibrant Patchwork Printed Coord Set C169" at bounding box center [253, 199] width 108 height 7
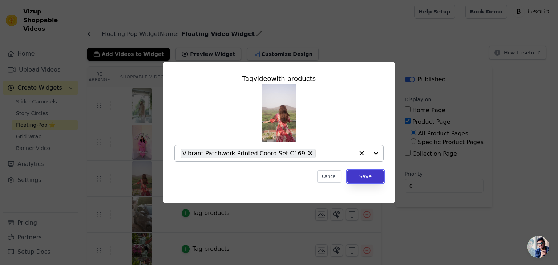
click at [374, 177] on button "Save" at bounding box center [366, 177] width 36 height 12
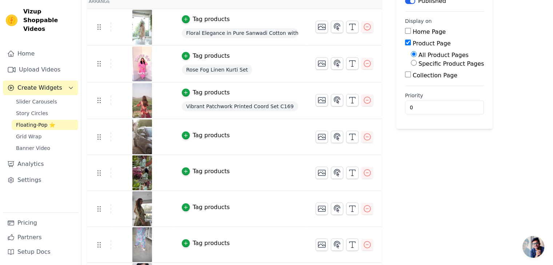
scroll to position [85, 0]
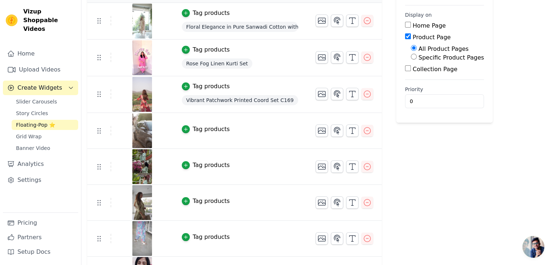
click at [213, 125] on div "Tag products" at bounding box center [211, 129] width 37 height 9
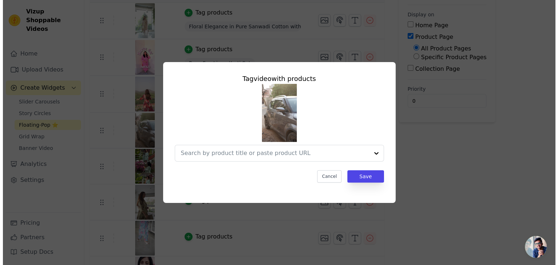
scroll to position [0, 0]
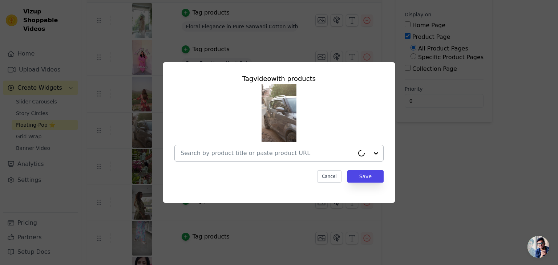
click at [259, 157] on input "text" at bounding box center [268, 153] width 174 height 9
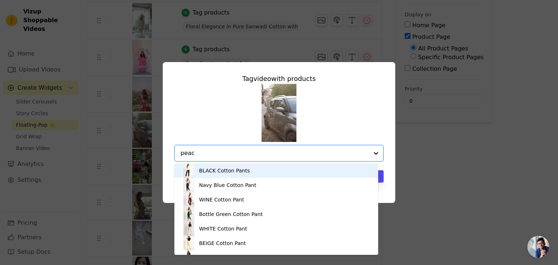
type input "peach"
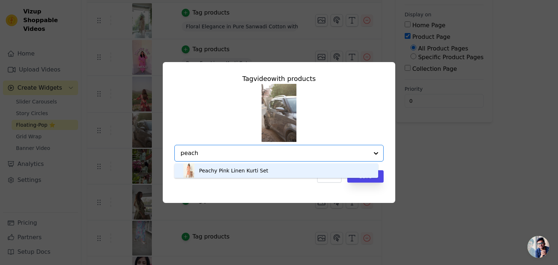
click at [243, 167] on div "Peachy Pink Linen Kurti Set" at bounding box center [233, 170] width 69 height 7
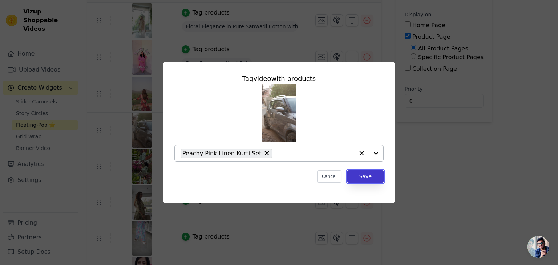
click at [374, 177] on button "Save" at bounding box center [366, 177] width 36 height 12
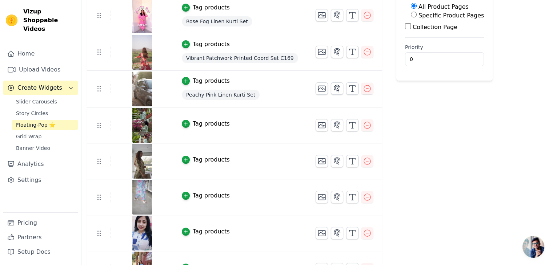
scroll to position [128, 0]
click at [205, 124] on div "Tag products" at bounding box center [211, 123] width 37 height 9
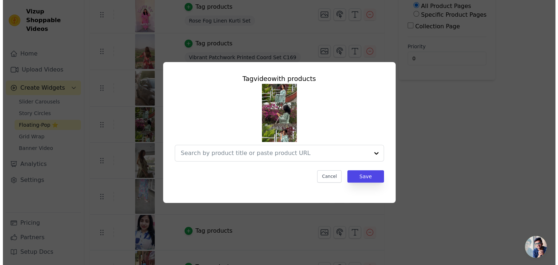
scroll to position [0, 0]
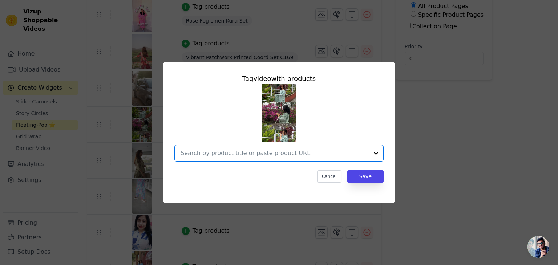
click at [230, 155] on input "text" at bounding box center [275, 153] width 188 height 9
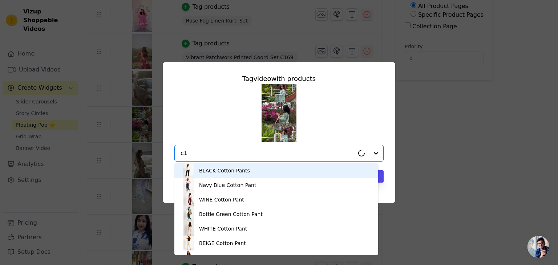
type input "c14"
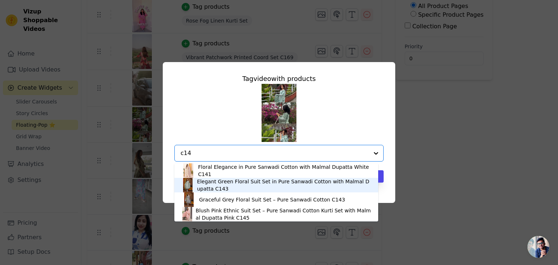
click at [242, 184] on div "Elegant Green Floral Suit Set in Pure Sanwadi Cotton with Malmal Dupatta C143" at bounding box center [284, 185] width 174 height 15
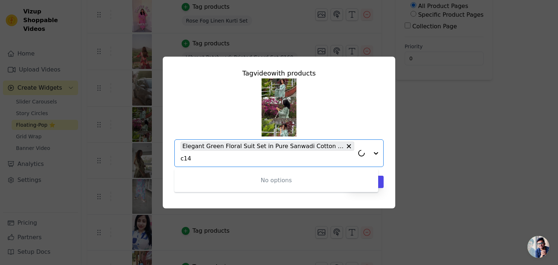
type input "c143"
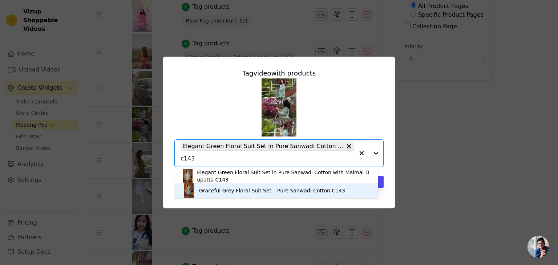
click at [237, 188] on div "Graceful Grey Floral Suit Set – Pure Sanwadi Cotton C143" at bounding box center [272, 190] width 146 height 7
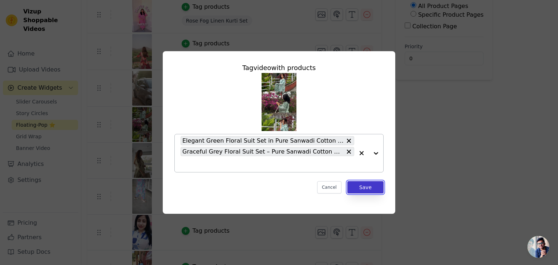
click at [365, 184] on button "Save" at bounding box center [366, 187] width 36 height 12
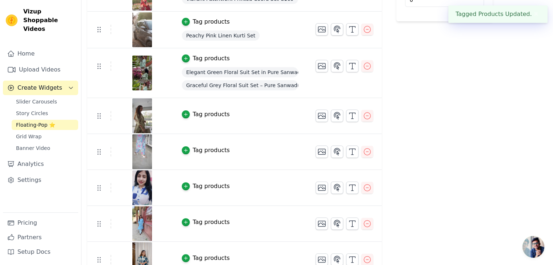
scroll to position [187, 0]
click at [208, 111] on div "Tag products" at bounding box center [211, 114] width 37 height 9
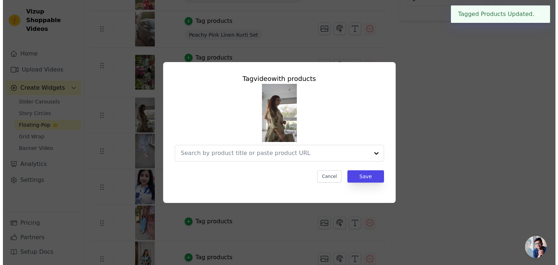
scroll to position [0, 0]
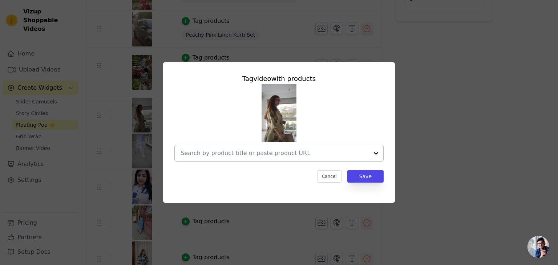
click at [225, 156] on input "text" at bounding box center [275, 153] width 188 height 9
type input "v"
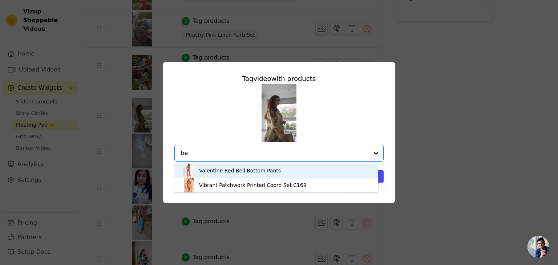
type input "bei"
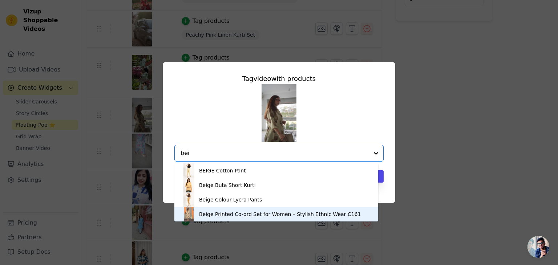
click at [221, 214] on div "Beige Printed Co-ord Set for Women – Stylish Ethnic Wear C161" at bounding box center [280, 214] width 162 height 7
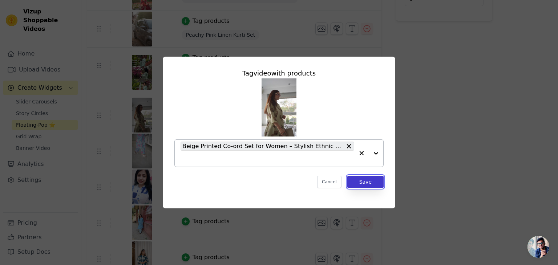
click at [380, 183] on button "Save" at bounding box center [366, 182] width 36 height 12
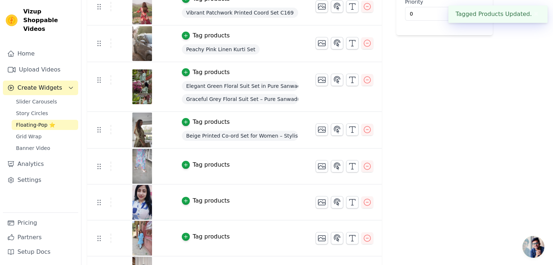
scroll to position [181, 0]
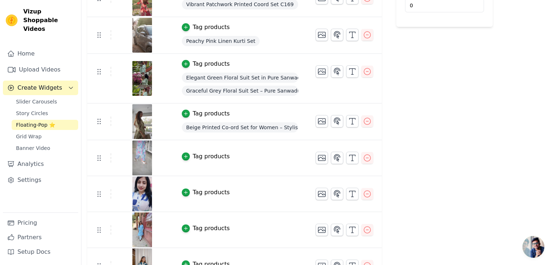
click at [207, 159] on div "Tag products" at bounding box center [211, 156] width 37 height 9
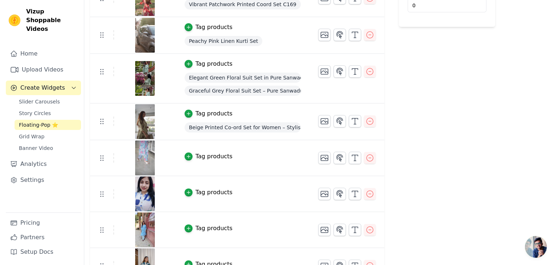
scroll to position [0, 0]
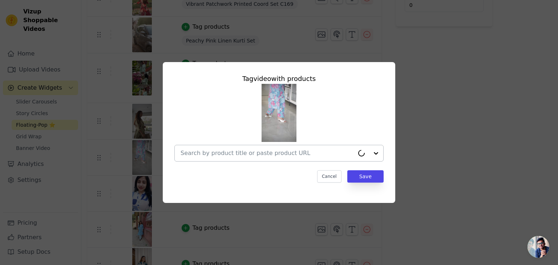
click at [243, 153] on input "text" at bounding box center [268, 153] width 174 height 9
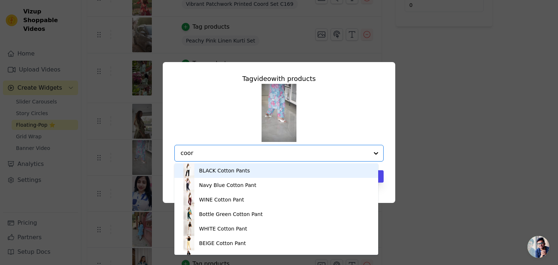
type input "coord"
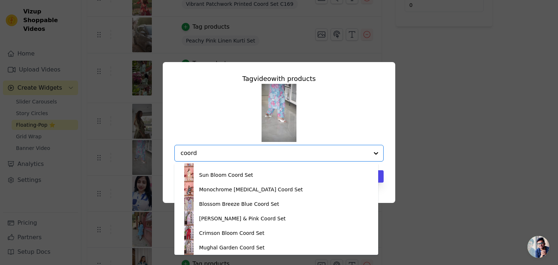
scroll to position [70, 0]
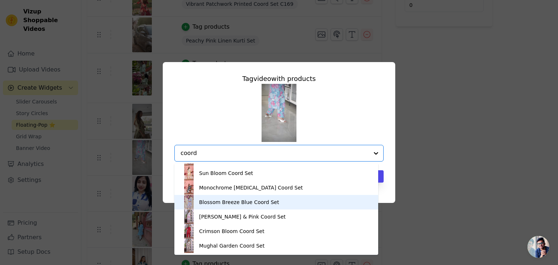
click at [252, 199] on div "Blossom Breeze Blue Coord Set" at bounding box center [239, 202] width 80 height 7
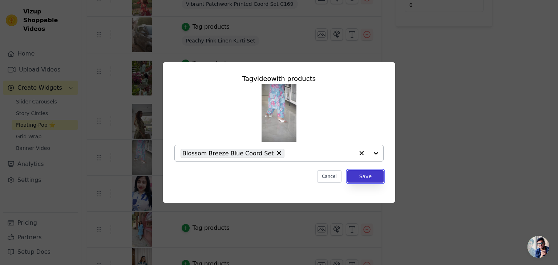
click at [366, 179] on button "Save" at bounding box center [366, 177] width 36 height 12
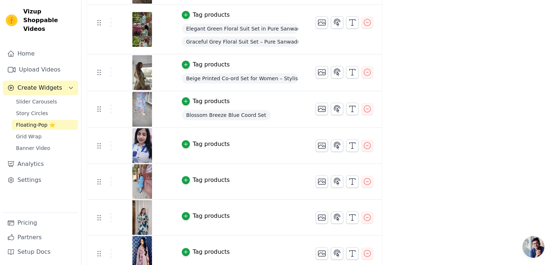
scroll to position [255, 0]
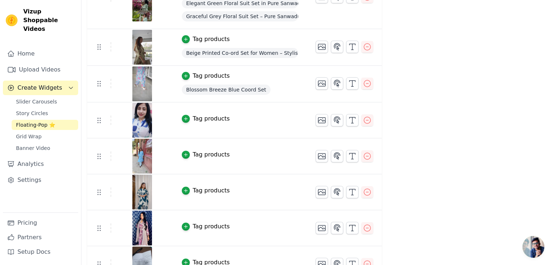
click at [205, 118] on div "Tag products" at bounding box center [211, 119] width 37 height 9
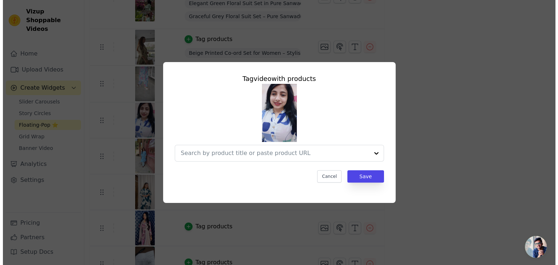
scroll to position [0, 0]
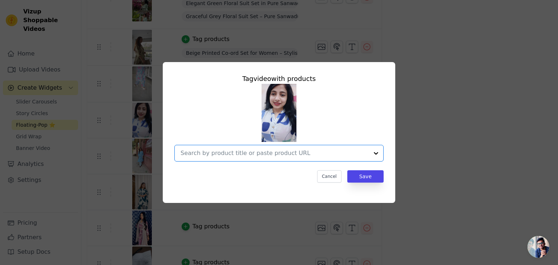
click at [281, 153] on input "text" at bounding box center [275, 153] width 188 height 9
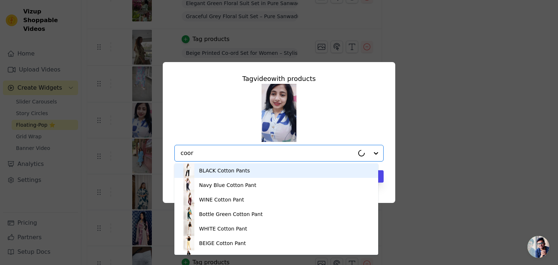
type input "coord"
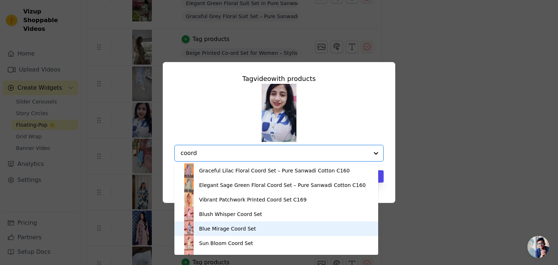
click at [240, 229] on div "Blue Mirage Coord Set" at bounding box center [227, 228] width 57 height 7
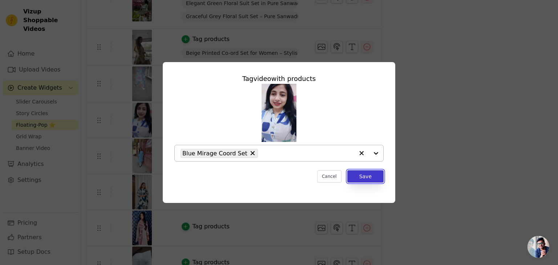
click at [376, 177] on button "Save" at bounding box center [366, 177] width 36 height 12
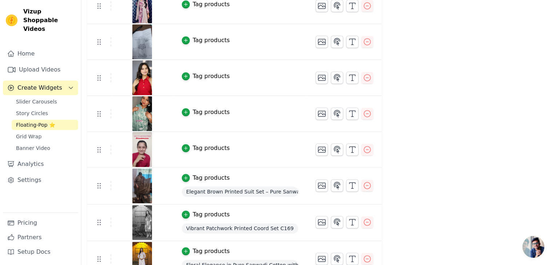
scroll to position [477, 0]
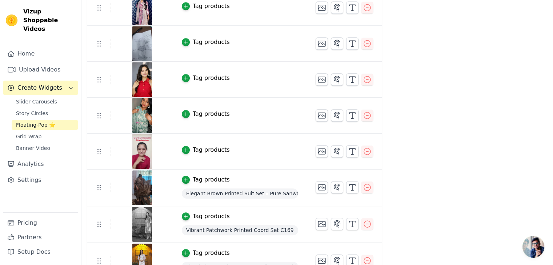
click at [213, 150] on div "Tag products" at bounding box center [211, 150] width 37 height 9
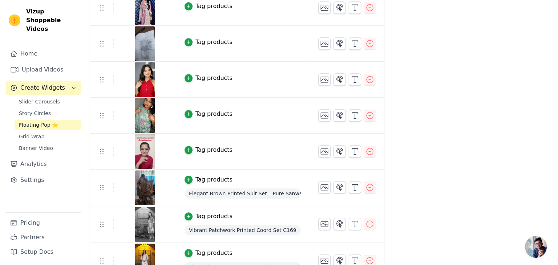
scroll to position [0, 0]
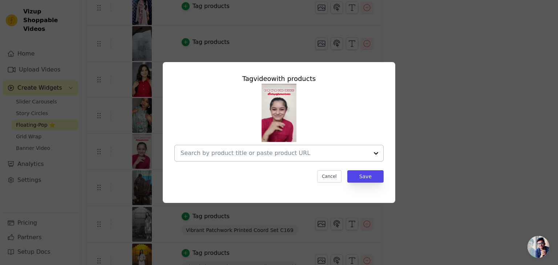
click at [228, 154] on input "text" at bounding box center [275, 153] width 188 height 9
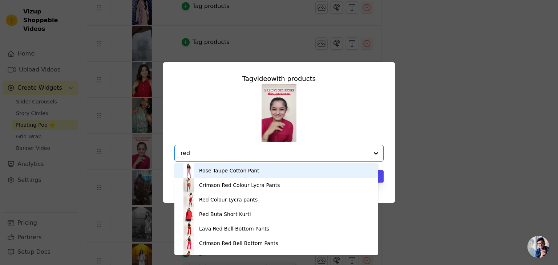
type input "red"
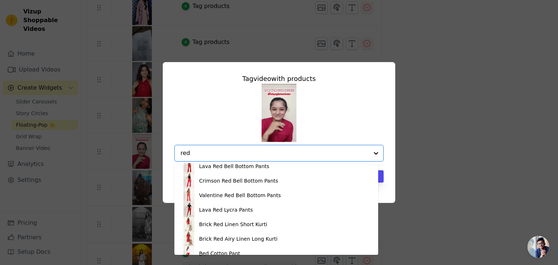
scroll to position [56, 0]
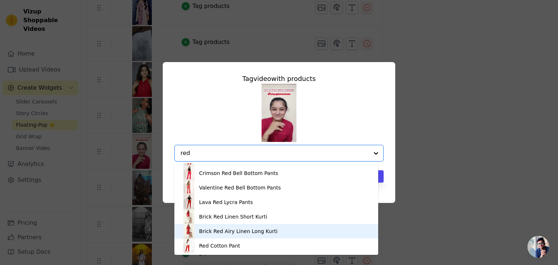
click at [237, 233] on div "Brick Red Airy Linen Long Kurti" at bounding box center [238, 231] width 79 height 7
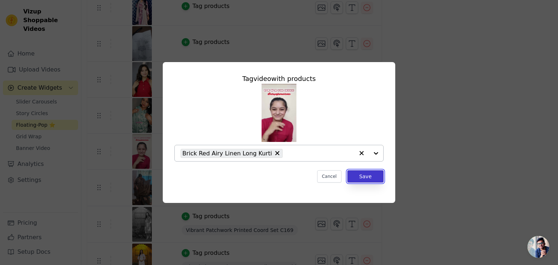
click at [358, 175] on button "Save" at bounding box center [366, 177] width 36 height 12
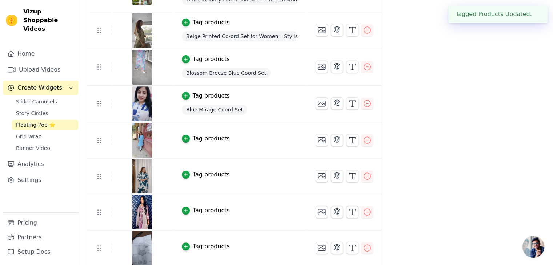
scroll to position [271, 0]
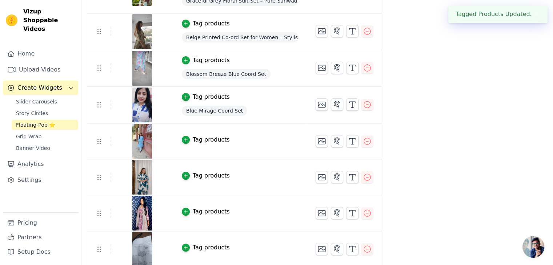
click at [204, 138] on div "Tag products" at bounding box center [211, 140] width 37 height 9
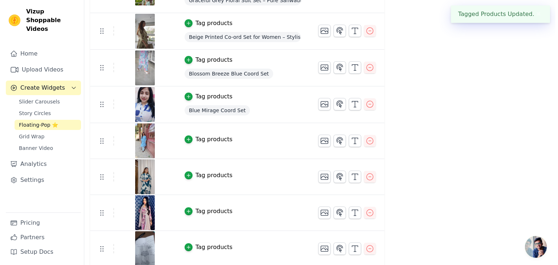
scroll to position [0, 0]
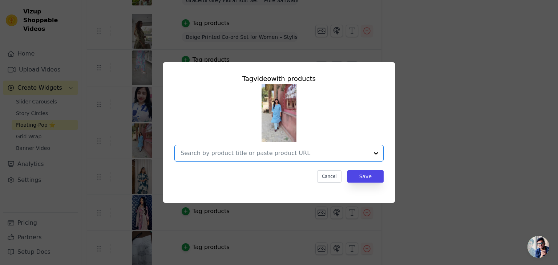
click at [237, 152] on input "text" at bounding box center [275, 153] width 188 height 9
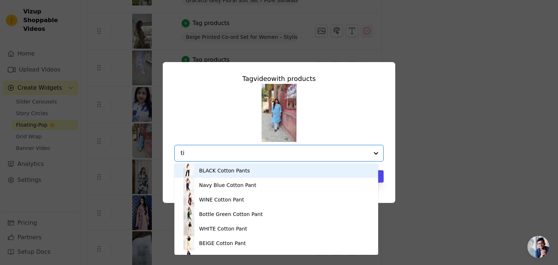
type input "tif"
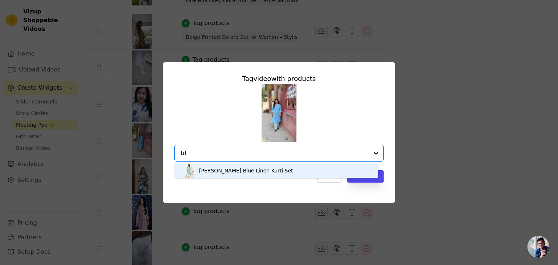
click at [236, 169] on div "[PERSON_NAME] Blue Linen Kurti Set" at bounding box center [246, 170] width 94 height 7
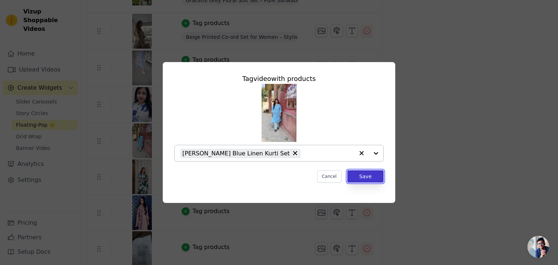
click at [367, 176] on button "Save" at bounding box center [366, 177] width 36 height 12
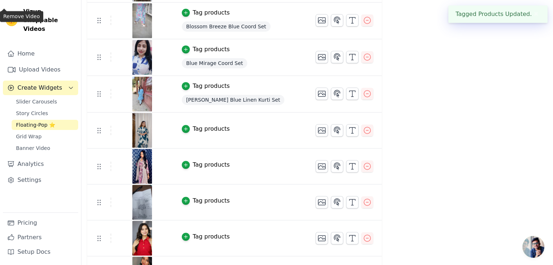
scroll to position [329, 0]
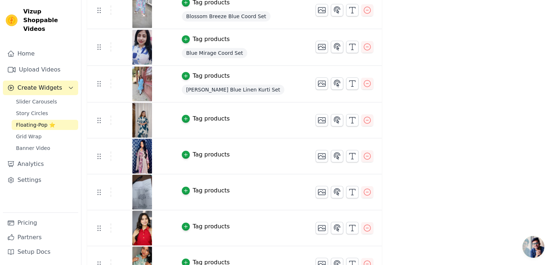
click at [206, 118] on div "Tag products" at bounding box center [211, 119] width 37 height 9
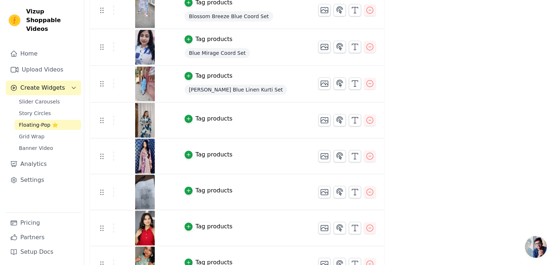
scroll to position [0, 0]
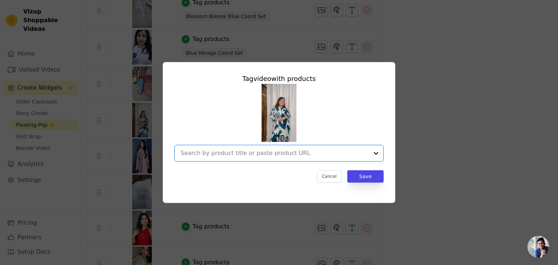
click at [219, 156] on input "text" at bounding box center [275, 153] width 188 height 9
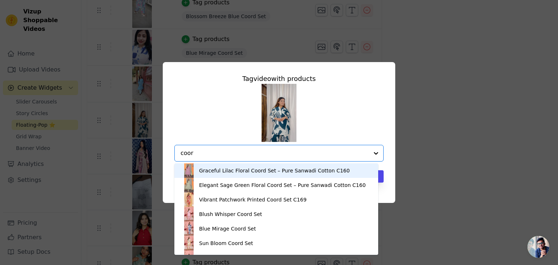
type input "coord"
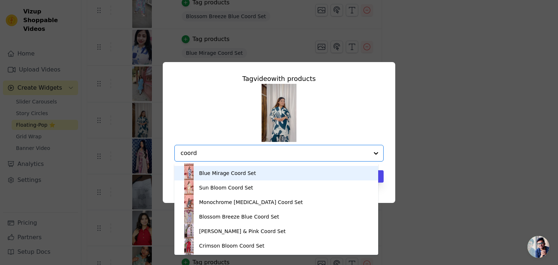
scroll to position [56, 0]
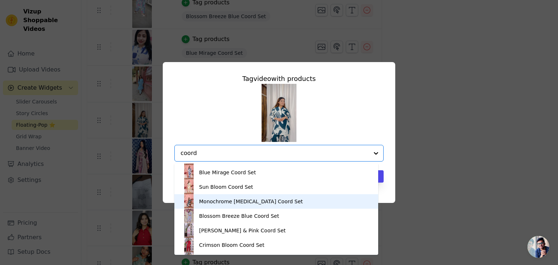
click at [246, 203] on div "Monochrome [MEDICAL_DATA] Coord Set" at bounding box center [251, 201] width 104 height 7
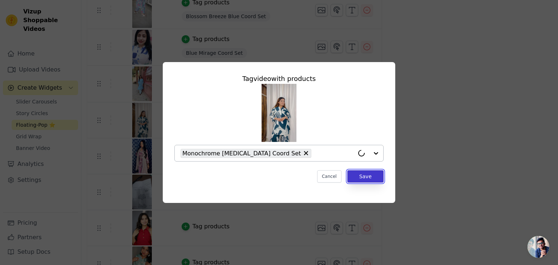
click at [366, 178] on button "Save" at bounding box center [366, 177] width 36 height 12
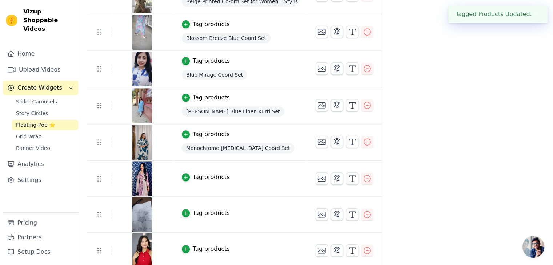
scroll to position [318, 0]
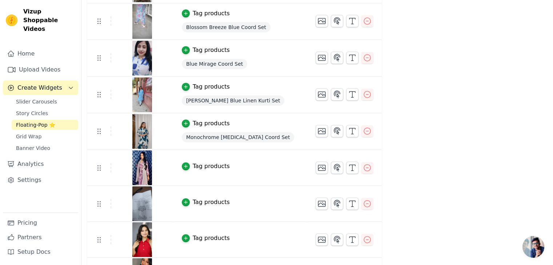
click at [213, 166] on div "Tag products" at bounding box center [211, 166] width 37 height 9
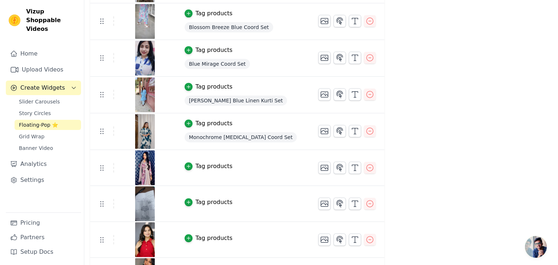
scroll to position [0, 0]
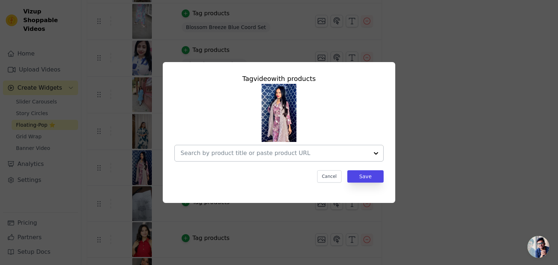
click at [218, 152] on input "text" at bounding box center [275, 153] width 188 height 9
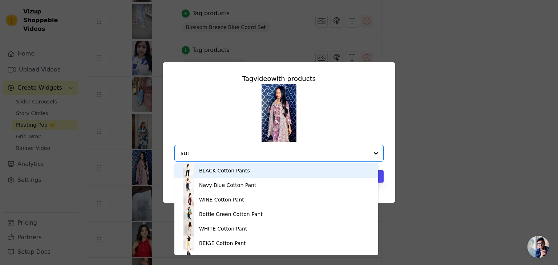
type input "suit"
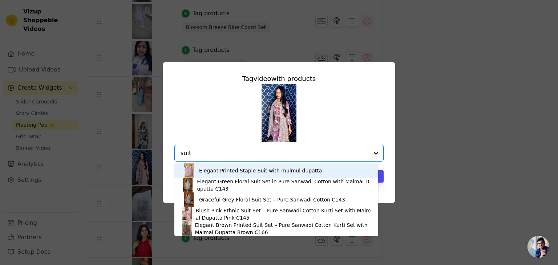
click at [234, 169] on div "Elegant Printed Staple Suit with mulmul dupatta" at bounding box center [260, 170] width 123 height 7
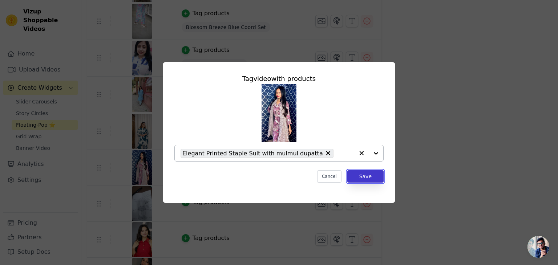
click at [358, 176] on button "Save" at bounding box center [366, 177] width 36 height 12
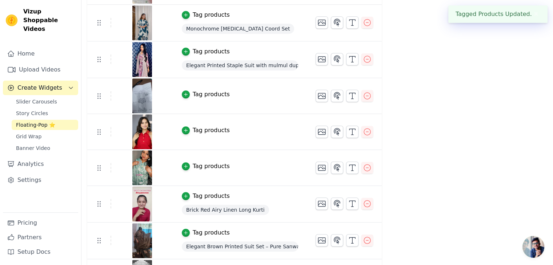
scroll to position [393, 0]
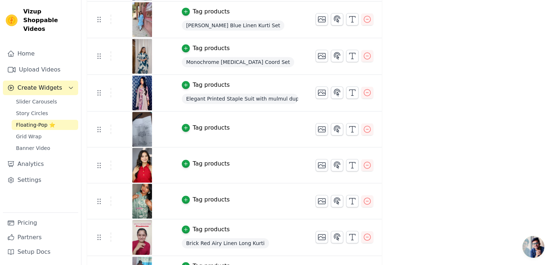
click at [204, 128] on div "Tag products" at bounding box center [211, 128] width 37 height 9
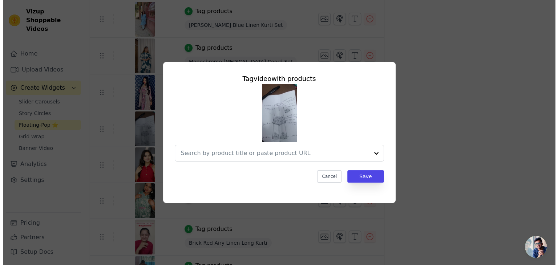
scroll to position [0, 0]
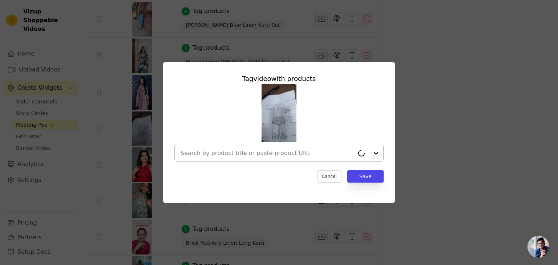
click at [236, 155] on input "text" at bounding box center [268, 153] width 174 height 9
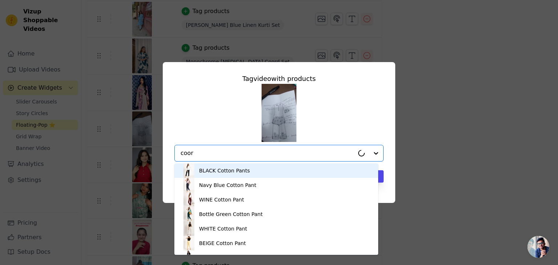
type input "coord"
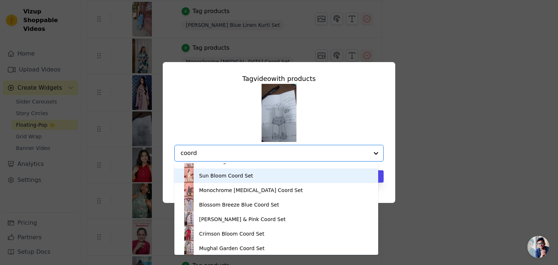
scroll to position [70, 0]
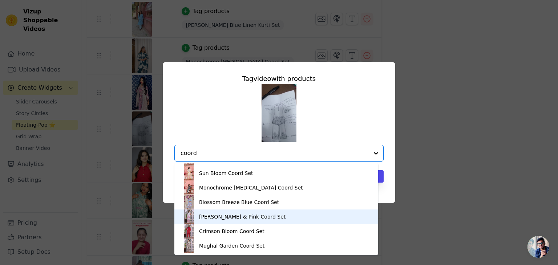
click at [242, 216] on div "[PERSON_NAME] & Pink Coord Set" at bounding box center [242, 216] width 87 height 7
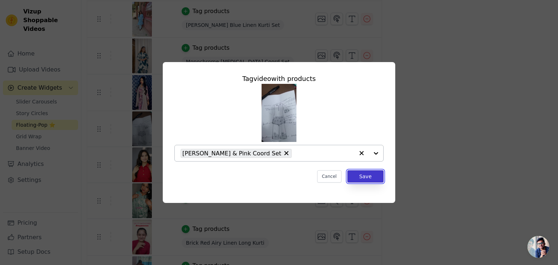
click at [377, 174] on button "Save" at bounding box center [366, 177] width 36 height 12
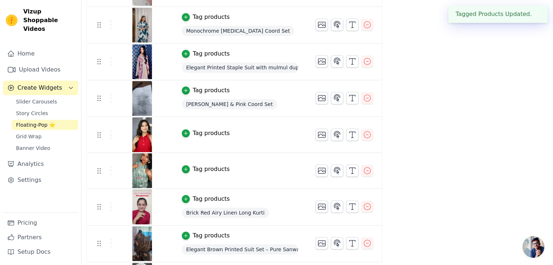
scroll to position [432, 0]
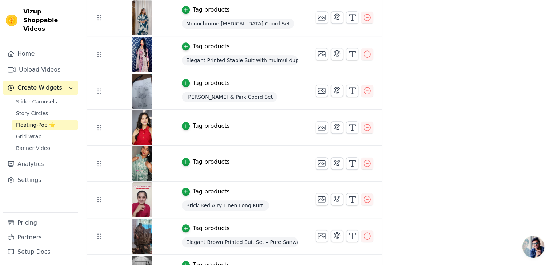
click at [196, 125] on div "Tag products" at bounding box center [211, 126] width 37 height 9
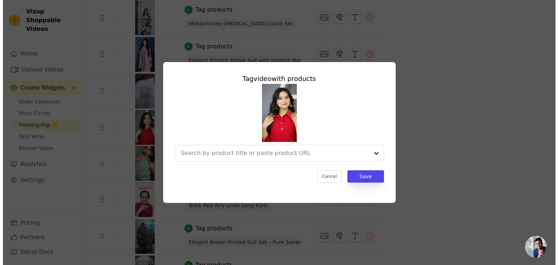
scroll to position [0, 0]
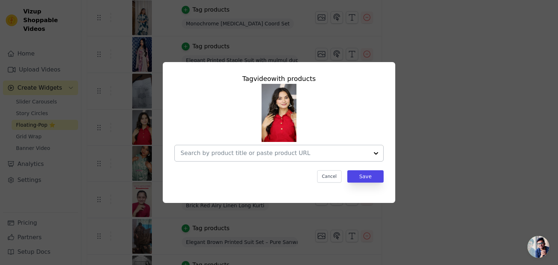
click at [225, 156] on input "text" at bounding box center [275, 153] width 188 height 9
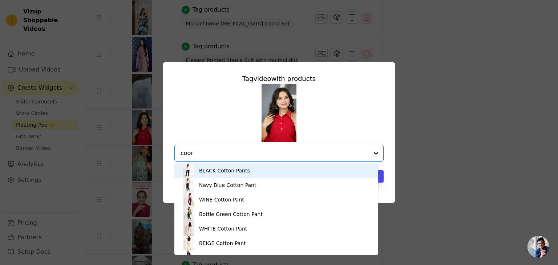
type input "coord"
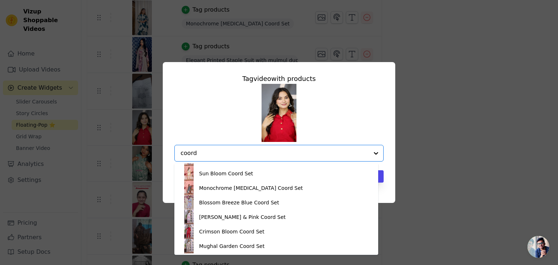
scroll to position [70, 0]
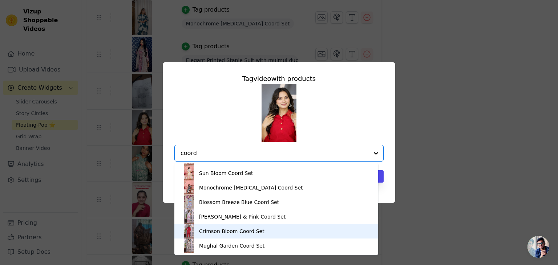
click at [224, 233] on div "Crimson Bloom Coord Set" at bounding box center [231, 231] width 65 height 7
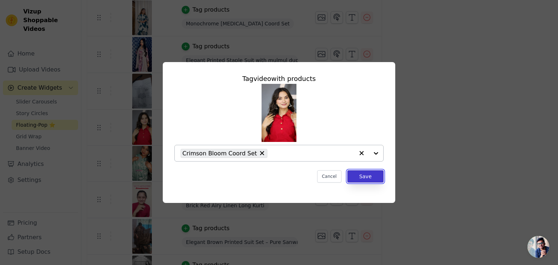
click at [362, 180] on button "Save" at bounding box center [366, 177] width 36 height 12
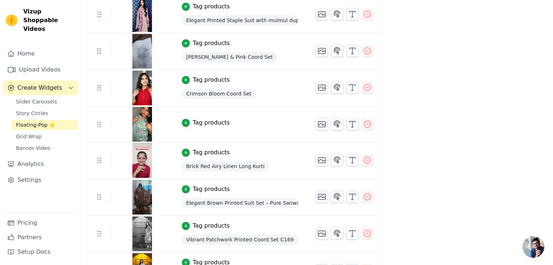
scroll to position [471, 0]
click at [205, 122] on div "Tag products" at bounding box center [211, 123] width 37 height 9
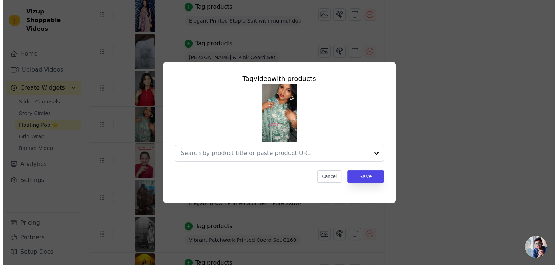
scroll to position [0, 0]
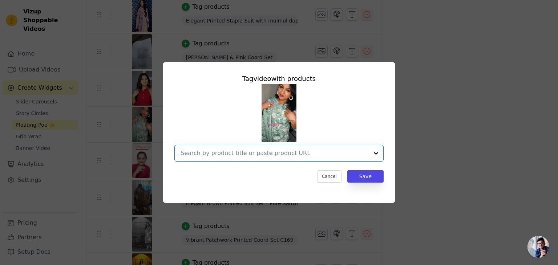
click at [263, 155] on input "text" at bounding box center [275, 153] width 188 height 9
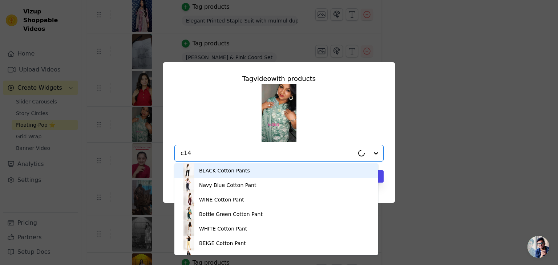
type input "c143"
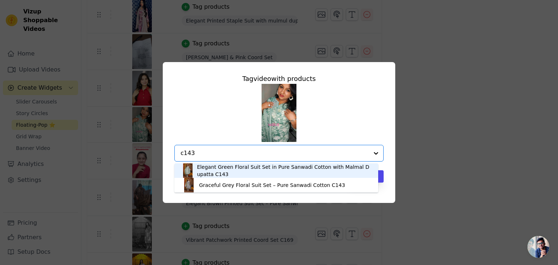
click at [279, 168] on div "Elegant Green Floral Suit Set in Pure Sanwadi Cotton with Malmal Dupatta C143" at bounding box center [284, 171] width 174 height 15
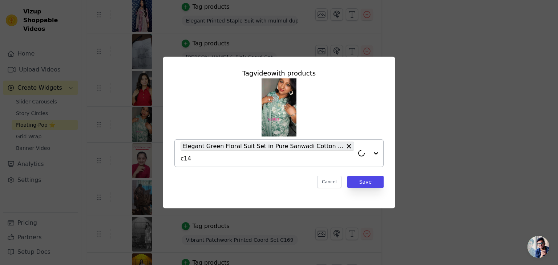
type input "c143"
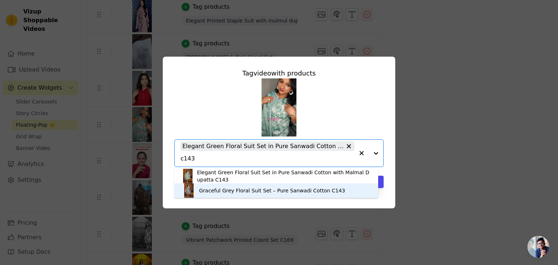
click at [244, 195] on div "Graceful Grey Floral Suit Set – Pure Sanwadi Cotton C143" at bounding box center [276, 191] width 189 height 15
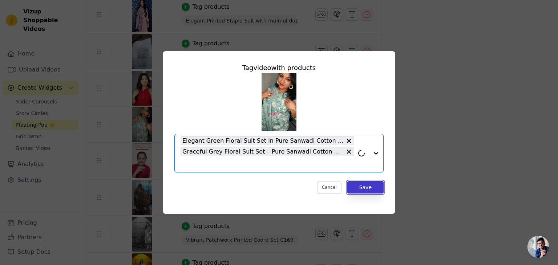
click at [365, 188] on button "Save" at bounding box center [366, 187] width 36 height 12
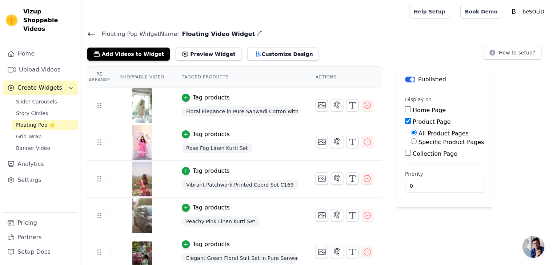
click at [94, 34] on icon at bounding box center [91, 34] width 9 height 9
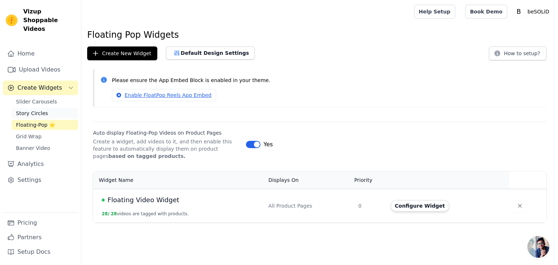
click at [43, 110] on span "Story Circles" at bounding box center [32, 113] width 32 height 7
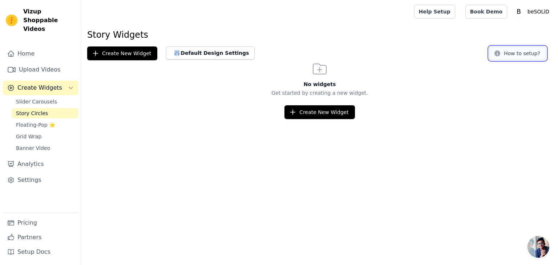
click at [524, 56] on button "How to setup?" at bounding box center [517, 54] width 57 height 14
click at [34, 133] on span "Grid Wrap" at bounding box center [28, 136] width 25 height 7
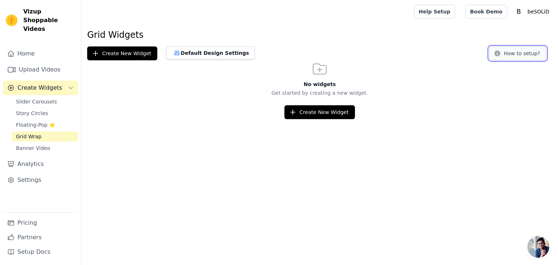
click at [518, 56] on button "How to setup?" at bounding box center [517, 54] width 57 height 14
click at [37, 145] on span "Banner Video" at bounding box center [33, 148] width 34 height 7
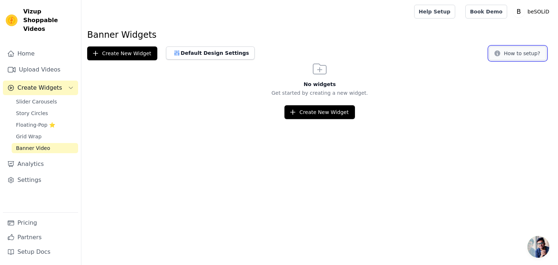
click at [521, 54] on button "How to setup?" at bounding box center [517, 54] width 57 height 14
click at [51, 98] on span "Slider Carousels" at bounding box center [36, 101] width 41 height 7
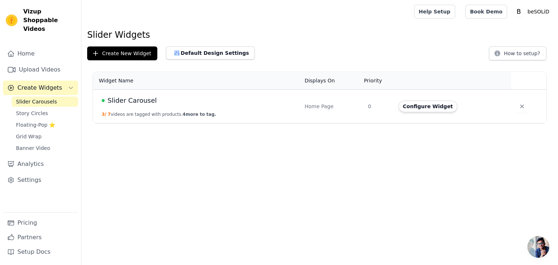
click at [156, 104] on div "Slider Carousel" at bounding box center [199, 101] width 194 height 10
click at [193, 116] on span "4 more to tag." at bounding box center [199, 114] width 33 height 5
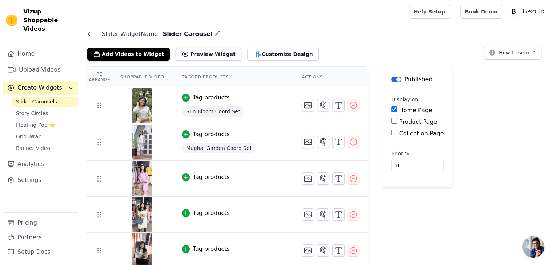
click at [92, 34] on icon at bounding box center [91, 34] width 9 height 9
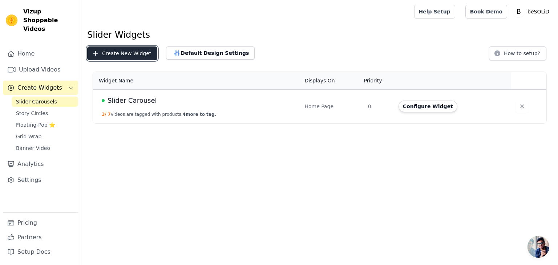
click at [134, 52] on button "Create New Widget" at bounding box center [122, 54] width 70 height 14
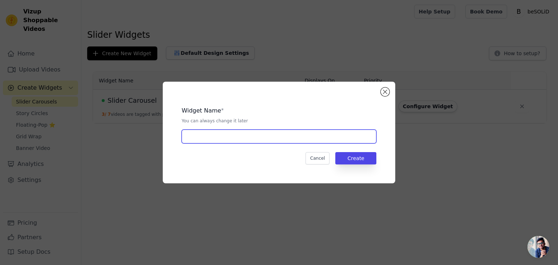
click at [240, 140] on input "text" at bounding box center [279, 137] width 195 height 14
type input "Know More About us"
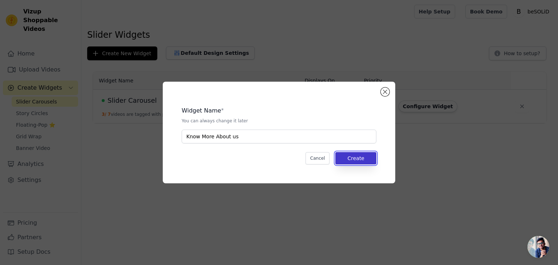
click at [346, 159] on button "Create" at bounding box center [356, 158] width 41 height 12
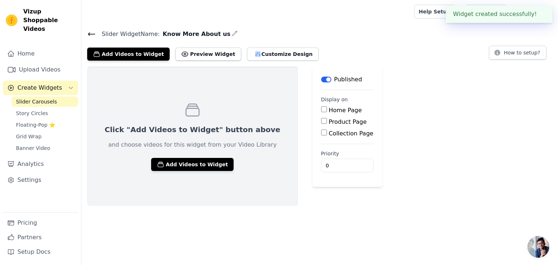
click at [321, 108] on input "Home Page" at bounding box center [324, 110] width 6 height 6
checkbox input "true"
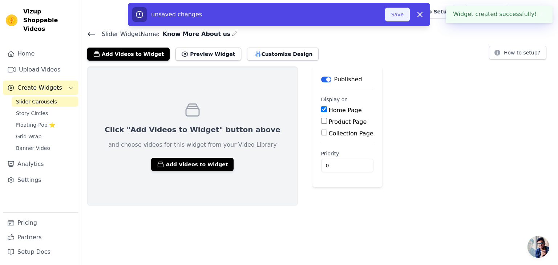
click at [397, 13] on button "Save" at bounding box center [397, 15] width 25 height 14
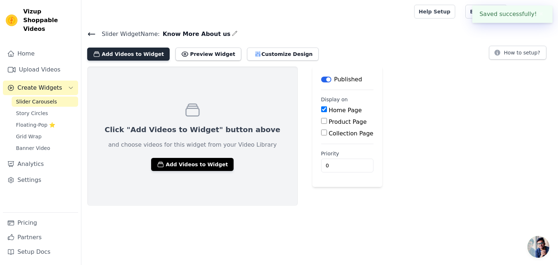
click at [135, 56] on button "Add Videos to Widget" at bounding box center [128, 54] width 83 height 13
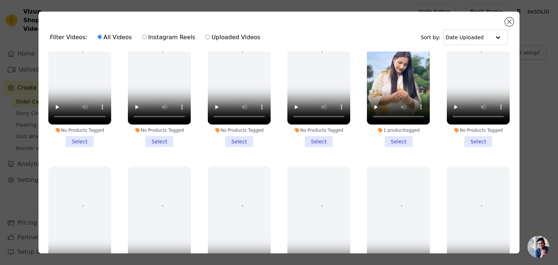
scroll to position [846, 0]
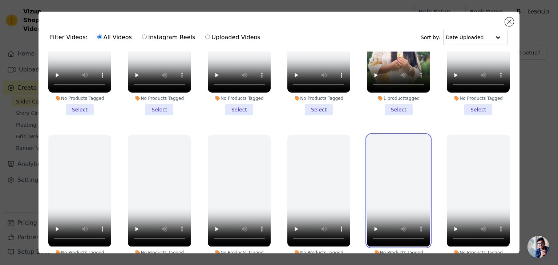
drag, startPoint x: 490, startPoint y: -32, endPoint x: 462, endPoint y: 109, distance: 143.4
click at [462, 109] on ul "1 product tagged Select 1 product tagged Select 1 product tagged Select 1 produ…" at bounding box center [279, 173] width 470 height 242
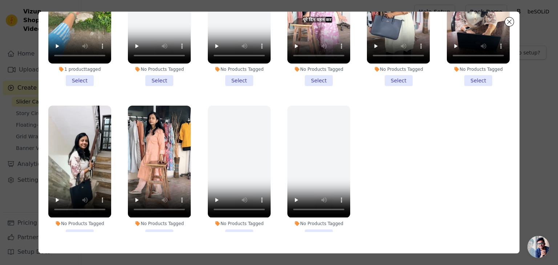
scroll to position [63, 0]
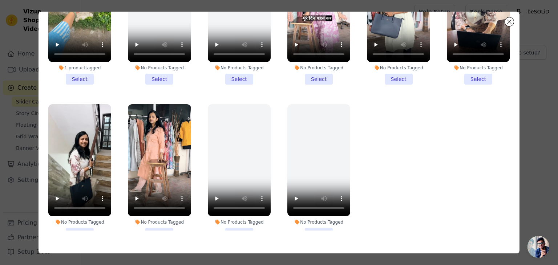
click at [81, 203] on li "No Products Tagged Select" at bounding box center [79, 171] width 63 height 135
click at [0, 0] on input "No Products Tagged Select" at bounding box center [0, 0] width 0 height 0
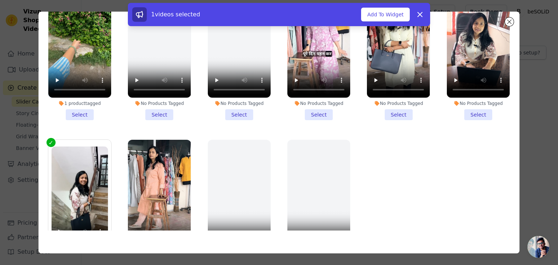
scroll to position [1277, 0]
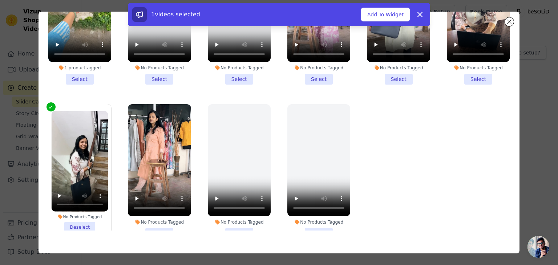
click at [149, 208] on li "No Products Tagged Select" at bounding box center [159, 171] width 63 height 135
click at [0, 0] on input "No Products Tagged Select" at bounding box center [0, 0] width 0 height 0
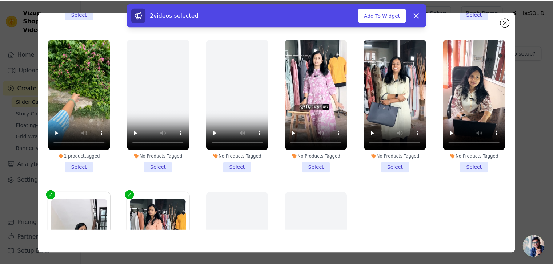
scroll to position [1162, 0]
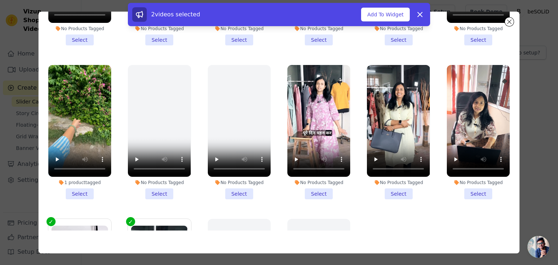
click at [474, 171] on li "No Products Tagged Select" at bounding box center [478, 132] width 63 height 135
click at [0, 0] on input "No Products Tagged Select" at bounding box center [0, 0] width 0 height 0
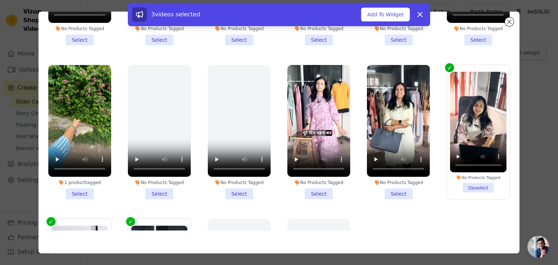
click at [397, 171] on li "No Products Tagged Select" at bounding box center [398, 132] width 63 height 135
click at [0, 0] on input "No Products Tagged Select" at bounding box center [0, 0] width 0 height 0
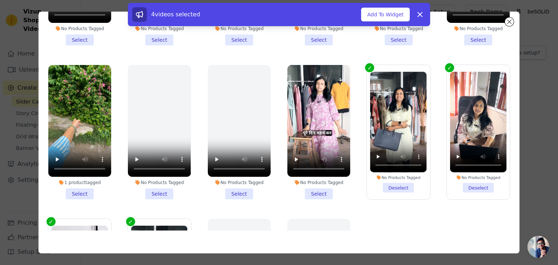
click at [313, 172] on li "No Products Tagged Select" at bounding box center [319, 132] width 63 height 135
click at [0, 0] on input "No Products Tagged Select" at bounding box center [0, 0] width 0 height 0
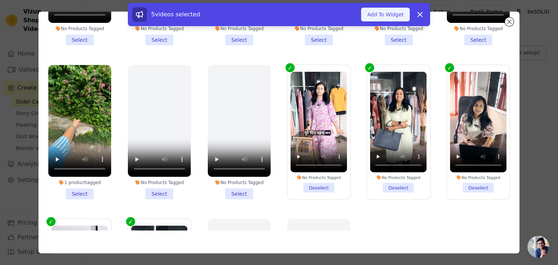
click at [389, 16] on button "Add To Widget" at bounding box center [385, 15] width 49 height 14
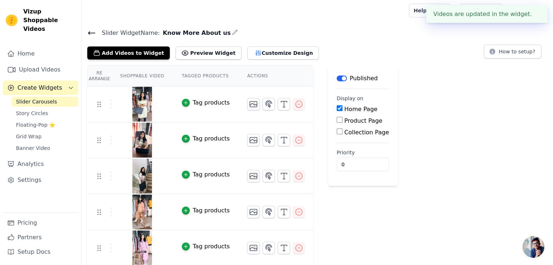
scroll to position [1, 0]
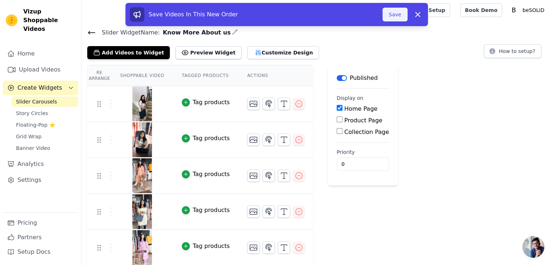
click at [393, 10] on button "Save" at bounding box center [394, 15] width 25 height 14
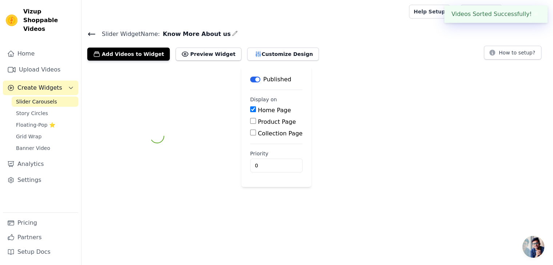
scroll to position [0, 0]
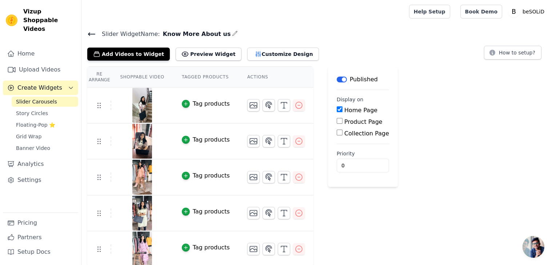
click at [92, 36] on icon at bounding box center [91, 34] width 9 height 9
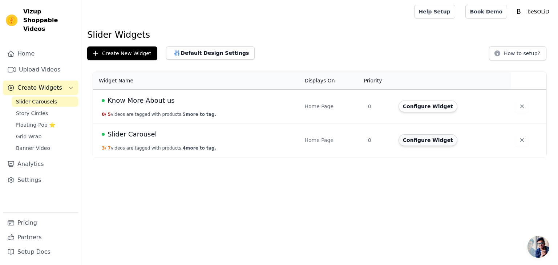
click at [438, 142] on button "Configure Widget" at bounding box center [428, 141] width 59 height 12
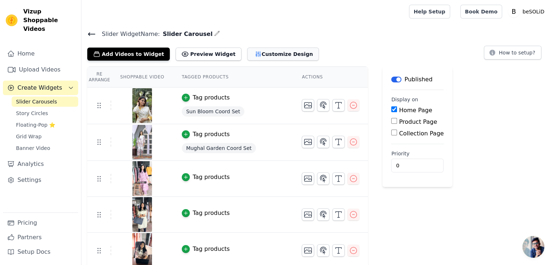
click at [254, 51] on button "Customize Design" at bounding box center [283, 54] width 72 height 13
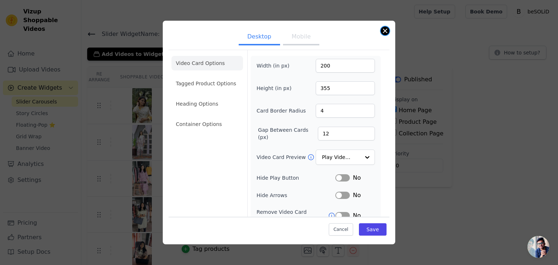
click at [388, 31] on button "Close modal" at bounding box center [385, 31] width 9 height 9
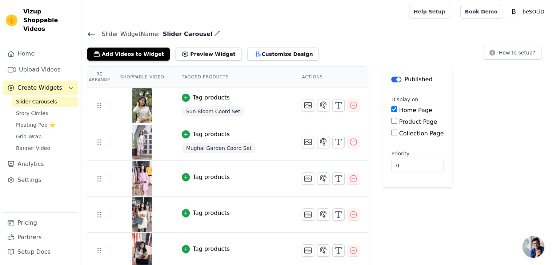
click at [92, 33] on icon at bounding box center [91, 34] width 7 height 3
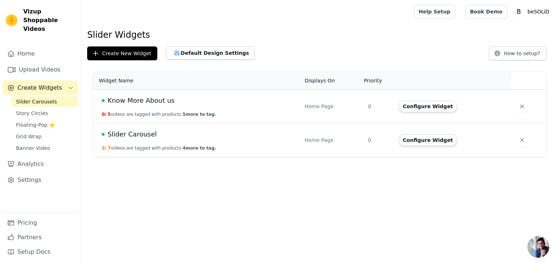
click at [119, 134] on span "Slider Carousel" at bounding box center [132, 134] width 49 height 10
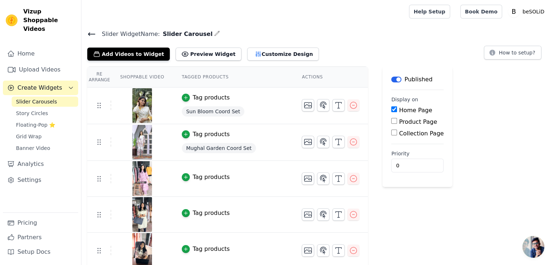
click at [215, 34] on icon "button" at bounding box center [217, 33] width 5 height 5
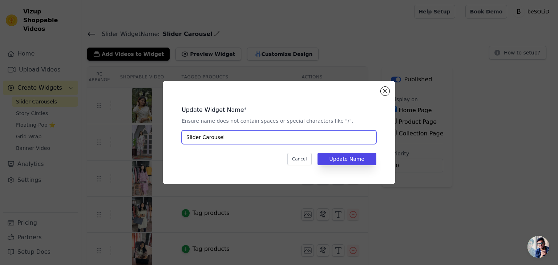
click at [236, 136] on input "Slider Carousel" at bounding box center [279, 138] width 195 height 14
type input "Shop the Look"
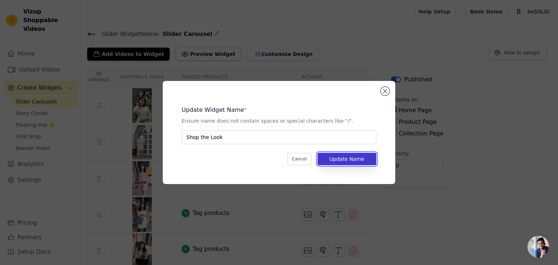
click at [368, 158] on button "Update Name" at bounding box center [347, 159] width 59 height 12
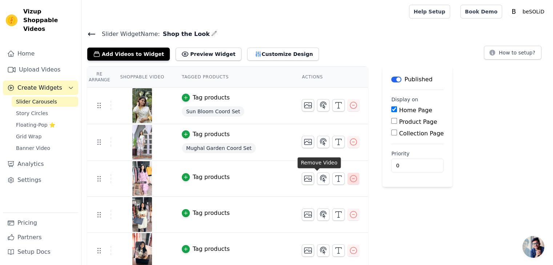
click at [349, 177] on icon "button" at bounding box center [353, 179] width 9 height 9
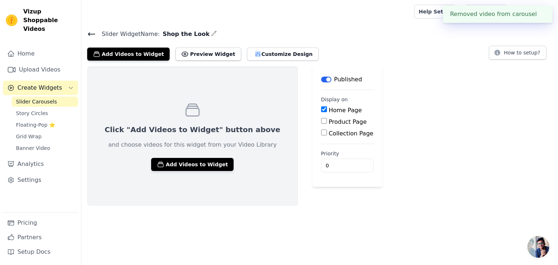
click at [90, 32] on icon at bounding box center [91, 34] width 9 height 9
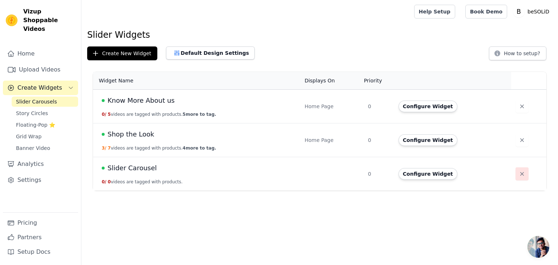
click at [519, 176] on icon "button" at bounding box center [522, 174] width 7 height 7
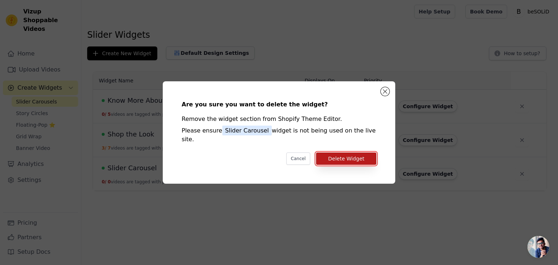
click at [345, 155] on button "Delete Widget" at bounding box center [346, 159] width 60 height 12
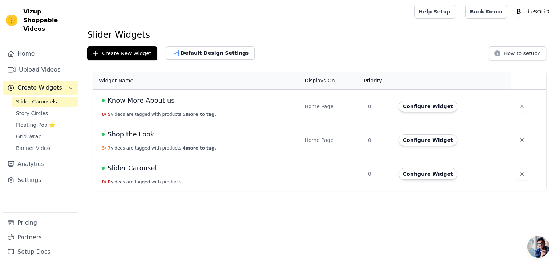
click at [184, 136] on div "Shop the Look" at bounding box center [199, 134] width 194 height 10
click at [136, 133] on span "Shop the Look" at bounding box center [131, 134] width 47 height 10
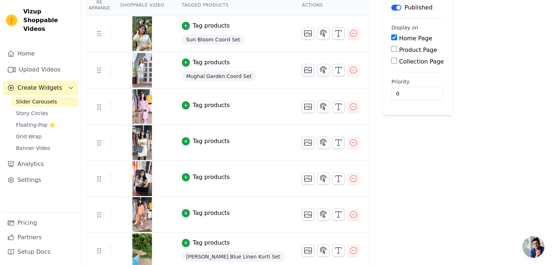
scroll to position [75, 0]
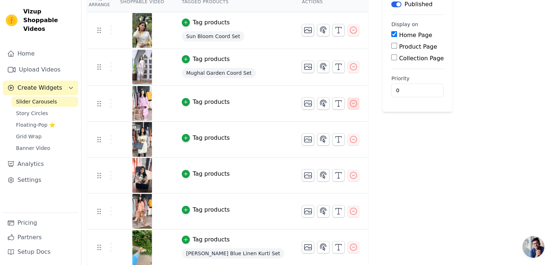
click at [349, 103] on icon "button" at bounding box center [353, 103] width 9 height 9
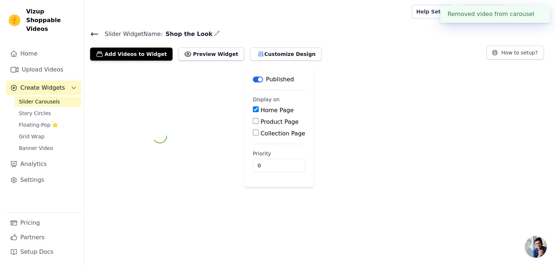
scroll to position [0, 0]
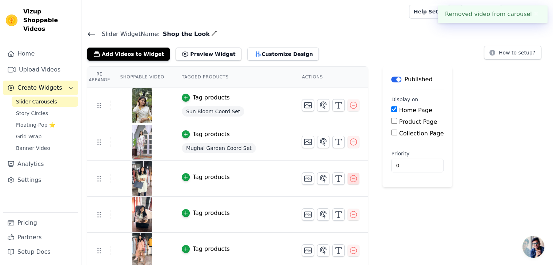
click at [349, 180] on icon "button" at bounding box center [353, 179] width 9 height 9
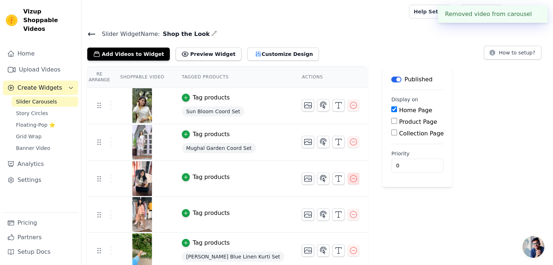
click at [349, 180] on icon "button" at bounding box center [353, 179] width 9 height 9
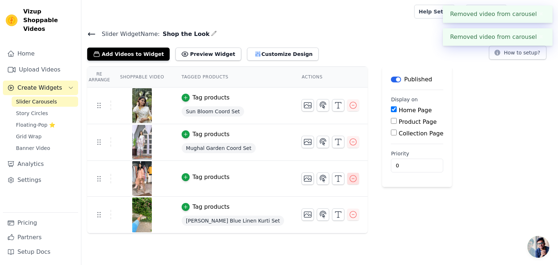
click at [349, 179] on icon "button" at bounding box center [353, 179] width 9 height 9
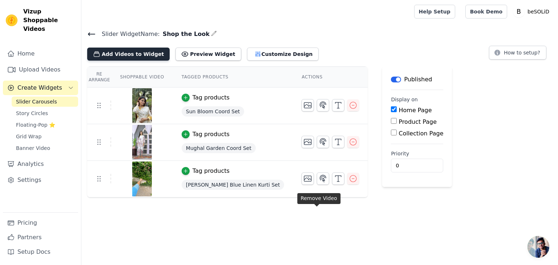
click at [124, 54] on button "Add Videos to Widget" at bounding box center [128, 54] width 83 height 13
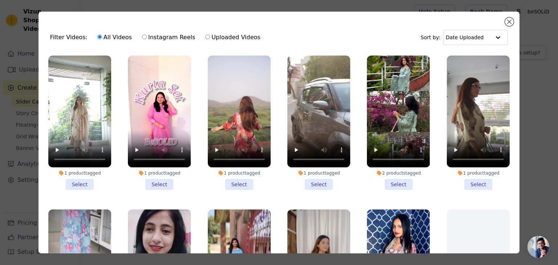
click at [83, 182] on li "1 product tagged Select" at bounding box center [79, 123] width 63 height 135
click at [0, 0] on input "1 product tagged Select" at bounding box center [0, 0] width 0 height 0
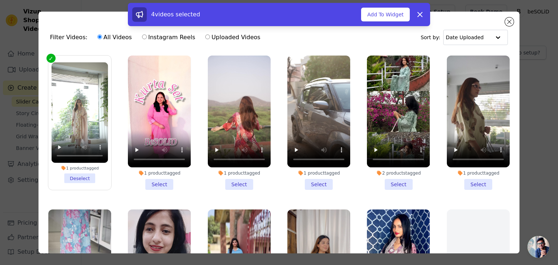
click at [159, 180] on li "1 product tagged Select" at bounding box center [159, 123] width 63 height 135
click at [0, 0] on input "1 product tagged Select" at bounding box center [0, 0] width 0 height 0
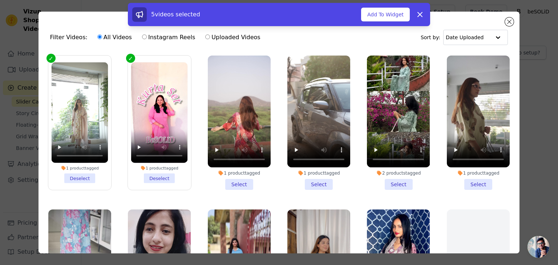
click at [233, 178] on li "1 product tagged Select" at bounding box center [239, 123] width 63 height 135
click at [0, 0] on input "1 product tagged Select" at bounding box center [0, 0] width 0 height 0
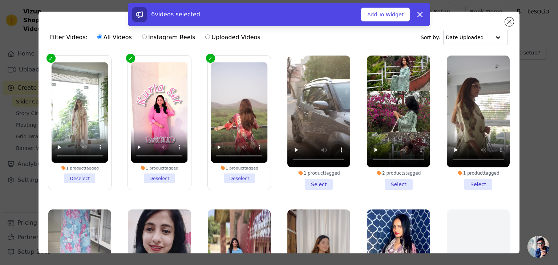
click at [317, 179] on li "1 product tagged Select" at bounding box center [319, 123] width 63 height 135
click at [0, 0] on input "1 product tagged Select" at bounding box center [0, 0] width 0 height 0
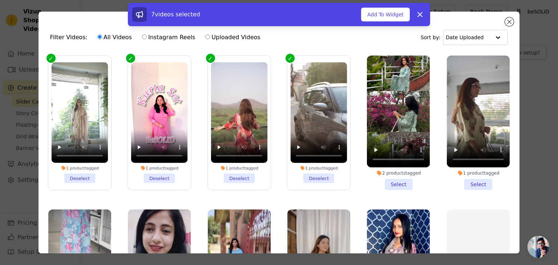
click at [392, 180] on li "2 products tagged Select" at bounding box center [398, 123] width 63 height 135
click at [0, 0] on input "2 products tagged Select" at bounding box center [0, 0] width 0 height 0
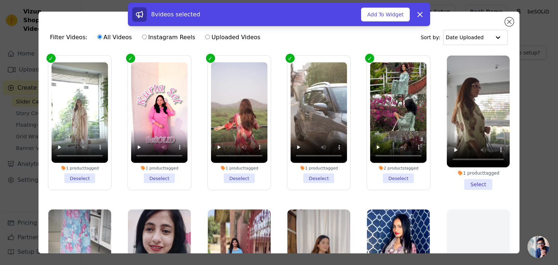
click at [473, 183] on li "1 product tagged Select" at bounding box center [478, 123] width 63 height 135
click at [0, 0] on input "1 product tagged Select" at bounding box center [0, 0] width 0 height 0
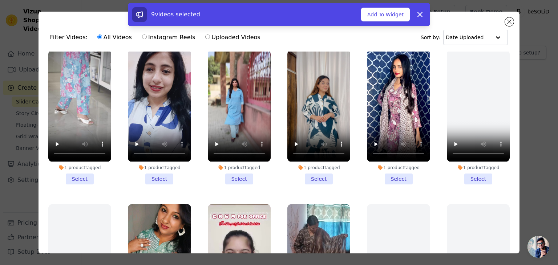
scroll to position [176, 0]
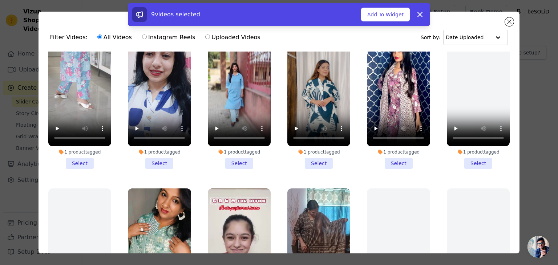
click at [84, 163] on li "1 product tagged Select" at bounding box center [79, 101] width 63 height 135
click at [0, 0] on input "1 product tagged Select" at bounding box center [0, 0] width 0 height 0
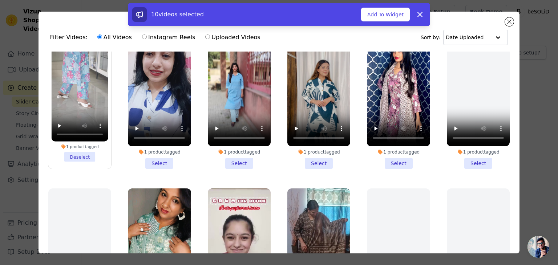
click at [153, 157] on li "1 product tagged Select" at bounding box center [159, 101] width 63 height 135
click at [0, 0] on input "1 product tagged Select" at bounding box center [0, 0] width 0 height 0
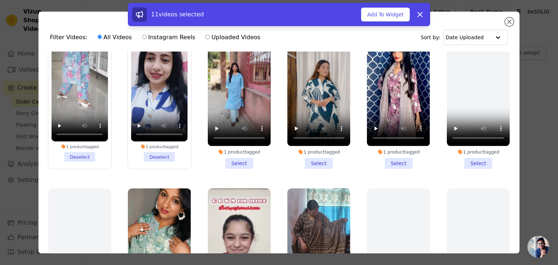
click at [235, 159] on li "1 product tagged Select" at bounding box center [239, 101] width 63 height 135
click at [0, 0] on input "1 product tagged Select" at bounding box center [0, 0] width 0 height 0
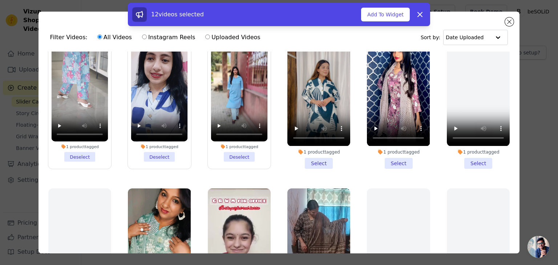
click at [318, 157] on li "1 product tagged Select" at bounding box center [319, 101] width 63 height 135
click at [0, 0] on input "1 product tagged Select" at bounding box center [0, 0] width 0 height 0
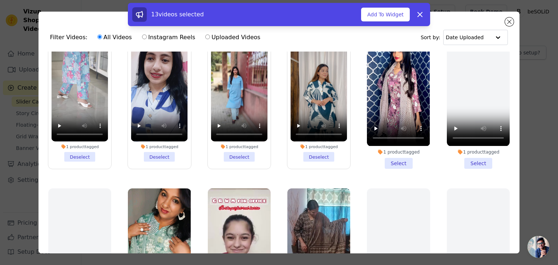
click at [400, 158] on li "1 product tagged Select" at bounding box center [398, 101] width 63 height 135
click at [0, 0] on input "1 product tagged Select" at bounding box center [0, 0] width 0 height 0
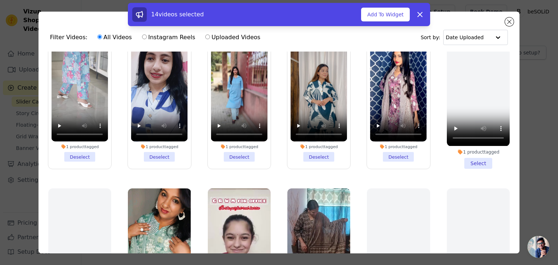
click at [466, 156] on li "1 product tagged Select" at bounding box center [478, 101] width 63 height 135
click at [0, 0] on input "1 product tagged Select" at bounding box center [0, 0] width 0 height 0
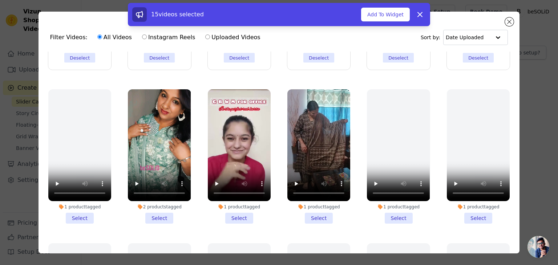
scroll to position [288, 0]
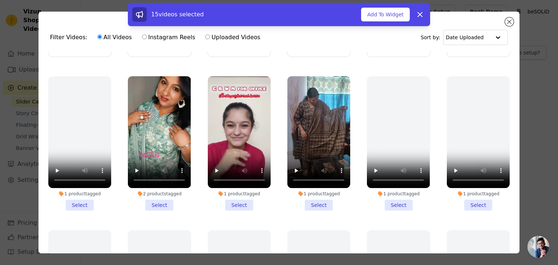
click at [82, 192] on li "1 product tagged Select" at bounding box center [79, 143] width 63 height 135
click at [0, 0] on input "1 product tagged Select" at bounding box center [0, 0] width 0 height 0
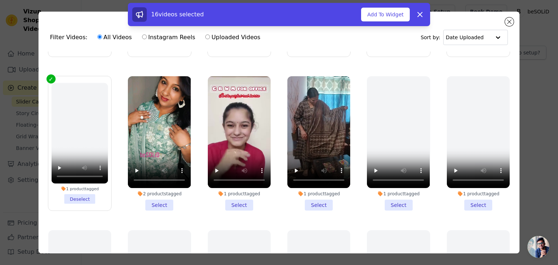
click at [147, 192] on li "2 products tagged Select" at bounding box center [159, 143] width 63 height 135
click at [0, 0] on input "2 products tagged Select" at bounding box center [0, 0] width 0 height 0
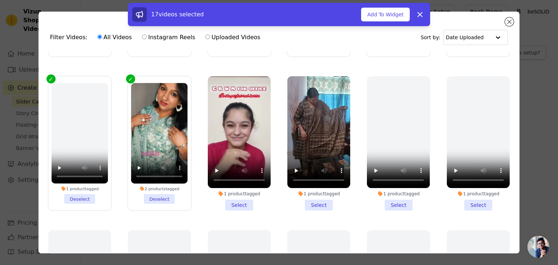
click at [241, 197] on li "1 product tagged Select" at bounding box center [239, 143] width 63 height 135
click at [0, 0] on input "1 product tagged Select" at bounding box center [0, 0] width 0 height 0
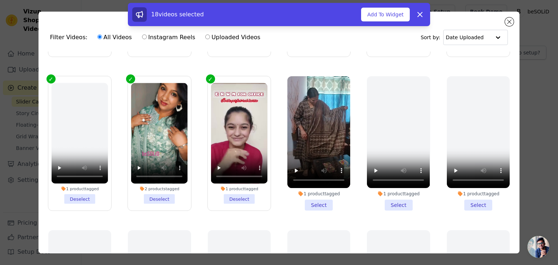
click at [317, 195] on li "1 product tagged Select" at bounding box center [319, 143] width 63 height 135
click at [0, 0] on input "1 product tagged Select" at bounding box center [0, 0] width 0 height 0
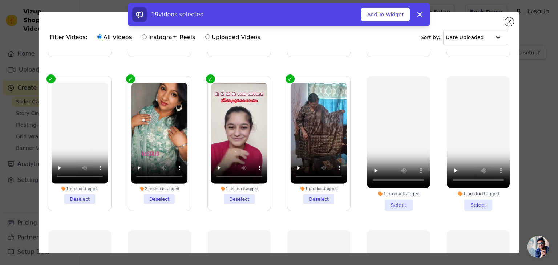
click at [392, 194] on li "1 product tagged Select" at bounding box center [398, 143] width 63 height 135
click at [0, 0] on input "1 product tagged Select" at bounding box center [0, 0] width 0 height 0
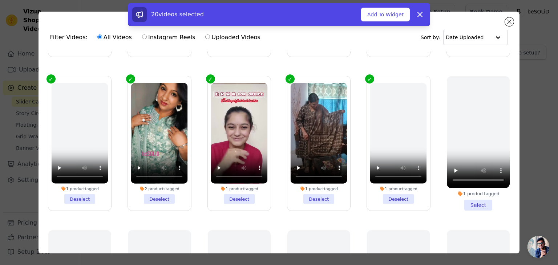
click at [477, 195] on li "1 product tagged Select" at bounding box center [478, 143] width 63 height 135
click at [0, 0] on input "1 product tagged Select" at bounding box center [0, 0] width 0 height 0
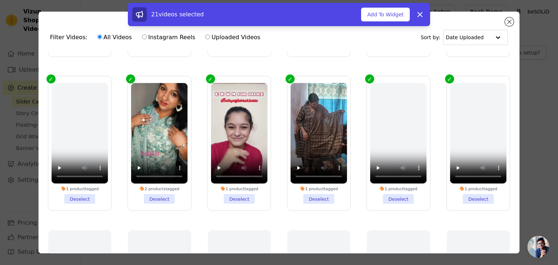
click at [477, 195] on label "1 product tagged Deselect" at bounding box center [479, 143] width 64 height 135
click at [0, 0] on input "1 product tagged Deselect" at bounding box center [0, 0] width 0 height 0
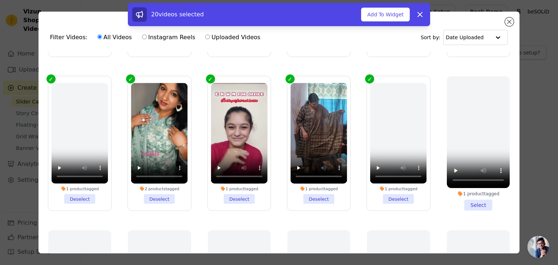
click at [394, 194] on li "1 product tagged Deselect" at bounding box center [398, 143] width 57 height 121
click at [0, 0] on input "1 product tagged Deselect" at bounding box center [0, 0] width 0 height 0
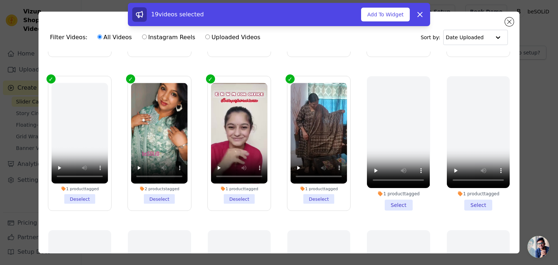
click at [74, 191] on li "1 product tagged Deselect" at bounding box center [79, 143] width 57 height 121
click at [0, 0] on input "1 product tagged Deselect" at bounding box center [0, 0] width 0 height 0
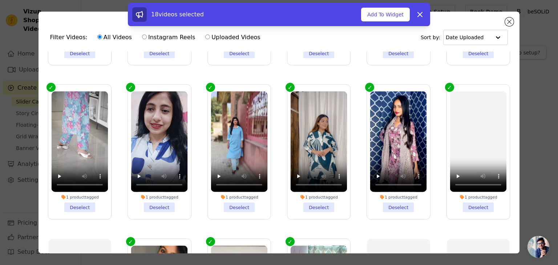
scroll to position [148, 0]
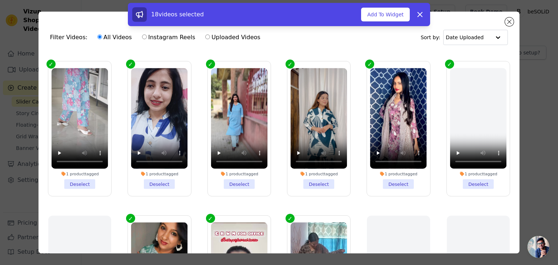
click at [474, 179] on li "1 product tagged Deselect" at bounding box center [478, 128] width 57 height 121
click at [0, 0] on input "1 product tagged Deselect" at bounding box center [0, 0] width 0 height 0
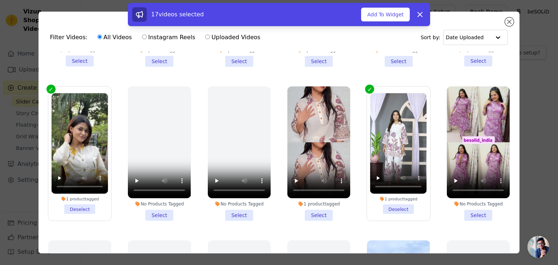
scroll to position [587, 0]
click at [79, 194] on li "1 product tagged Deselect" at bounding box center [79, 153] width 57 height 121
click at [0, 0] on input "1 product tagged Deselect" at bounding box center [0, 0] width 0 height 0
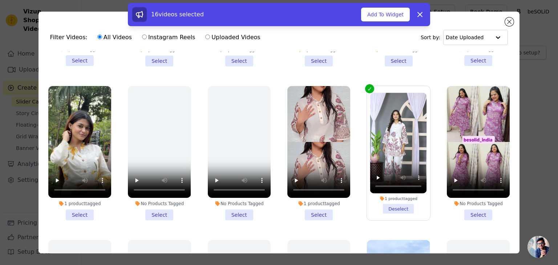
click at [83, 198] on li "1 product tagged Select" at bounding box center [79, 153] width 63 height 135
click at [0, 0] on input "1 product tagged Select" at bounding box center [0, 0] width 0 height 0
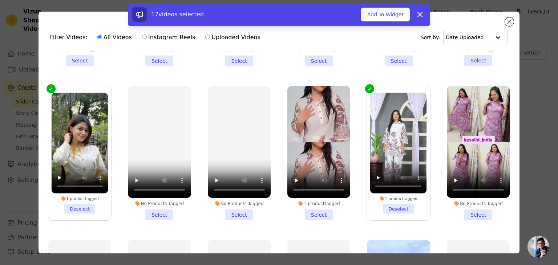
click at [320, 198] on li "1 product tagged Select" at bounding box center [319, 153] width 63 height 135
click at [0, 0] on input "1 product tagged Select" at bounding box center [0, 0] width 0 height 0
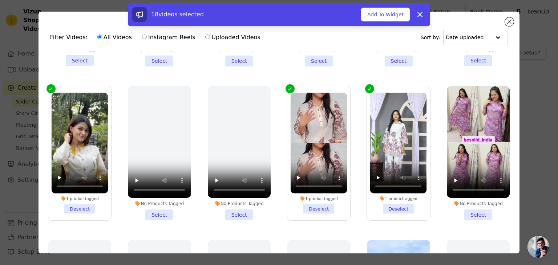
click at [395, 195] on li "1 product tagged Deselect" at bounding box center [398, 153] width 57 height 121
click at [0, 0] on input "1 product tagged Deselect" at bounding box center [0, 0] width 0 height 0
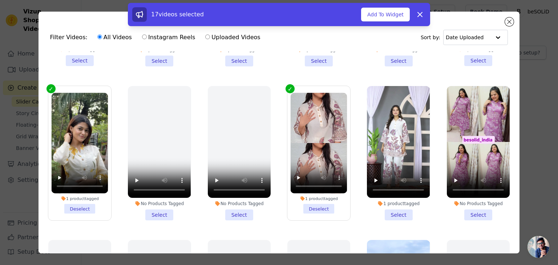
click at [472, 201] on li "No Products Tagged Select" at bounding box center [478, 153] width 63 height 135
click at [0, 0] on input "No Products Tagged Select" at bounding box center [0, 0] width 0 height 0
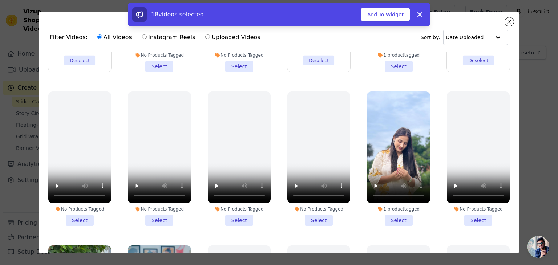
scroll to position [748, 0]
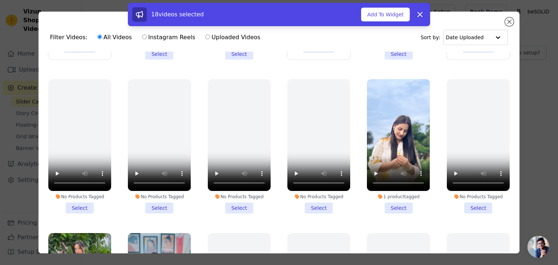
click at [392, 189] on li "1 product tagged Select" at bounding box center [398, 146] width 63 height 135
click at [0, 0] on input "1 product tagged Select" at bounding box center [0, 0] width 0 height 0
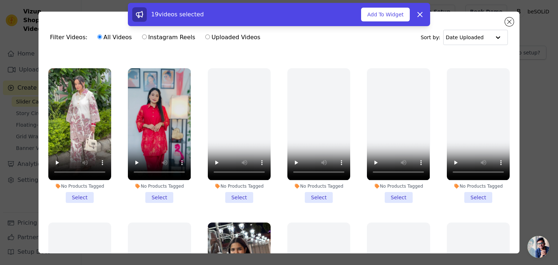
scroll to position [918, 0]
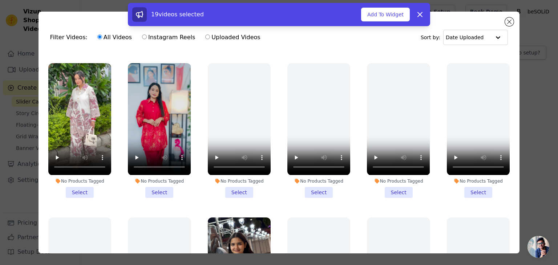
click at [83, 169] on li "No Products Tagged Select" at bounding box center [79, 130] width 63 height 135
click at [0, 0] on input "No Products Tagged Select" at bounding box center [0, 0] width 0 height 0
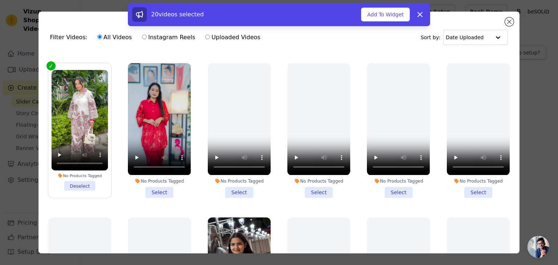
click at [155, 173] on li "No Products Tagged Select" at bounding box center [159, 130] width 63 height 135
click at [0, 0] on input "No Products Tagged Select" at bounding box center [0, 0] width 0 height 0
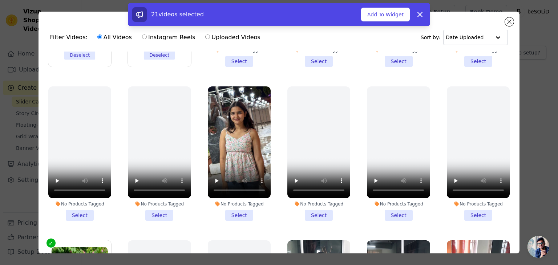
scroll to position [1055, 0]
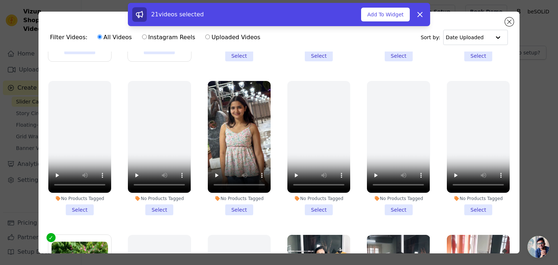
click at [236, 186] on li "No Products Tagged Select" at bounding box center [239, 148] width 63 height 135
click at [0, 0] on input "No Products Tagged Select" at bounding box center [0, 0] width 0 height 0
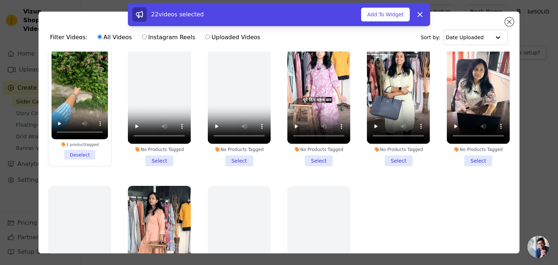
scroll to position [1272, 0]
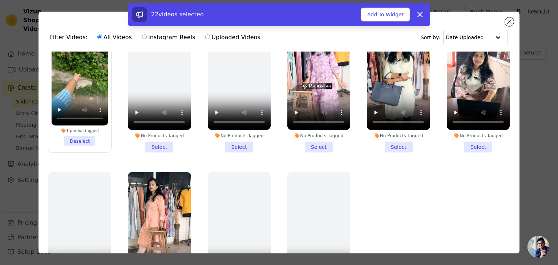
click at [78, 114] on li "1 product tagged Deselect" at bounding box center [79, 85] width 57 height 121
click at [0, 0] on input "1 product tagged Deselect" at bounding box center [0, 0] width 0 height 0
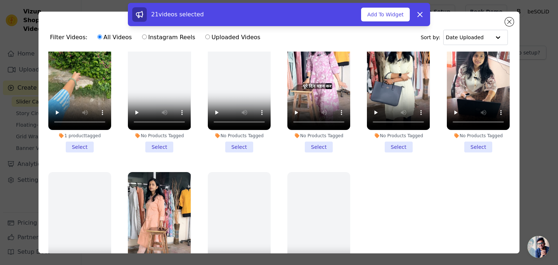
click at [78, 121] on li "1 product tagged Select" at bounding box center [79, 85] width 63 height 135
click at [0, 0] on input "1 product tagged Select" at bounding box center [0, 0] width 0 height 0
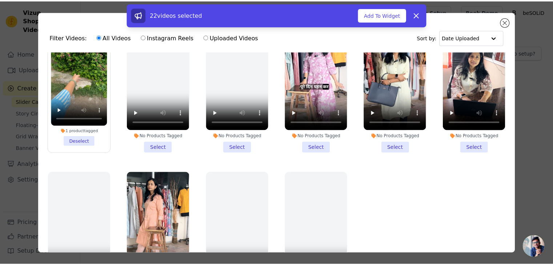
scroll to position [1277, 0]
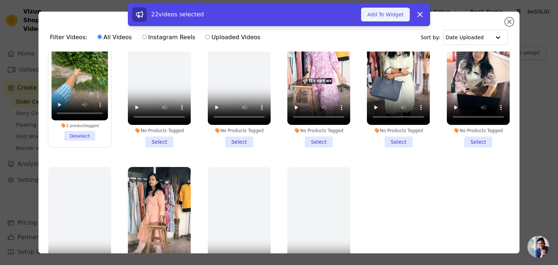
click at [384, 14] on button "Add To Widget" at bounding box center [385, 15] width 49 height 14
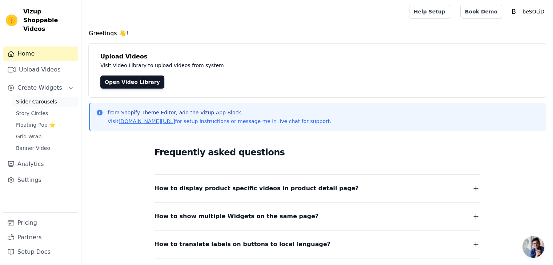
click at [45, 98] on span "Slider Carousels" at bounding box center [36, 101] width 41 height 7
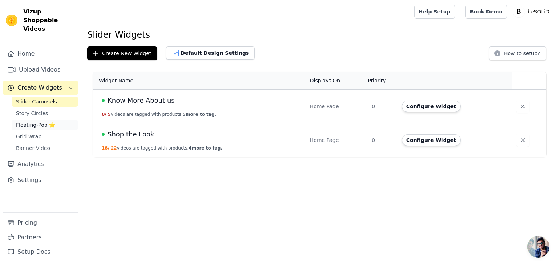
click at [33, 121] on span "Floating-Pop ⭐" at bounding box center [35, 124] width 39 height 7
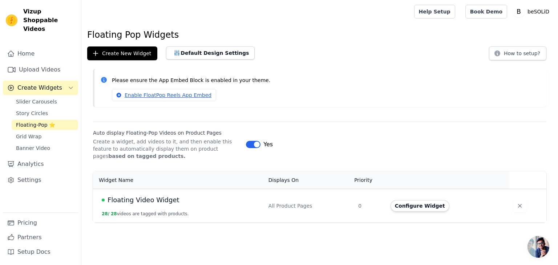
click at [181, 202] on div "Floating Video Widget" at bounding box center [181, 200] width 158 height 10
click at [161, 200] on span "Floating Video Widget" at bounding box center [144, 200] width 72 height 10
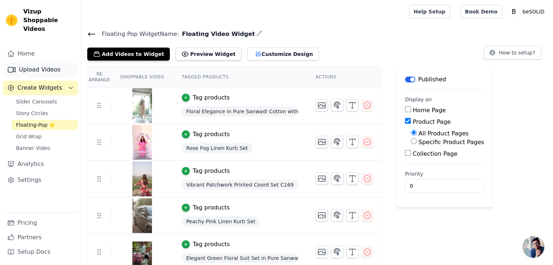
click at [35, 63] on link "Upload Videos" at bounding box center [40, 70] width 75 height 15
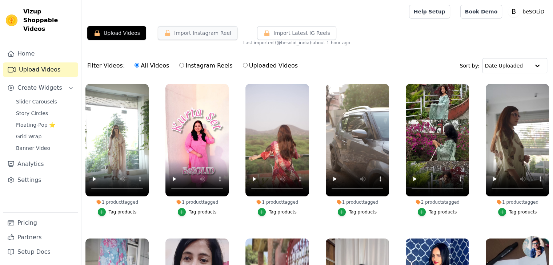
click at [211, 33] on button "Import Instagram Reel" at bounding box center [198, 33] width 80 height 14
click at [196, 34] on button "Import Instagram Reel" at bounding box center [198, 33] width 80 height 14
click at [117, 34] on button "Upload Videos" at bounding box center [116, 33] width 59 height 14
click at [516, 12] on text "B" at bounding box center [514, 11] width 4 height 7
click at [497, 28] on link "Settings" at bounding box center [512, 30] width 70 height 13
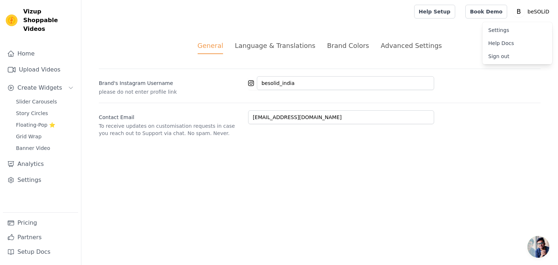
click at [297, 47] on div "Language & Translations" at bounding box center [275, 46] width 81 height 10
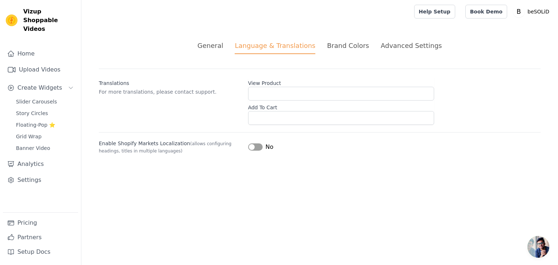
click at [358, 44] on div "Brand Colors" at bounding box center [348, 46] width 42 height 10
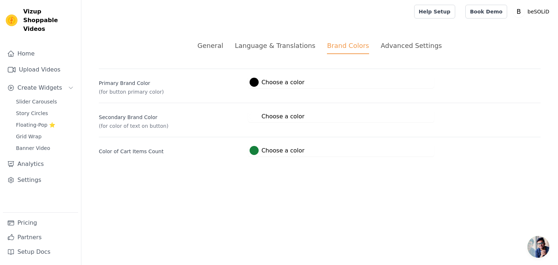
click at [251, 81] on div at bounding box center [254, 82] width 9 height 9
drag, startPoint x: 203, startPoint y: 75, endPoint x: 208, endPoint y: 57, distance: 18.7
click at [208, 57] on div "General Language & Translations Brand Colors Advanced Settings unsaved changes …" at bounding box center [319, 98] width 477 height 151
click at [301, 45] on div "Language & Translations" at bounding box center [275, 46] width 81 height 10
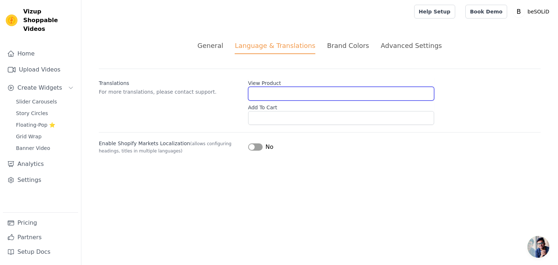
click at [265, 97] on input "View Product" at bounding box center [341, 94] width 186 height 14
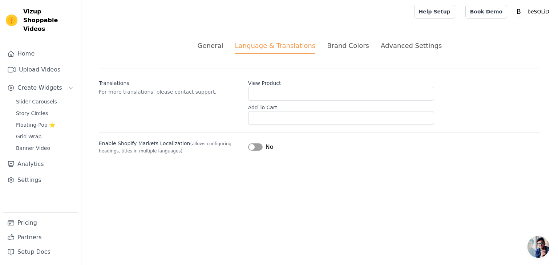
click at [390, 51] on li "Advanced Settings" at bounding box center [411, 47] width 61 height 13
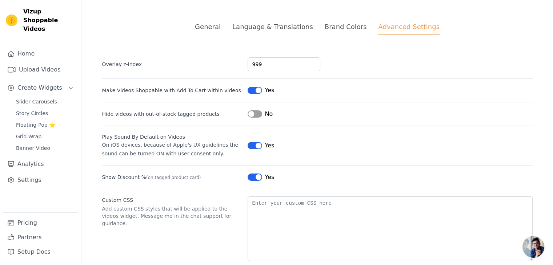
scroll to position [32, 0]
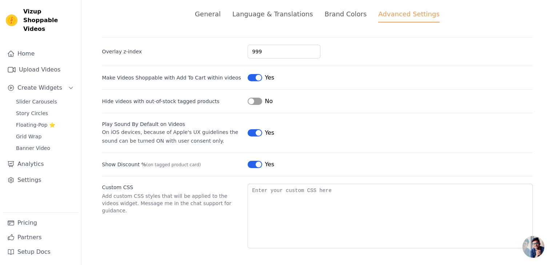
click at [253, 135] on button "Label" at bounding box center [255, 132] width 15 height 7
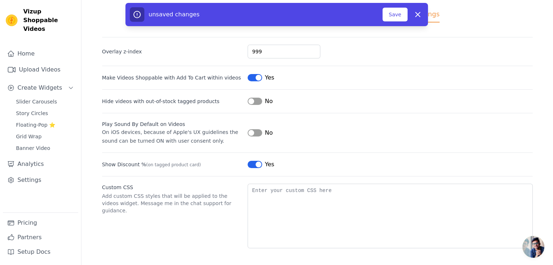
click at [257, 131] on button "Label" at bounding box center [255, 132] width 15 height 7
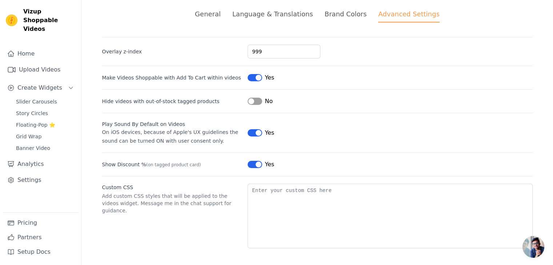
click at [249, 131] on button "Label" at bounding box center [255, 132] width 15 height 7
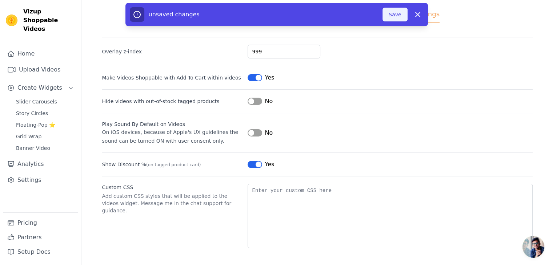
click at [401, 13] on button "Save" at bounding box center [394, 15] width 25 height 14
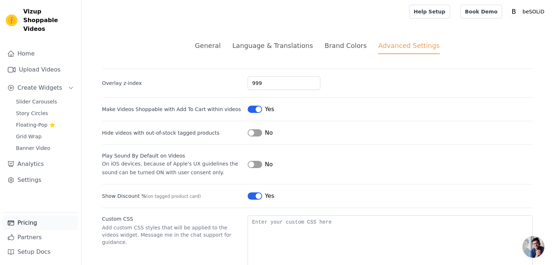
click at [26, 223] on link "Pricing" at bounding box center [40, 223] width 75 height 15
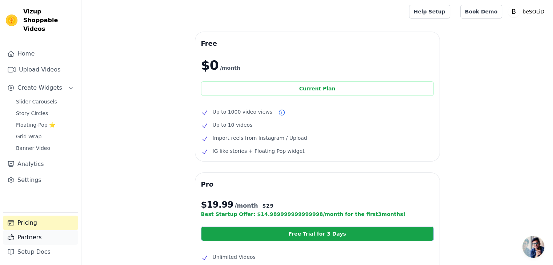
click at [34, 237] on link "Partners" at bounding box center [40, 238] width 75 height 15
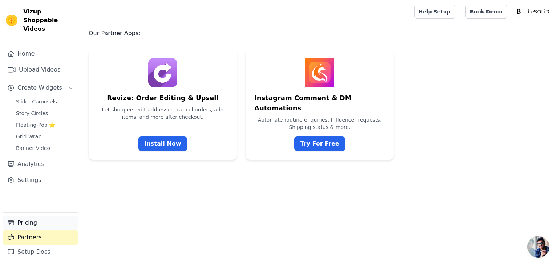
click at [28, 222] on link "Pricing" at bounding box center [40, 223] width 75 height 15
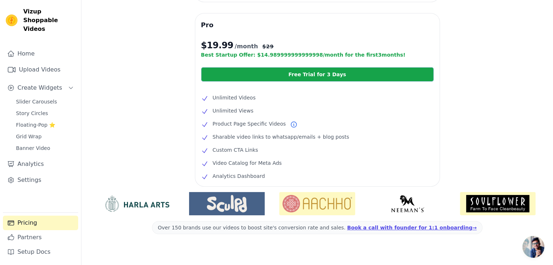
scroll to position [170, 0]
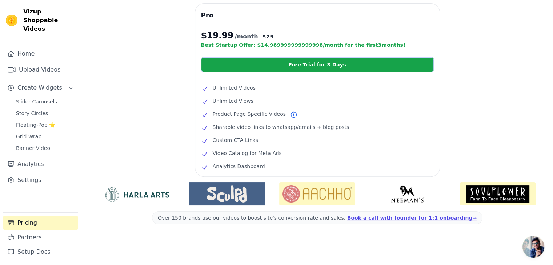
drag, startPoint x: 246, startPoint y: 153, endPoint x: 264, endPoint y: 152, distance: 18.2
click at [264, 152] on li "Video Catalog for Meta Ads" at bounding box center [317, 153] width 233 height 9
click at [123, 147] on div "Free $0 /month Current Plan Up to 1000 video views Up to 10 videos Import reels…" at bounding box center [317, 64] width 472 height 403
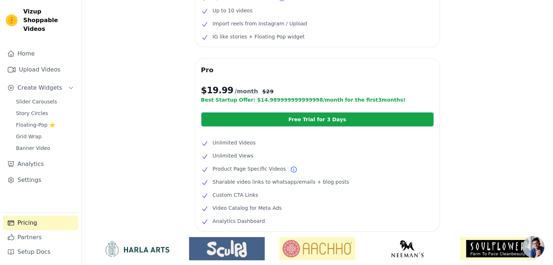
scroll to position [103, 0]
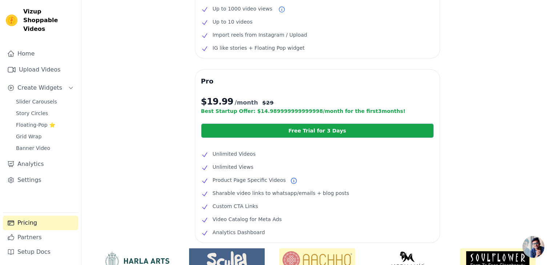
click at [494, 107] on div "Free $0 /month Current Plan Up to 1000 video views Up to 10 videos Import reels…" at bounding box center [317, 130] width 472 height 403
click at [344, 132] on link "Free Trial for 3 Days" at bounding box center [317, 131] width 233 height 15
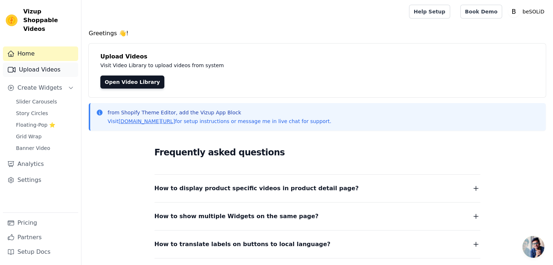
click at [29, 63] on link "Upload Videos" at bounding box center [40, 70] width 75 height 15
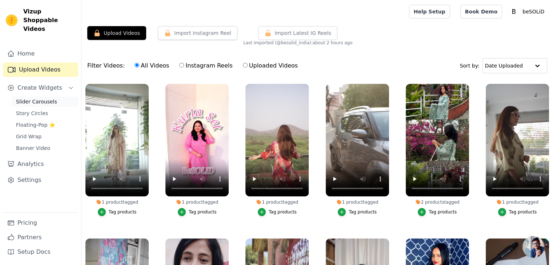
click at [42, 98] on span "Slider Carousels" at bounding box center [36, 101] width 41 height 7
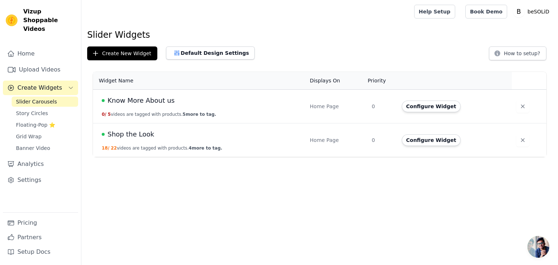
click at [151, 132] on div "Shop the Look" at bounding box center [202, 134] width 200 height 10
click at [148, 135] on span "Shop the Look" at bounding box center [131, 134] width 47 height 10
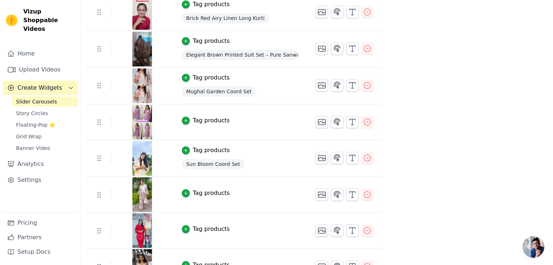
scroll to position [574, 0]
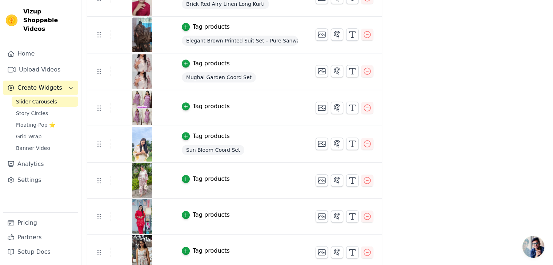
click at [204, 103] on div "Tag products" at bounding box center [211, 106] width 37 height 9
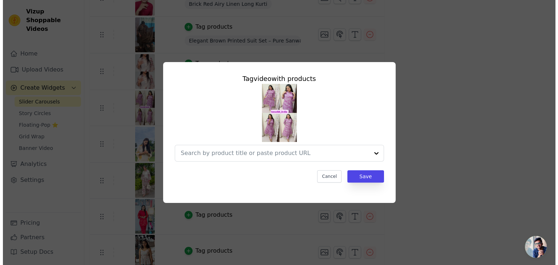
scroll to position [0, 0]
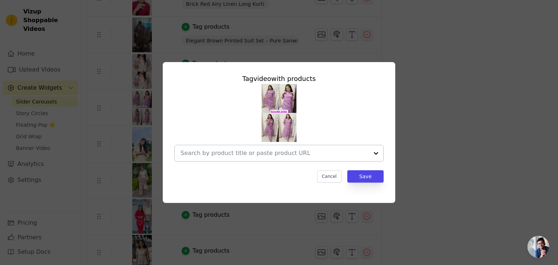
click at [277, 153] on input "text" at bounding box center [275, 153] width 188 height 9
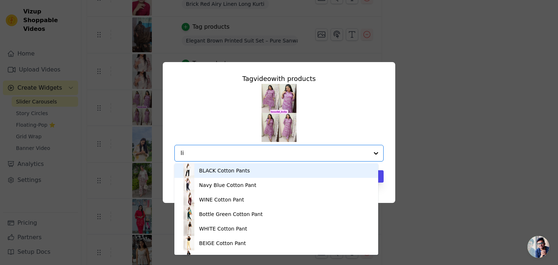
type input "lil"
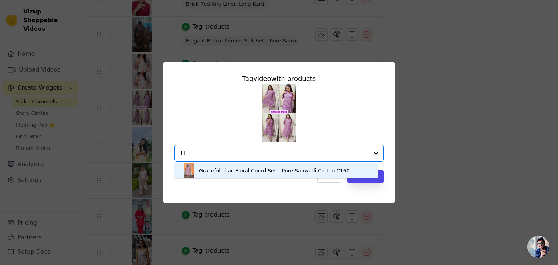
click at [259, 171] on div "Graceful Lilac Floral Coord Set – Pure Sanwadi Cotton C160" at bounding box center [274, 170] width 151 height 7
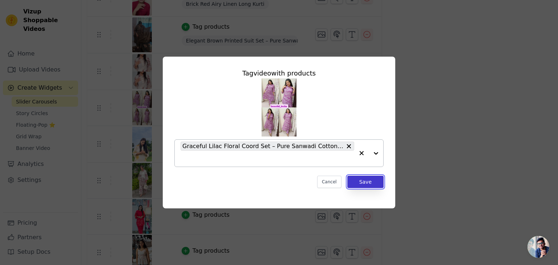
click at [360, 179] on button "Save" at bounding box center [366, 182] width 36 height 12
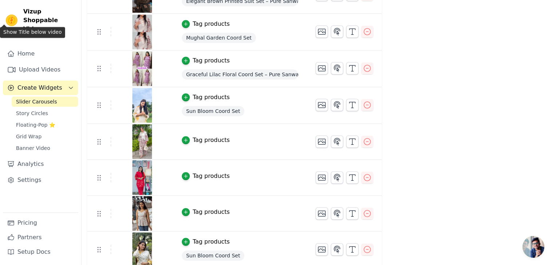
scroll to position [648, 0]
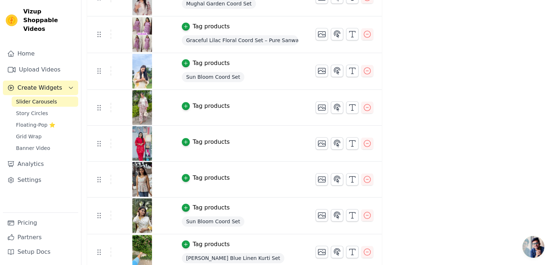
click at [205, 104] on div "Tag products" at bounding box center [211, 106] width 37 height 9
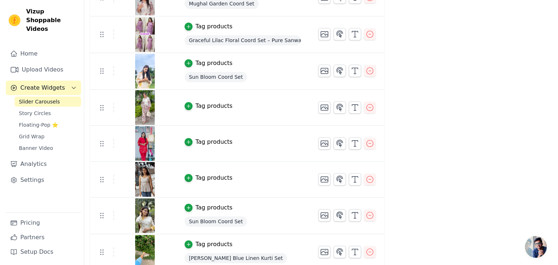
scroll to position [0, 0]
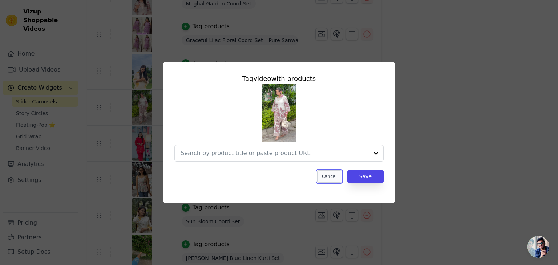
click at [327, 177] on button "Cancel" at bounding box center [329, 177] width 24 height 12
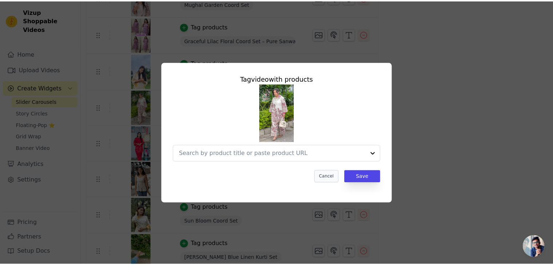
scroll to position [648, 0]
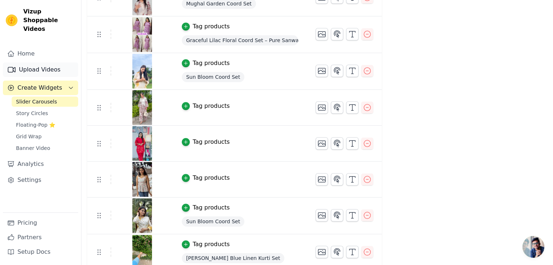
click at [45, 64] on link "Upload Videos" at bounding box center [40, 70] width 75 height 15
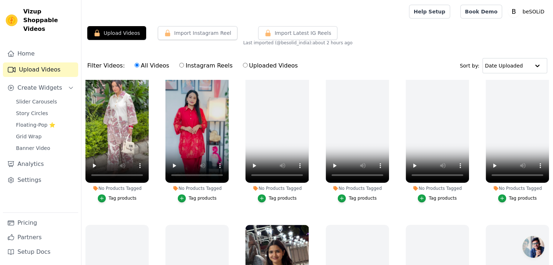
scroll to position [933, 0]
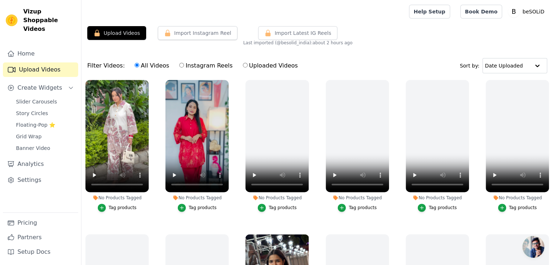
click at [117, 195] on div "No Products Tagged" at bounding box center [116, 198] width 63 height 6
click at [119, 205] on div "Tag products" at bounding box center [123, 208] width 28 height 6
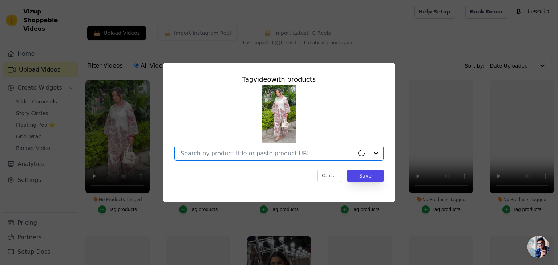
click at [230, 154] on input "No Products Tagged Tag video with products Option undefined, selected. Cancel S…" at bounding box center [268, 153] width 174 height 7
type input "mug"
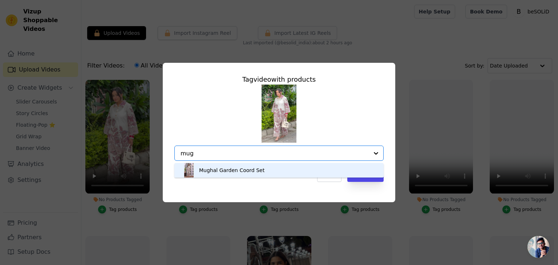
click at [243, 168] on div "Mughal Garden Coord Set" at bounding box center [231, 170] width 65 height 7
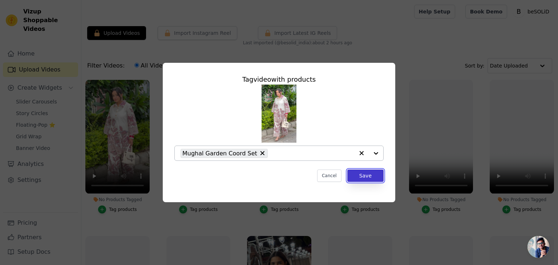
click at [358, 178] on button "Save" at bounding box center [366, 176] width 36 height 12
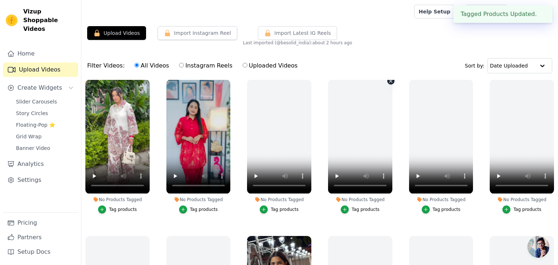
scroll to position [933, 0]
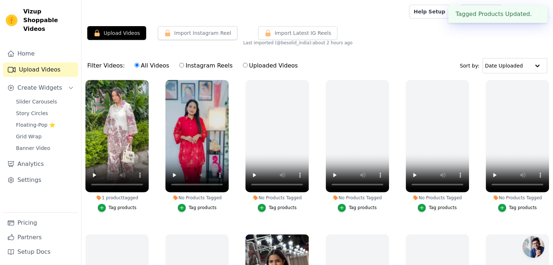
click at [204, 205] on div "Tag products" at bounding box center [203, 208] width 28 height 6
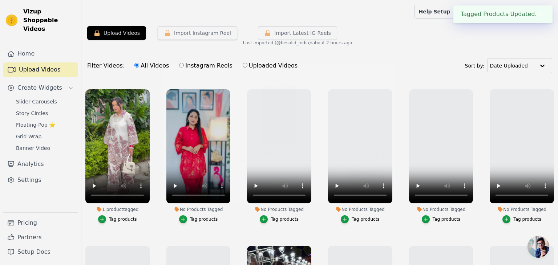
scroll to position [942, 0]
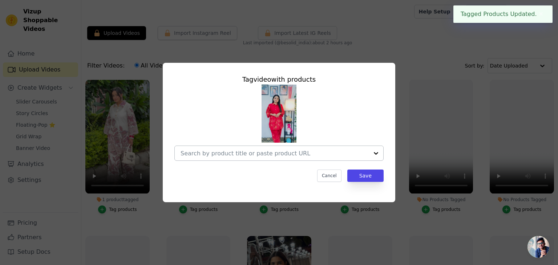
click at [240, 153] on input "No Products Tagged Tag video with products Cancel Save Tag products" at bounding box center [275, 153] width 188 height 7
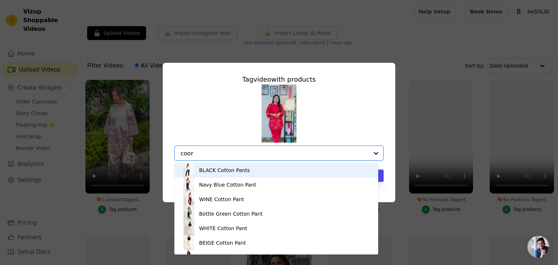
type input "coord"
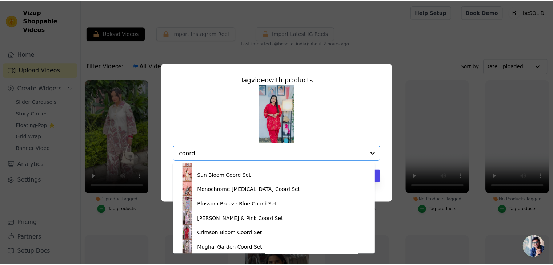
scroll to position [68, 0]
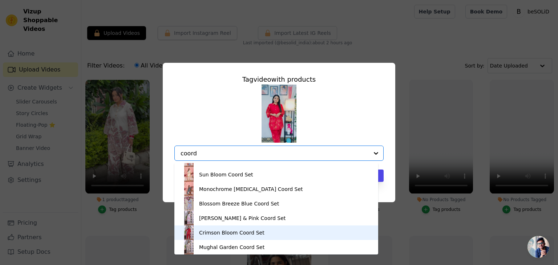
click at [236, 232] on div "Crimson Bloom Coord Set" at bounding box center [231, 232] width 65 height 7
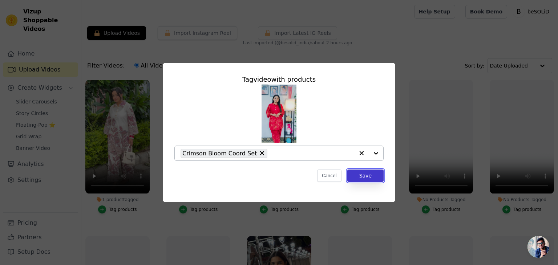
click at [364, 179] on button "Save" at bounding box center [366, 176] width 36 height 12
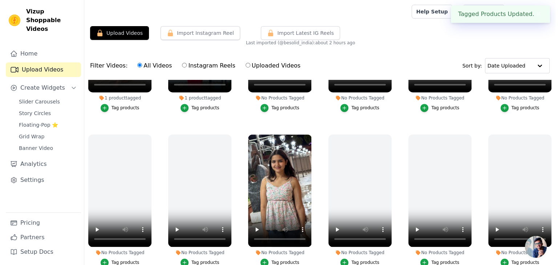
scroll to position [1069, 0]
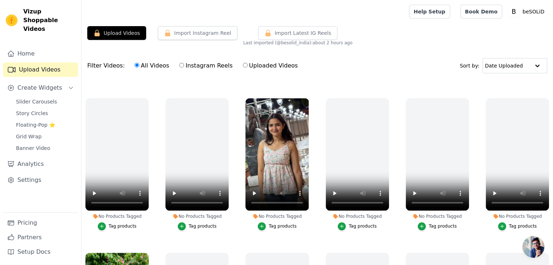
click at [288, 224] on div "Tag products" at bounding box center [283, 227] width 28 height 6
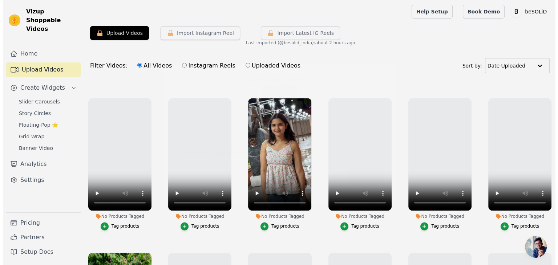
scroll to position [1080, 0]
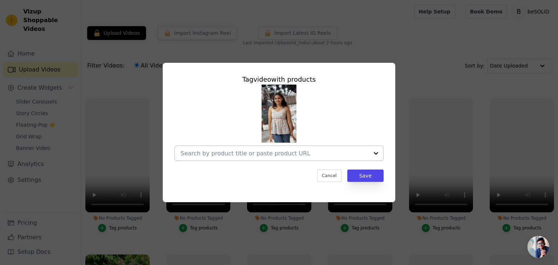
click at [282, 150] on input "No Products Tagged Tag video with products Cancel Save Tag products" at bounding box center [275, 153] width 188 height 7
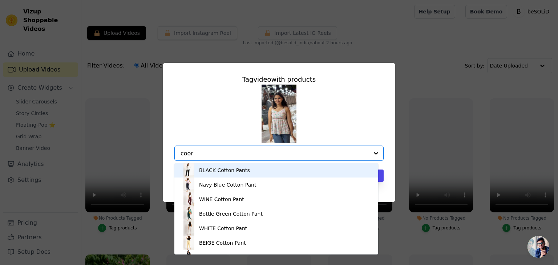
type input "coord"
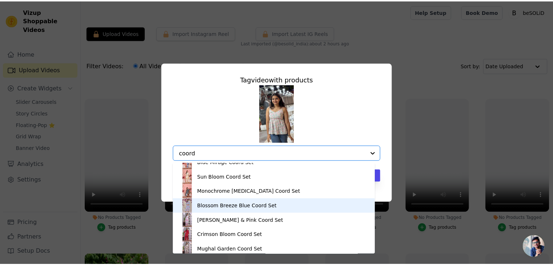
scroll to position [68, 0]
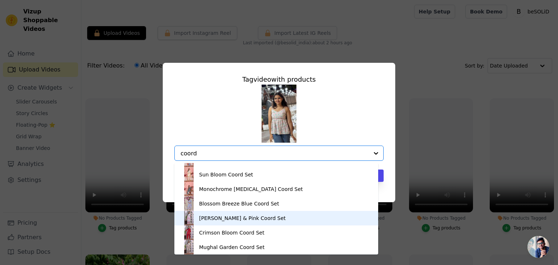
click at [251, 221] on div "[PERSON_NAME] & Pink Coord Set" at bounding box center [242, 218] width 87 height 7
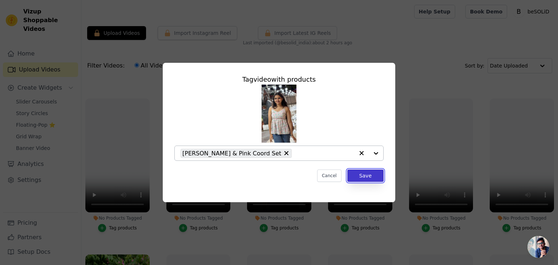
click at [367, 176] on button "Save" at bounding box center [366, 176] width 36 height 12
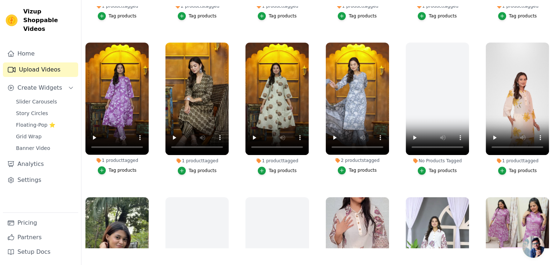
scroll to position [428, 0]
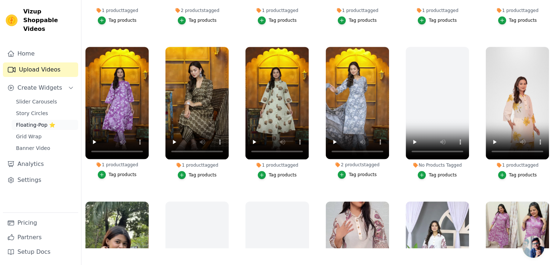
click at [32, 121] on span "Floating-Pop ⭐" at bounding box center [35, 124] width 39 height 7
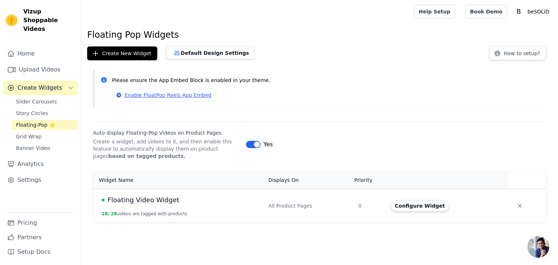
click at [153, 198] on span "Floating Video Widget" at bounding box center [144, 200] width 72 height 10
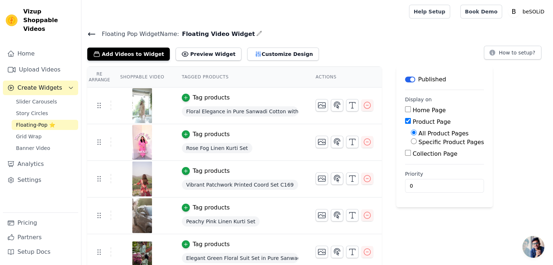
click at [405, 154] on input "Collection Page" at bounding box center [408, 153] width 6 height 6
checkbox input "true"
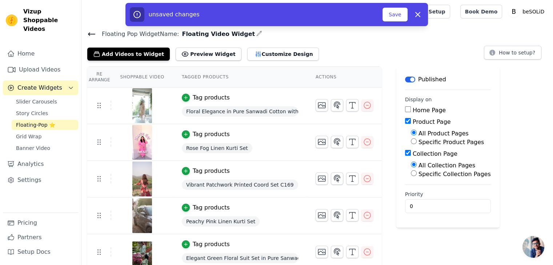
click at [411, 172] on input "Specific Collection Pages" at bounding box center [414, 174] width 6 height 6
radio input "true"
click at [411, 164] on input "All Collection Pages" at bounding box center [414, 165] width 6 height 6
radio input "true"
click at [398, 17] on button "Save" at bounding box center [394, 15] width 25 height 14
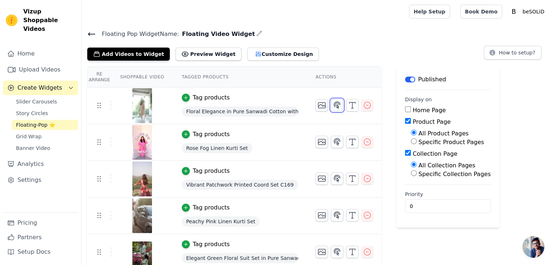
click at [333, 105] on icon "button" at bounding box center [337, 105] width 9 height 9
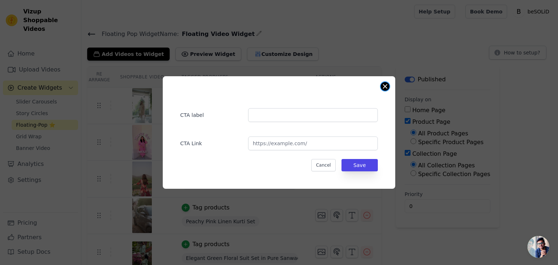
click at [385, 88] on button "Close modal" at bounding box center [385, 86] width 9 height 9
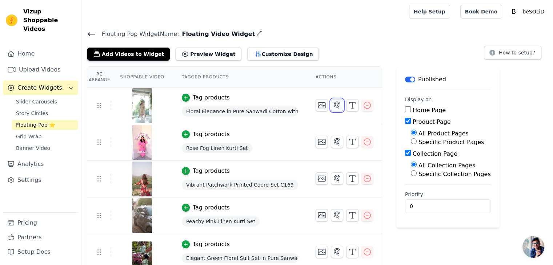
click at [334, 106] on icon "button" at bounding box center [337, 105] width 6 height 7
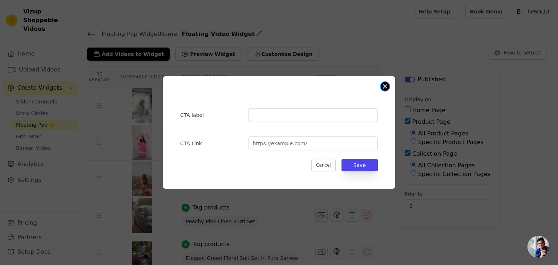
click at [386, 86] on button "Close modal" at bounding box center [385, 86] width 9 height 9
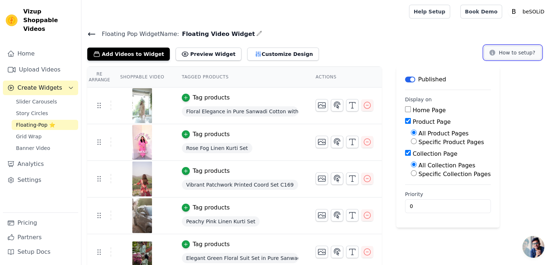
click at [525, 54] on button "How to setup?" at bounding box center [512, 53] width 57 height 14
click at [333, 139] on icon "button" at bounding box center [337, 142] width 9 height 9
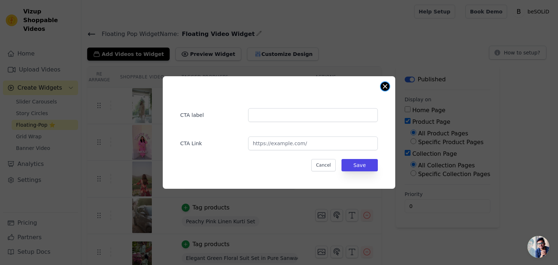
click at [384, 85] on button "Close modal" at bounding box center [385, 86] width 9 height 9
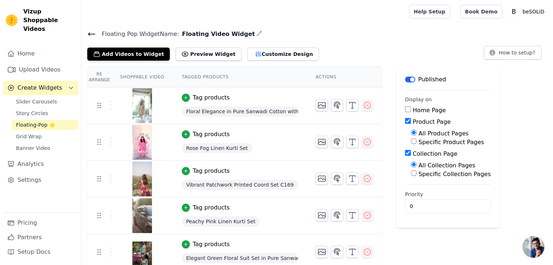
click at [443, 175] on label "Specific Collection Pages" at bounding box center [454, 174] width 72 height 7
click at [417, 175] on input "Specific Collection Pages" at bounding box center [414, 174] width 6 height 6
radio input "true"
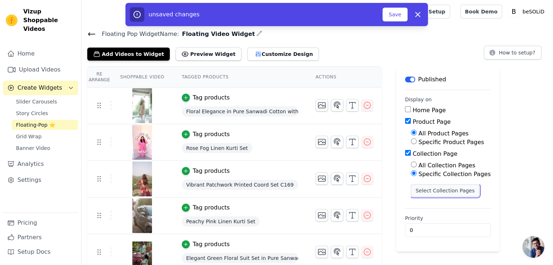
click at [442, 191] on button "Select Collection Pages" at bounding box center [445, 191] width 69 height 12
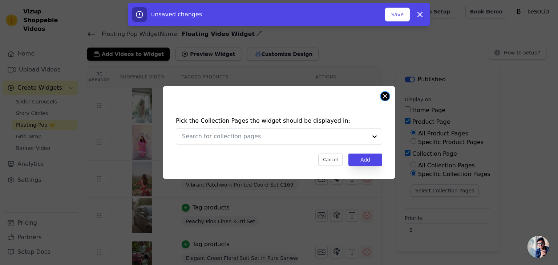
click at [382, 95] on button "Close modal" at bounding box center [385, 96] width 9 height 9
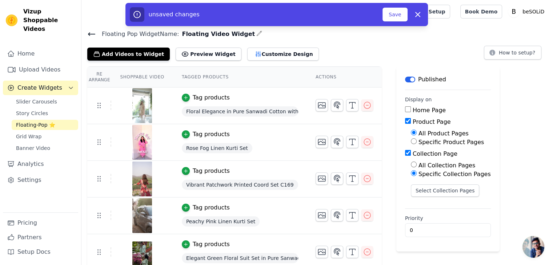
click at [411, 165] on input "All Collection Pages" at bounding box center [414, 165] width 6 height 6
radio input "true"
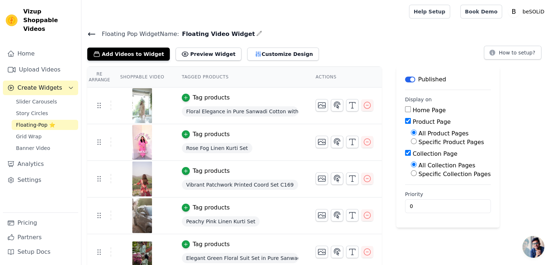
click at [405, 153] on input "Collection Page" at bounding box center [408, 153] width 6 height 6
checkbox input "false"
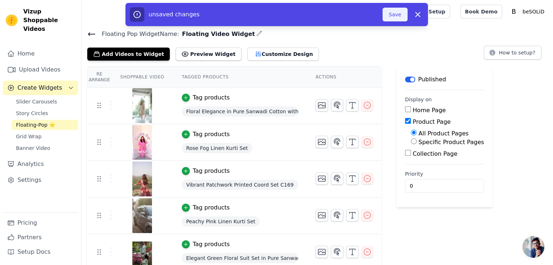
click at [394, 16] on button "Save" at bounding box center [394, 15] width 25 height 14
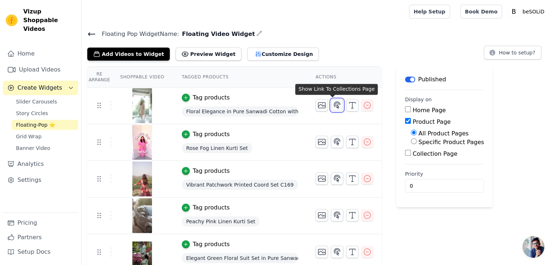
click at [333, 104] on icon "button" at bounding box center [337, 105] width 9 height 9
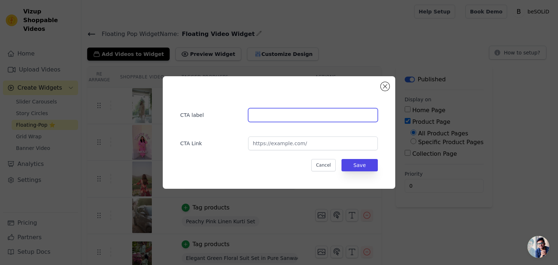
click at [293, 118] on input "text" at bounding box center [313, 115] width 130 height 14
click at [384, 88] on button "Close modal" at bounding box center [385, 86] width 9 height 9
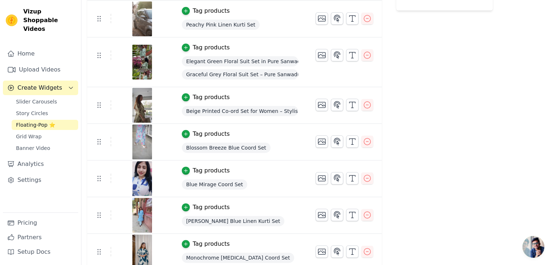
scroll to position [212, 0]
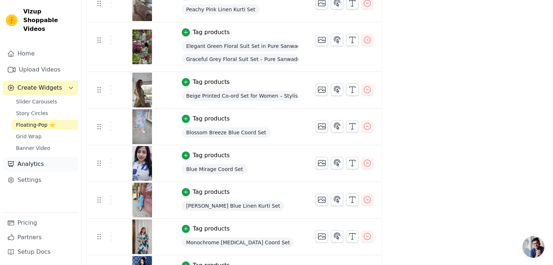
click at [36, 157] on link "Analytics" at bounding box center [40, 164] width 75 height 15
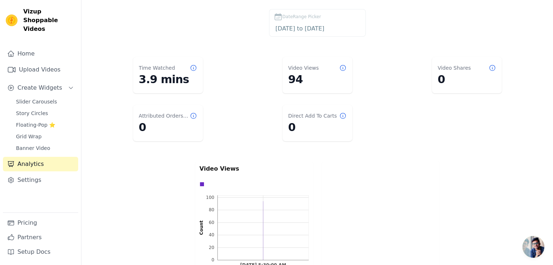
scroll to position [22, 0]
